Goal: Task Accomplishment & Management: Manage account settings

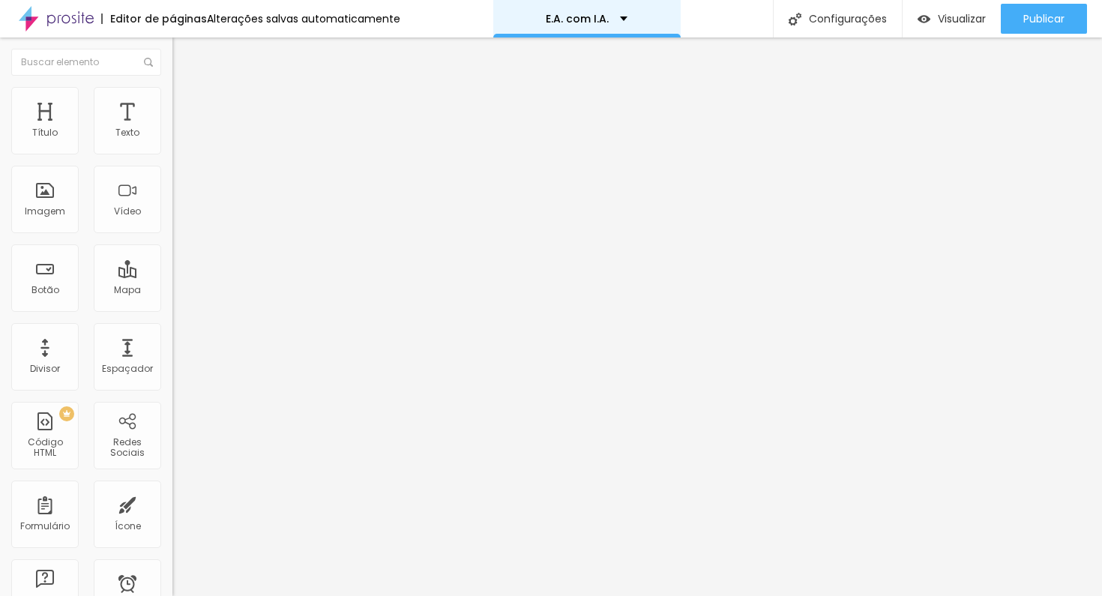
click at [577, 23] on p "E.A. com I.A." at bounding box center [577, 18] width 63 height 10
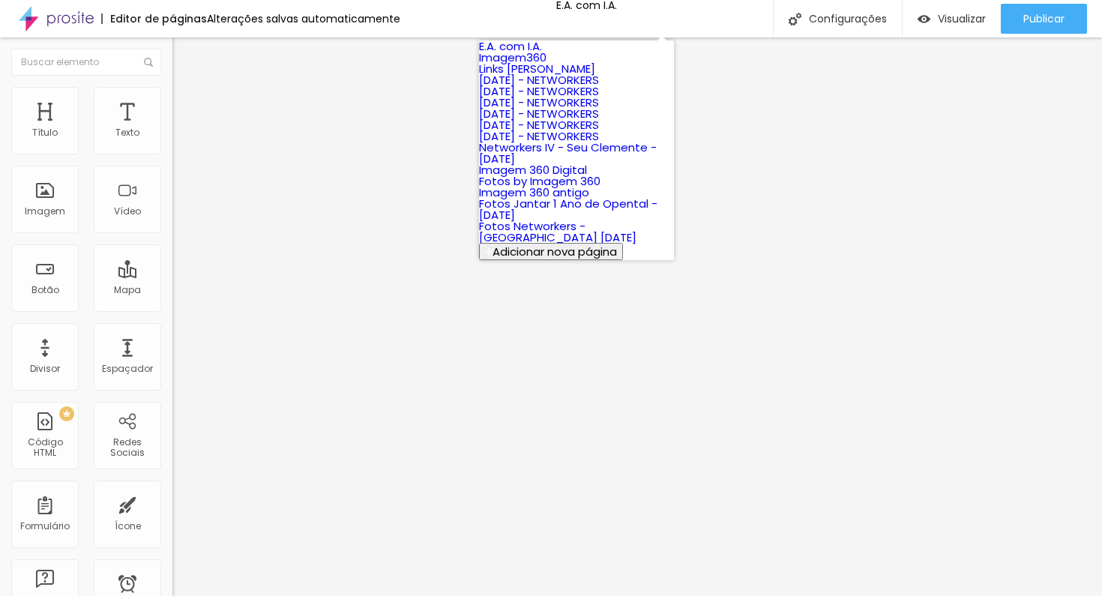
click at [539, 54] on link "E.A. com I.A." at bounding box center [510, 46] width 63 height 16
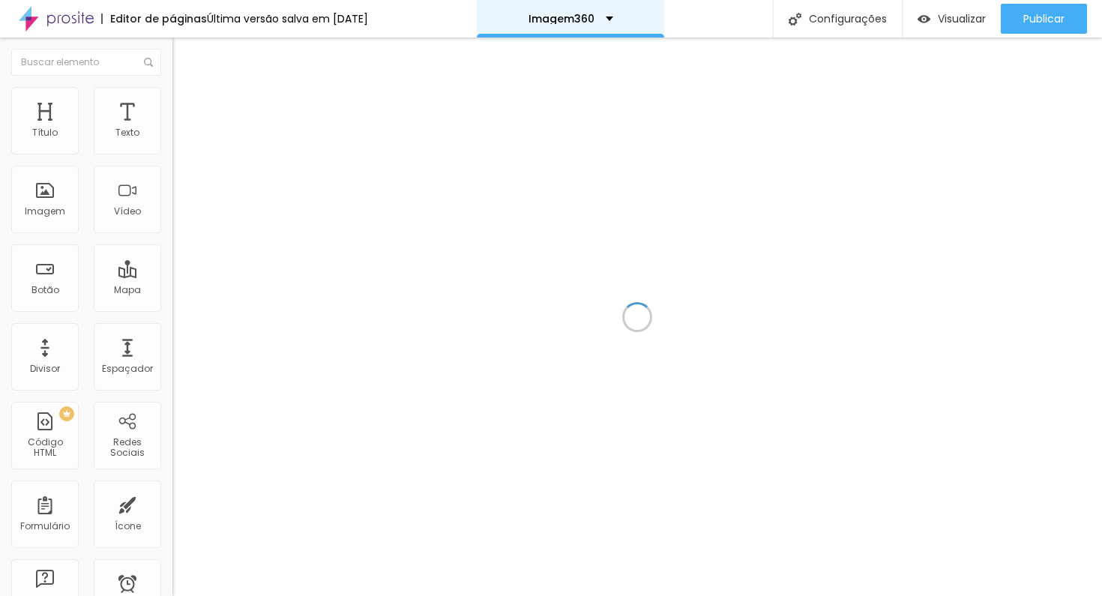
click at [613, 15] on div "Imagem360" at bounding box center [570, 18] width 85 height 10
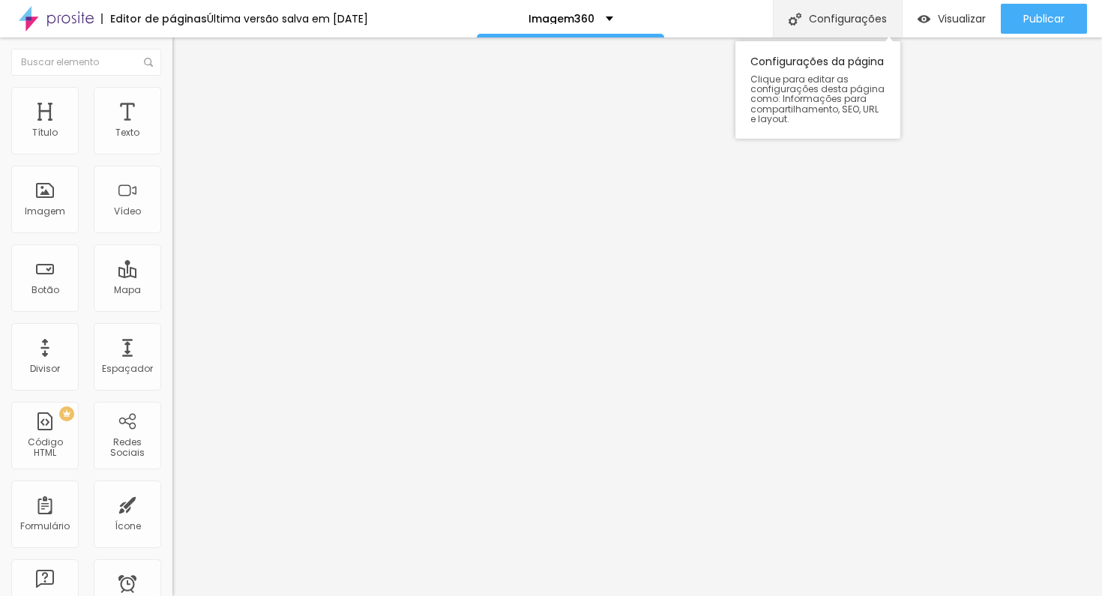
click at [806, 17] on div "Configurações" at bounding box center [837, 18] width 129 height 37
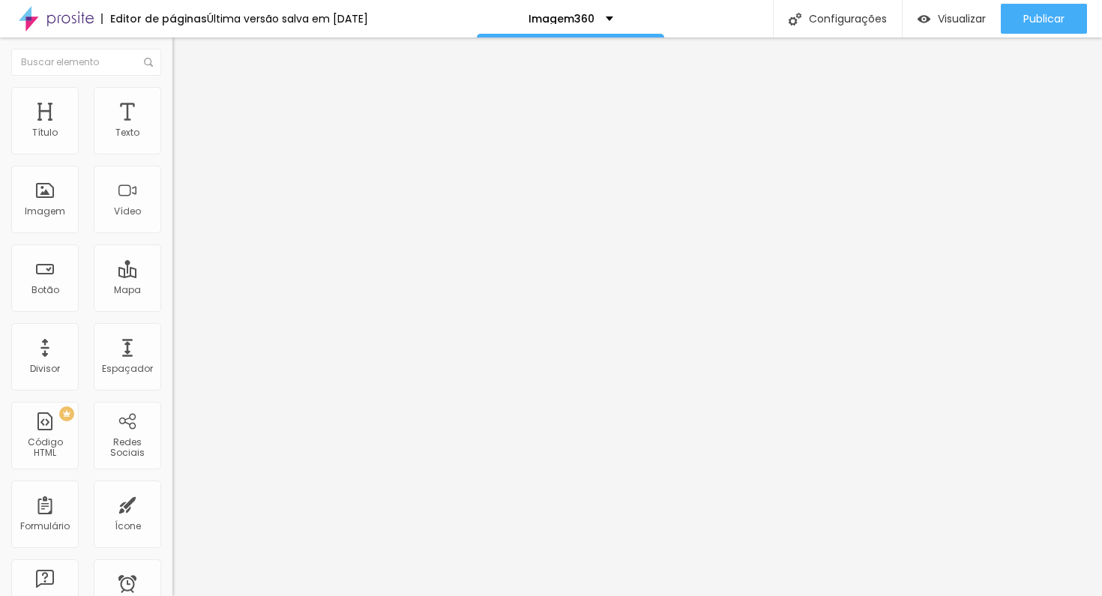
drag, startPoint x: 492, startPoint y: 150, endPoint x: 326, endPoint y: 145, distance: 166.4
type input "EA + IA"
drag, startPoint x: 486, startPoint y: 219, endPoint x: 417, endPoint y: 224, distance: 69.9
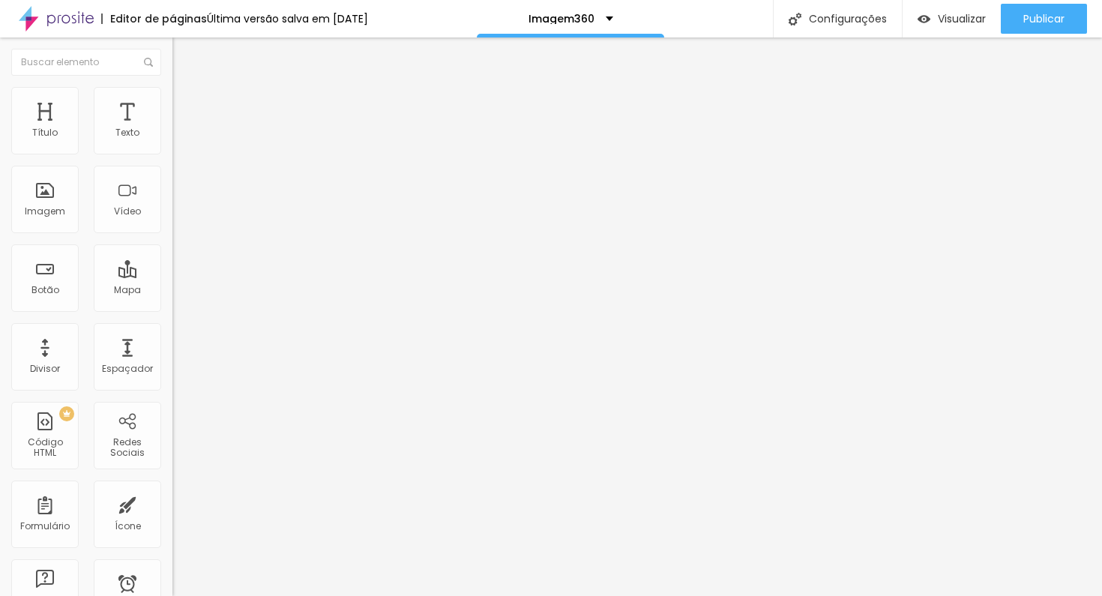
type input "/ea+ia"
type input "52"
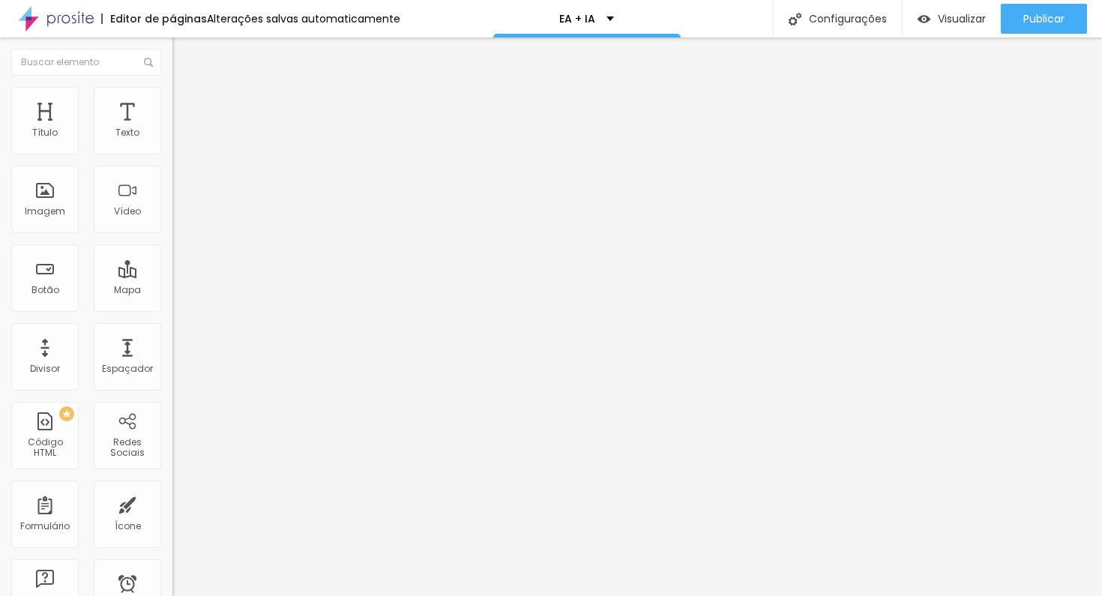
type input "51"
type input "50"
type input "48"
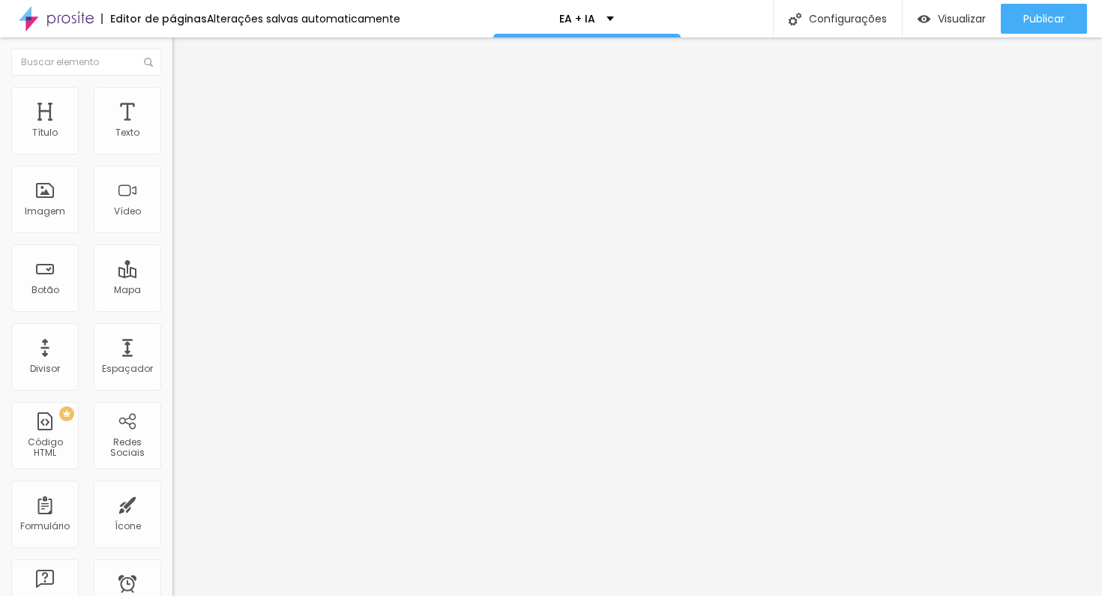
type input "48"
type input "47"
type input "46"
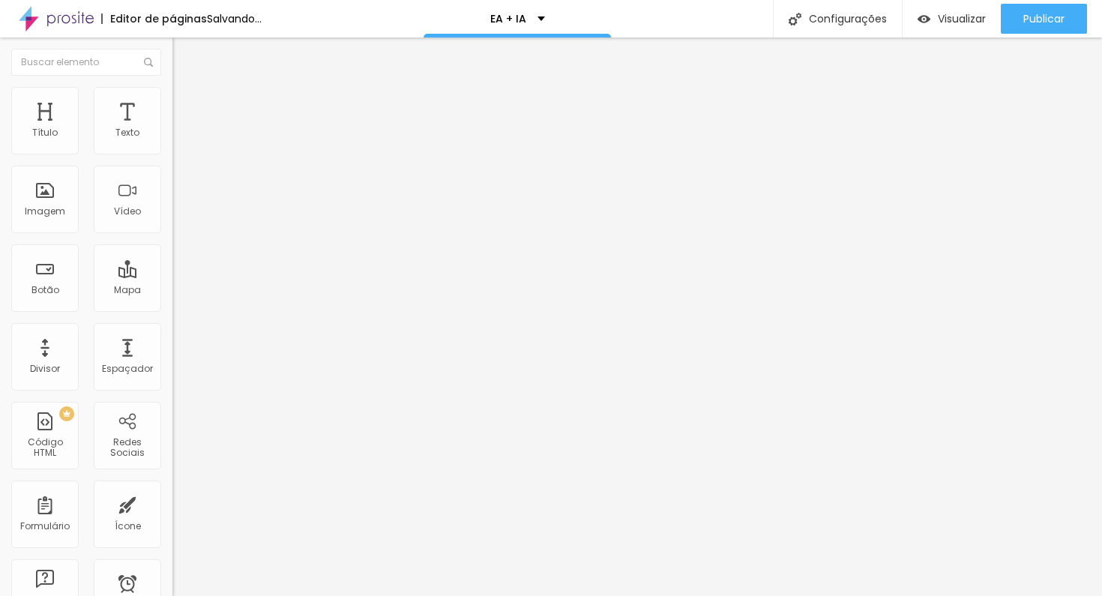
type input "43"
type input "42"
type input "40"
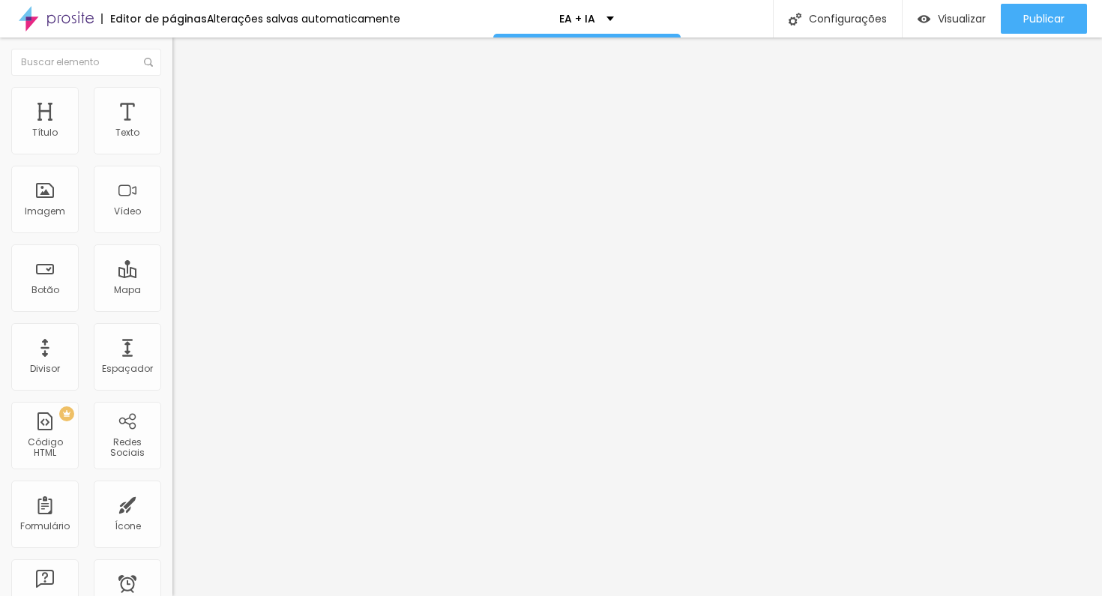
type input "40"
type input "39"
type input "38"
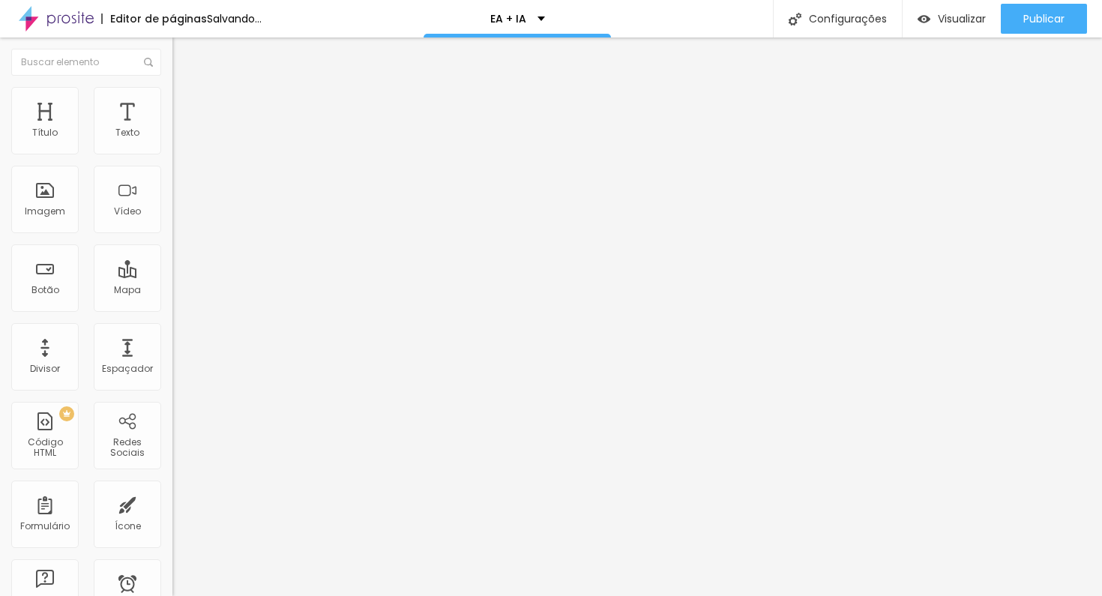
type input "37"
type input "36"
type input "35"
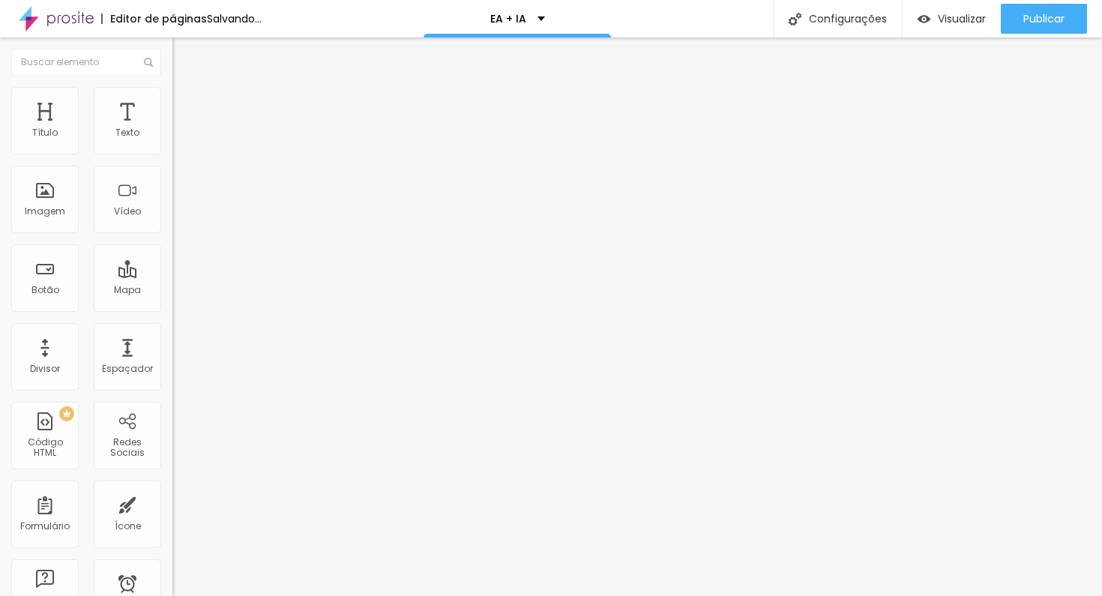
type input "35"
type input "37"
drag, startPoint x: 76, startPoint y: 315, endPoint x: 59, endPoint y: 319, distance: 17.8
type input "37"
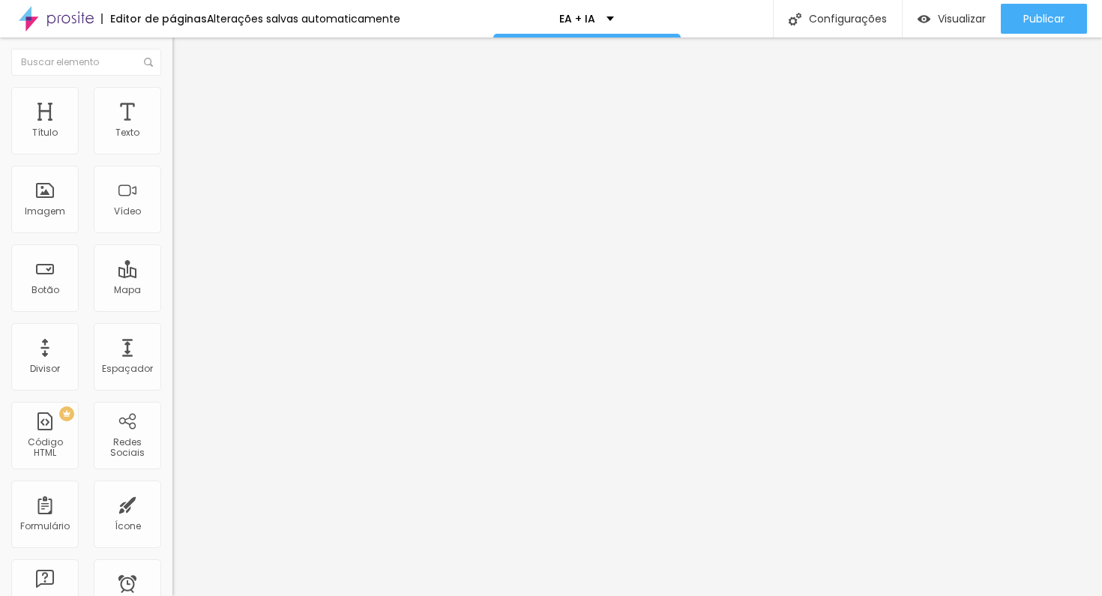
click at [172, 354] on input "range" at bounding box center [220, 360] width 97 height 12
type input "0.3"
type input "0.5"
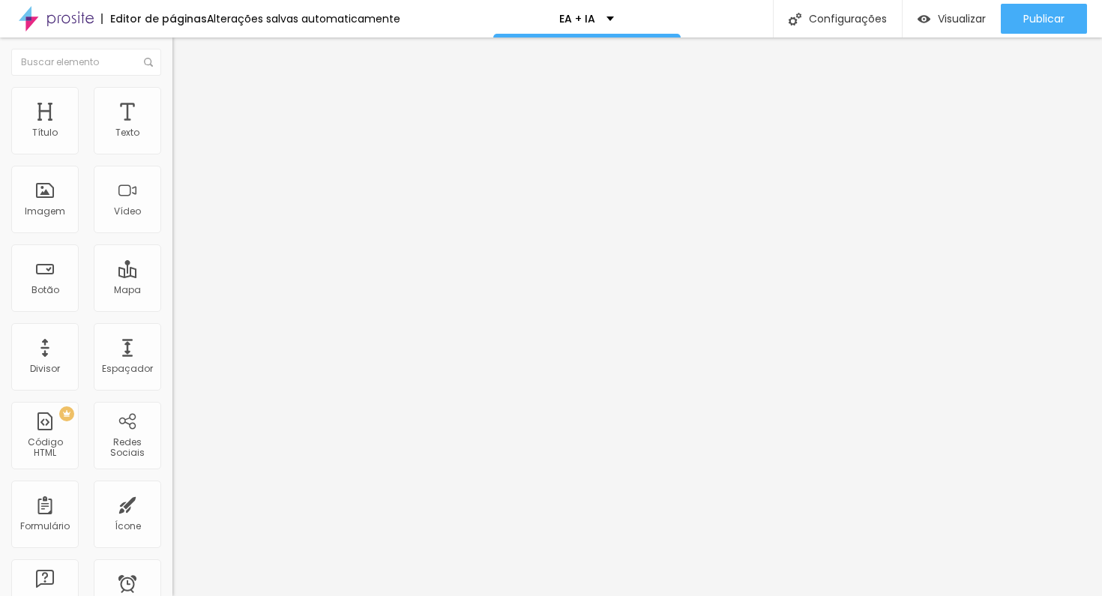
type input "0.6"
type input "0.7"
type input "1"
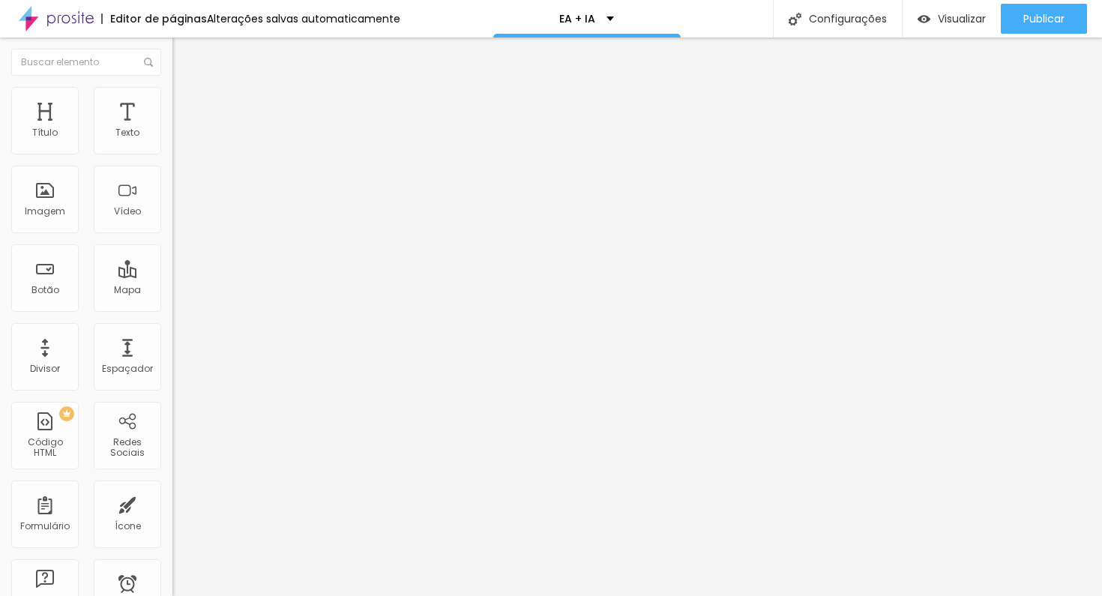
type input "1"
type input "1.1"
type input "1.2"
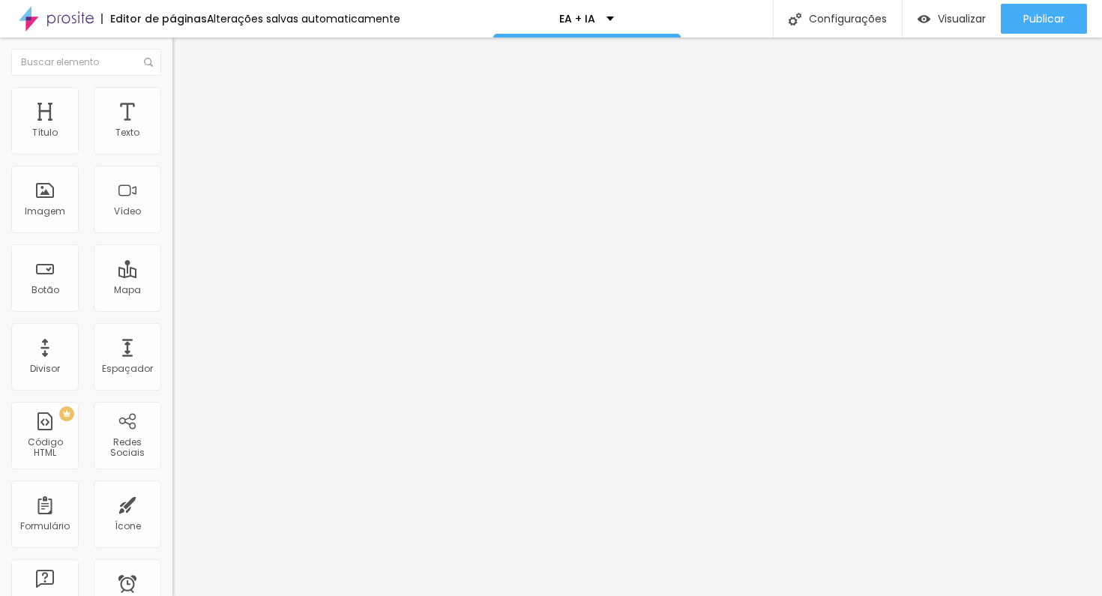
type input "1.3"
type input "1.4"
type input "1.5"
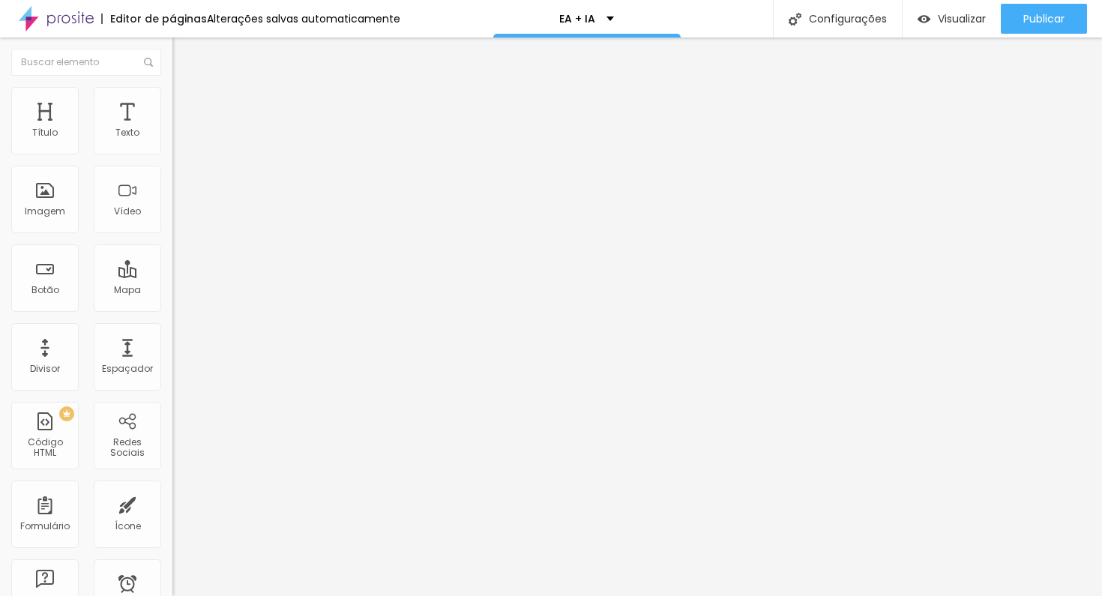
type input "1.5"
type input "1.7"
type input "1.6"
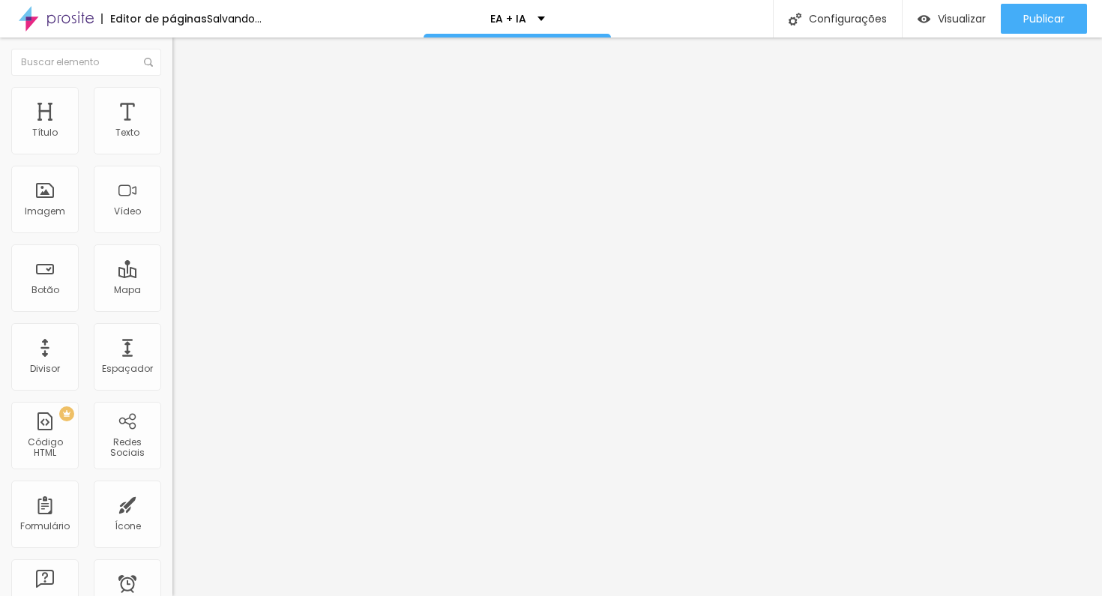
type input "1.5"
type input "1.4"
type input "1.3"
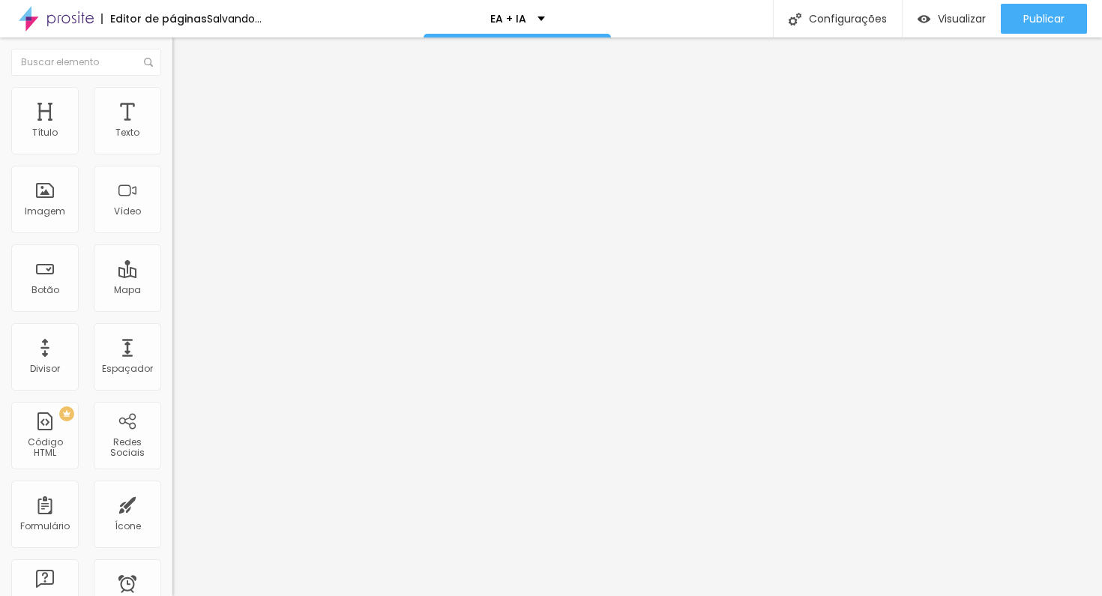
type input "1.3"
type input "1.4"
type input "1.3"
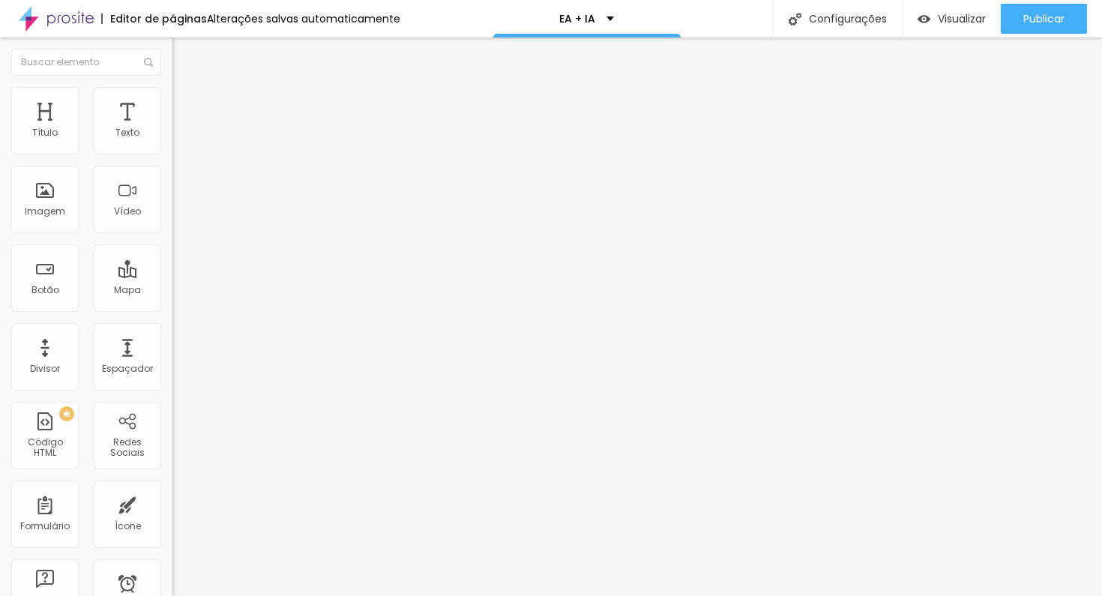
type input "1.2"
type input "1.1"
type input "1"
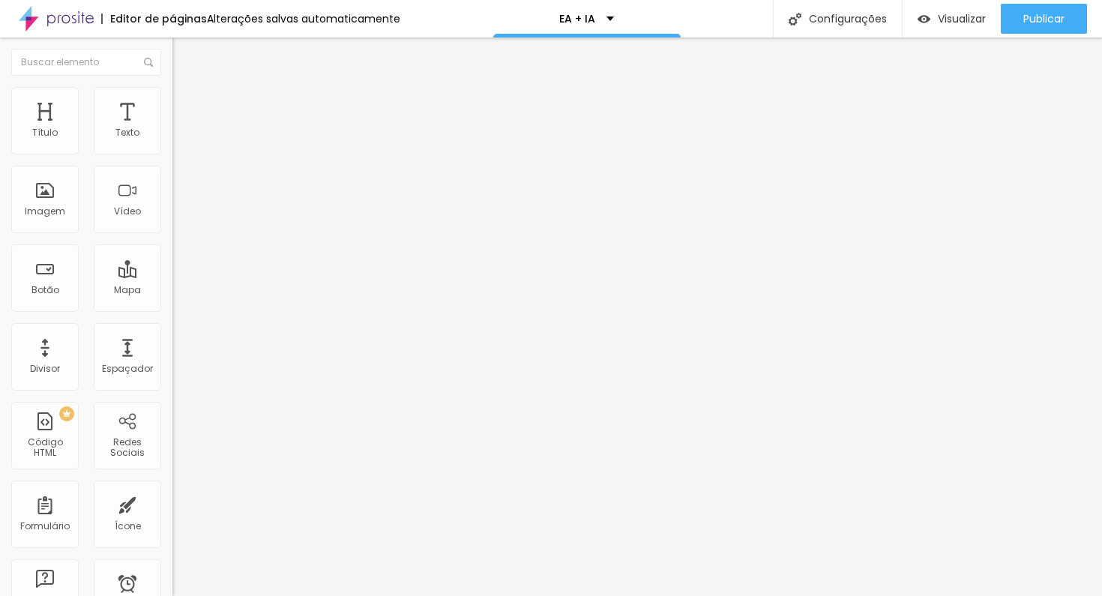
type input "1"
type input "0.9"
type input "0.8"
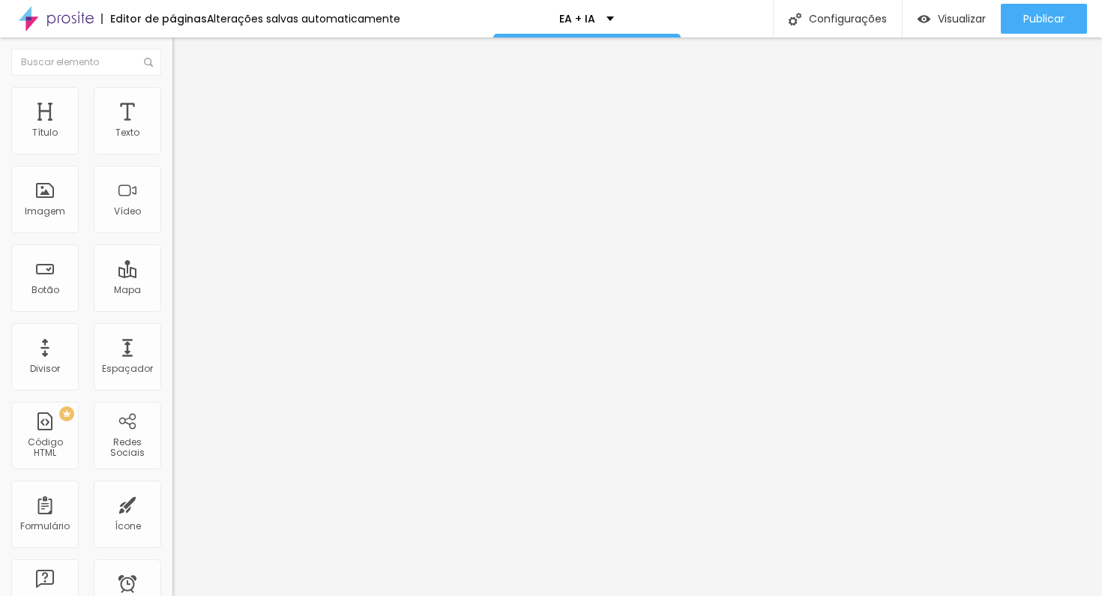
type input "0.9"
type input "1"
type input "1.1"
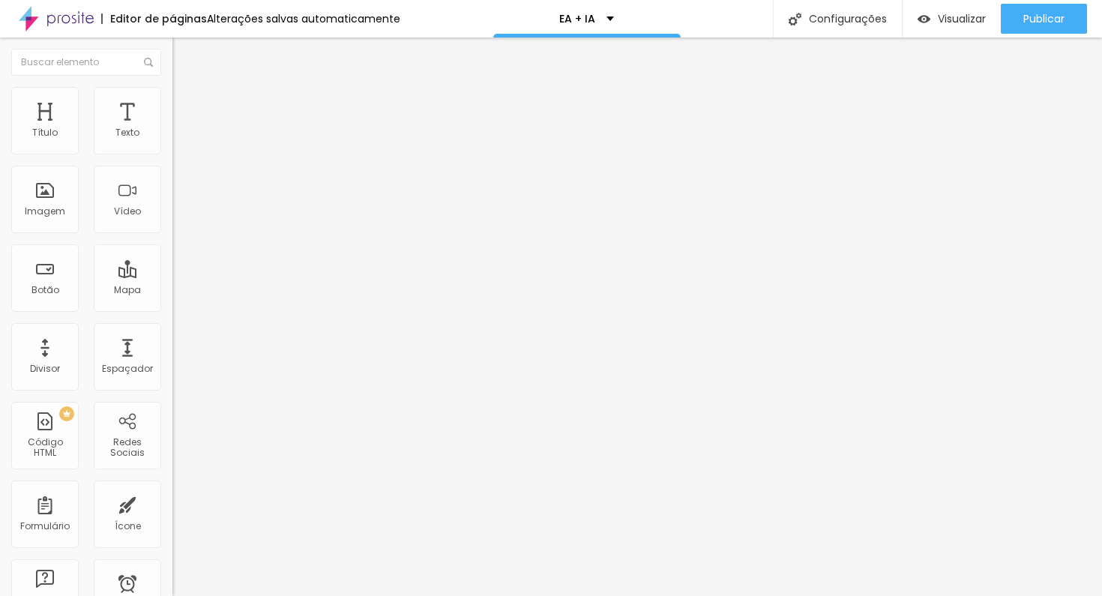
type input "1.1"
type input "1.2"
drag, startPoint x: 36, startPoint y: 179, endPoint x: 46, endPoint y: 180, distance: 9.8
type input "1.2"
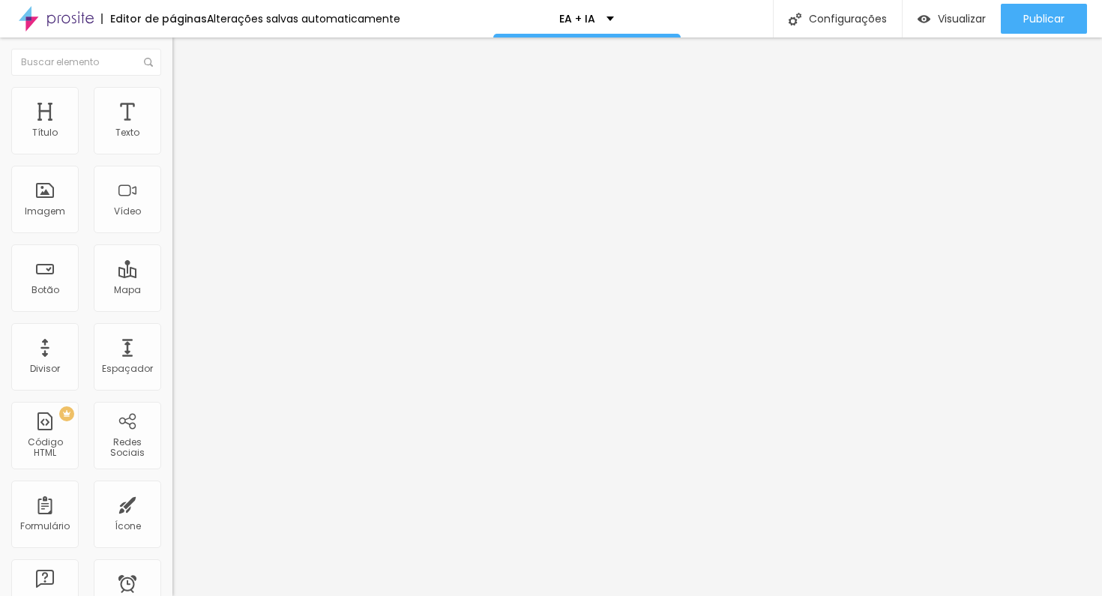
click at [172, 488] on input "range" at bounding box center [220, 494] width 97 height 12
type input "45"
type input "44"
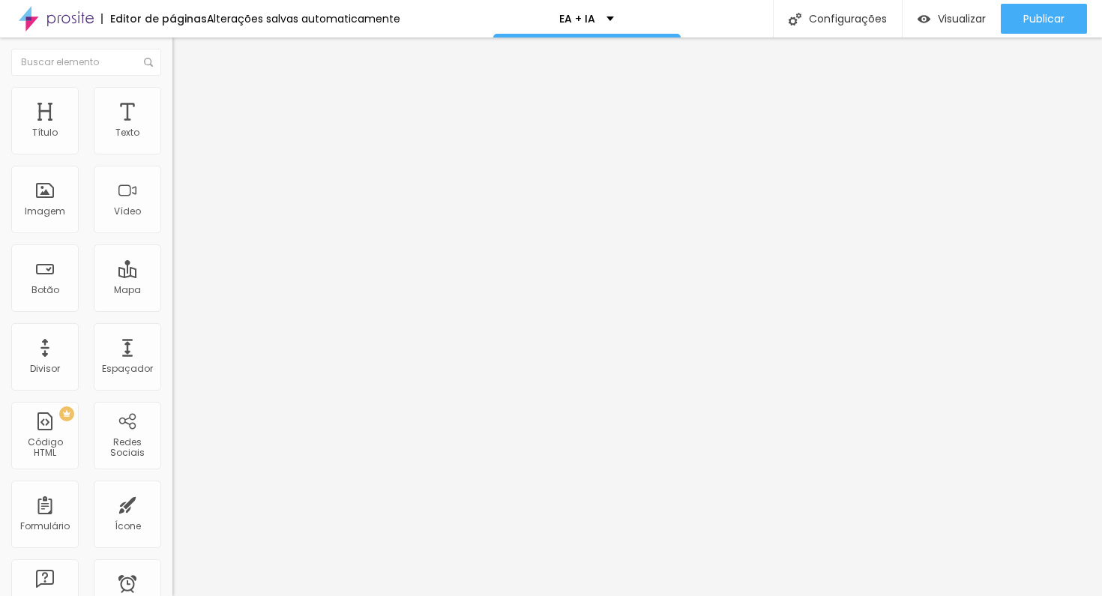
type input "43"
type input "42"
type input "41"
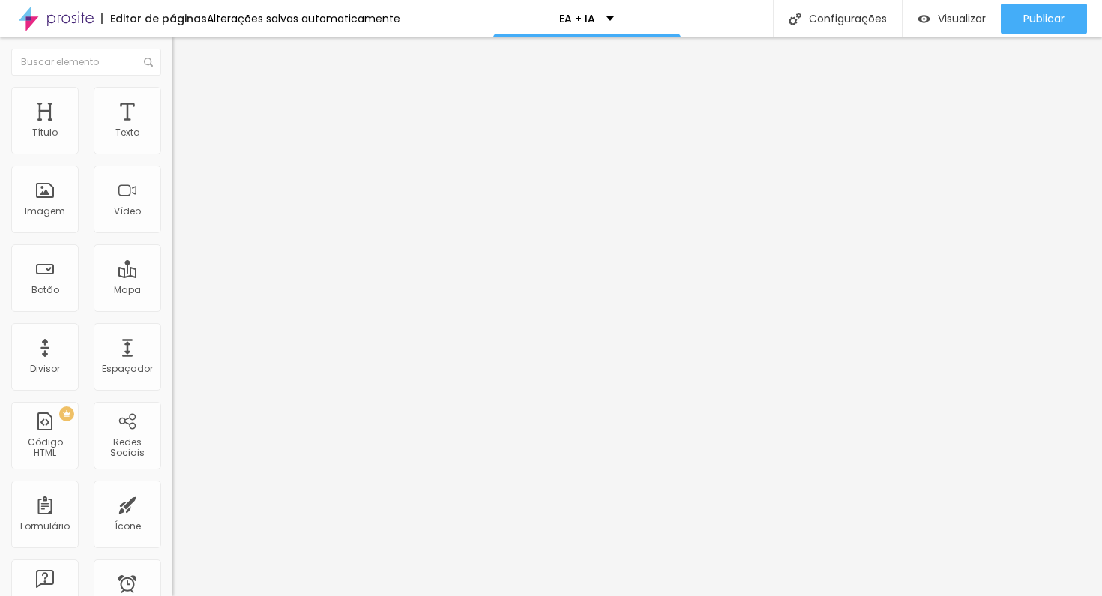
type input "41"
click at [172, 354] on input "range" at bounding box center [220, 360] width 97 height 12
type input "1.2"
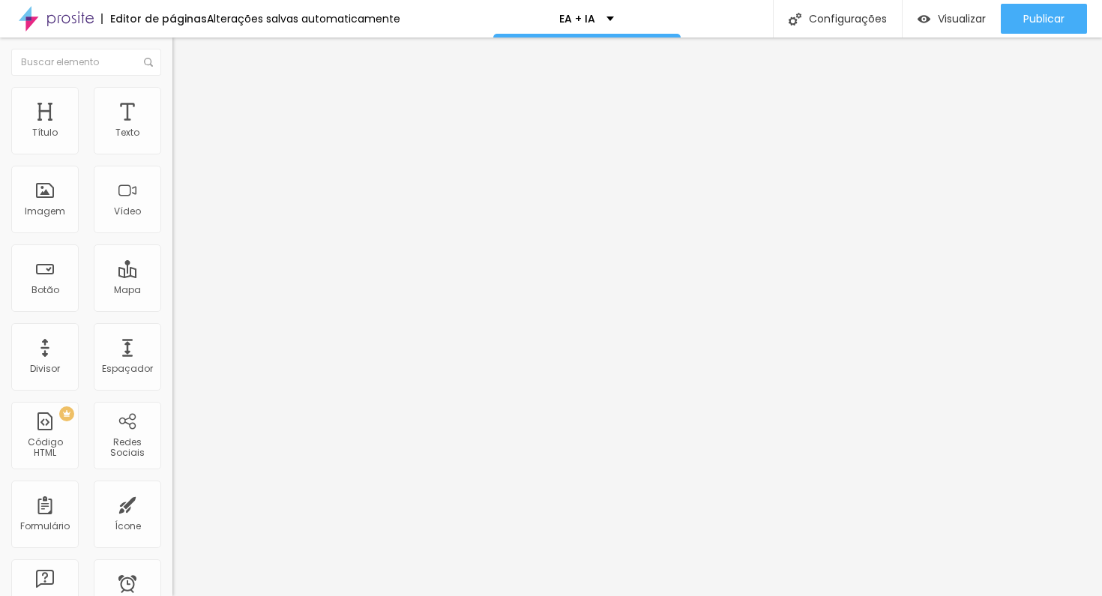
type input "1.1"
type input "1"
drag, startPoint x: 81, startPoint y: 375, endPoint x: 67, endPoint y: 375, distance: 13.5
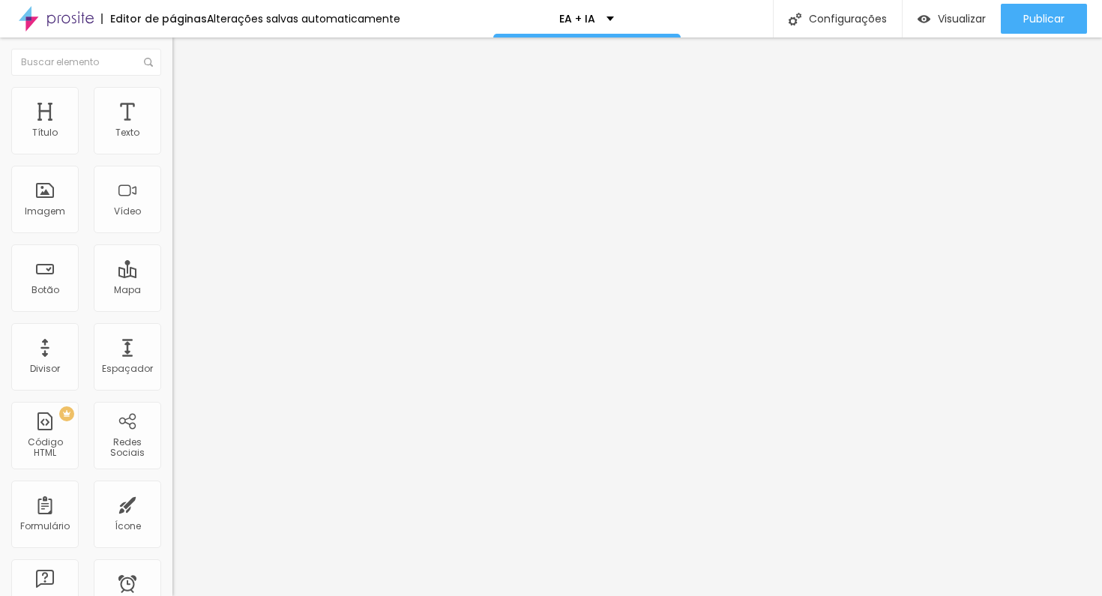
type input "1"
type input "43"
type input "42"
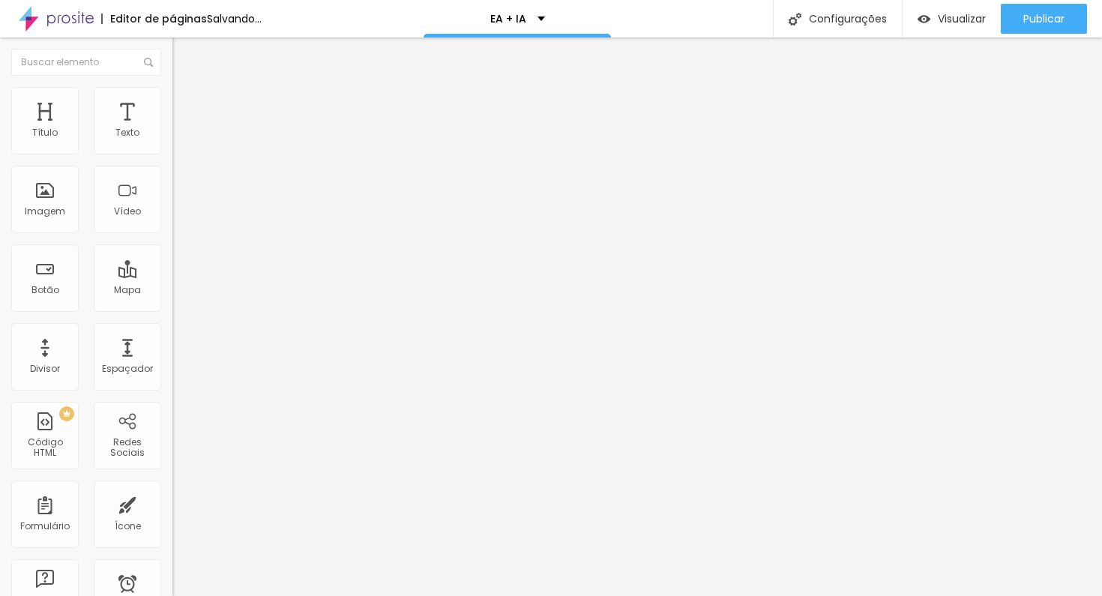
type input "42"
type input "41"
type input "38"
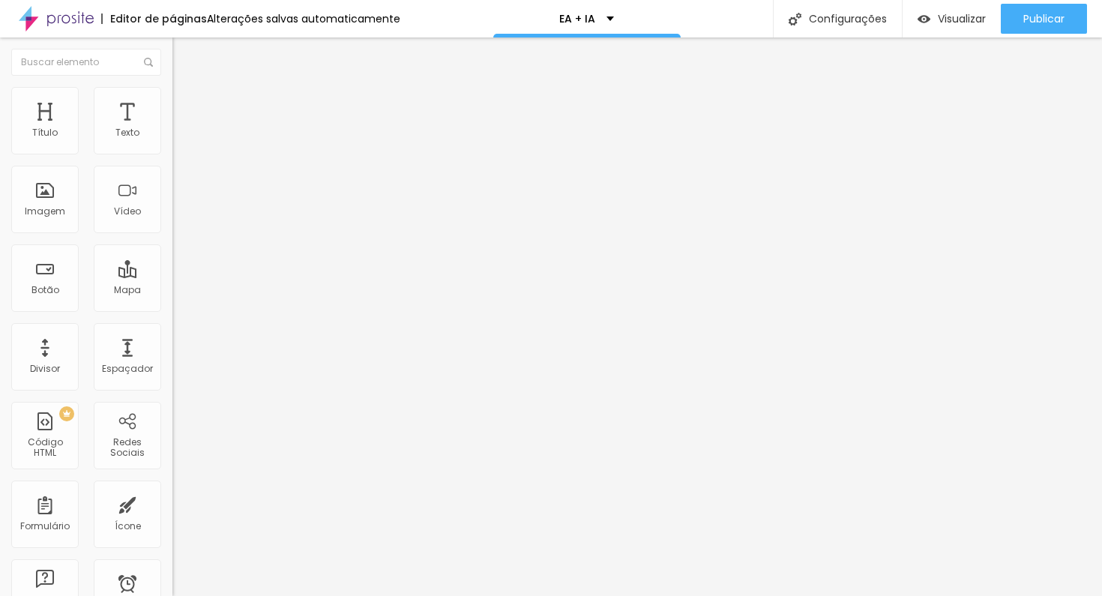
type input "36"
drag, startPoint x: 65, startPoint y: 315, endPoint x: 58, endPoint y: 316, distance: 7.5
type input "36"
click at [172, 354] on input "range" at bounding box center [220, 360] width 97 height 12
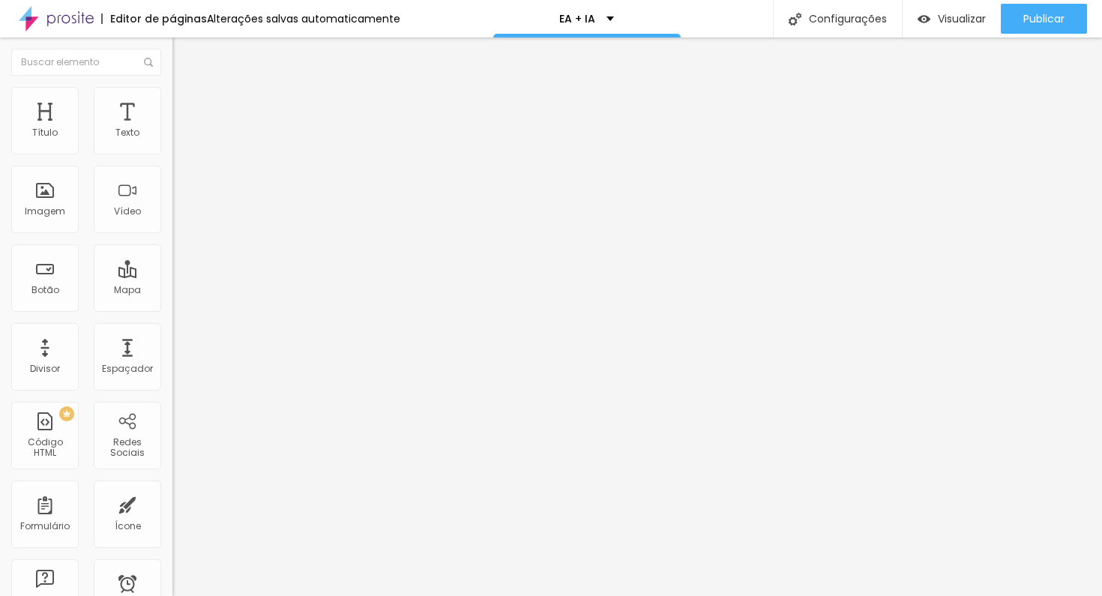
click at [172, 129] on span "Trocar imagem" at bounding box center [213, 122] width 82 height 13
click at [172, 235] on span "1:1 Quadrado" at bounding box center [201, 228] width 59 height 13
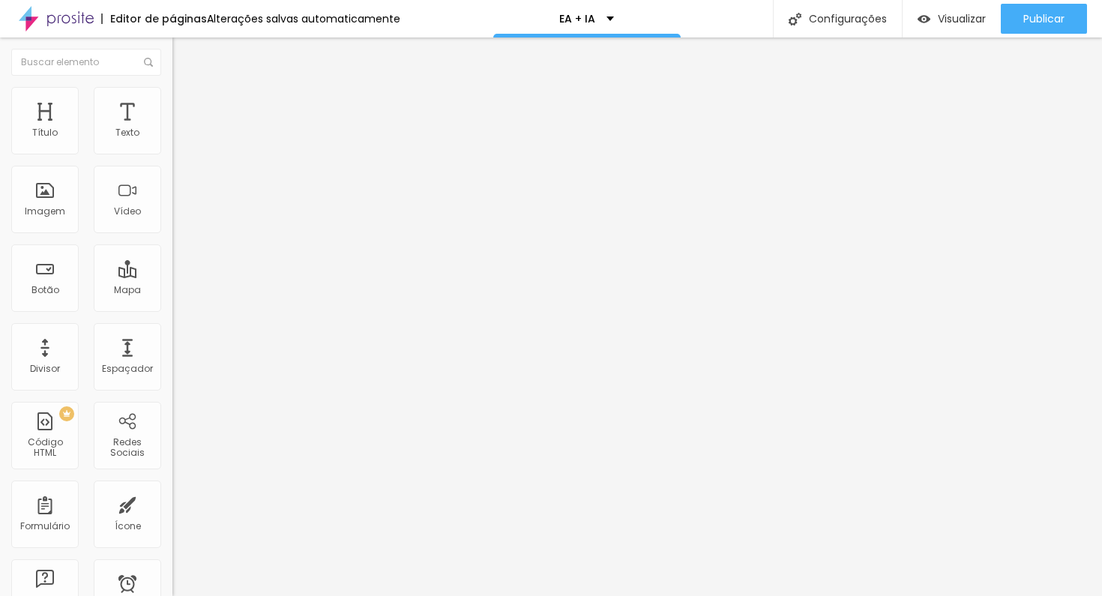
click at [172, 253] on span "Padrão" at bounding box center [189, 246] width 34 height 13
click at [172, 276] on span "Original" at bounding box center [190, 269] width 36 height 13
click at [172, 129] on span "Trocar imagem" at bounding box center [213, 122] width 82 height 13
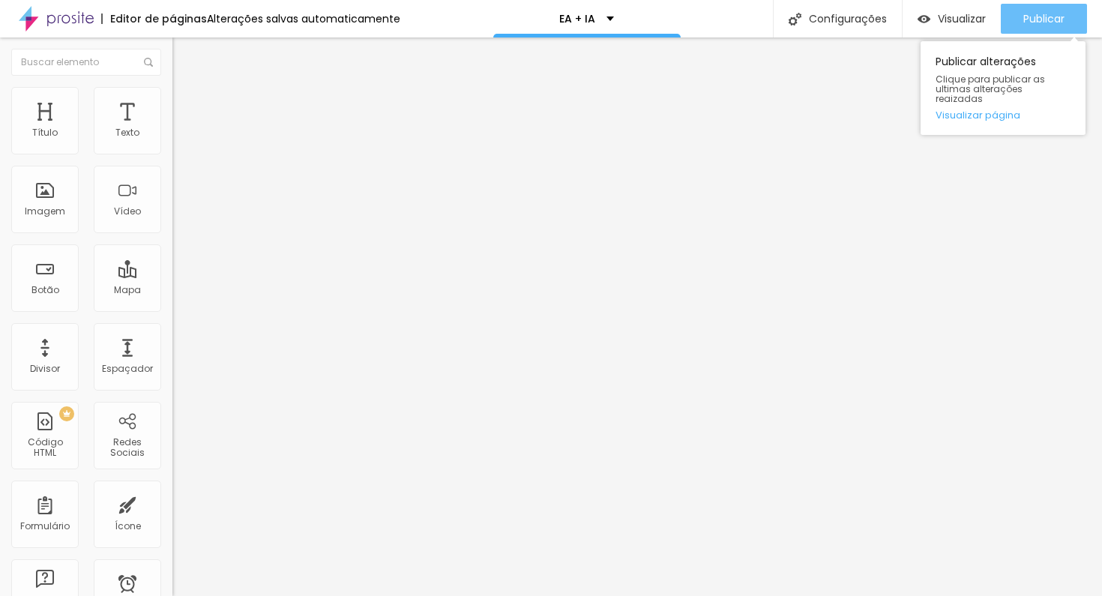
click at [1057, 16] on span "Publicar" at bounding box center [1043, 19] width 41 height 12
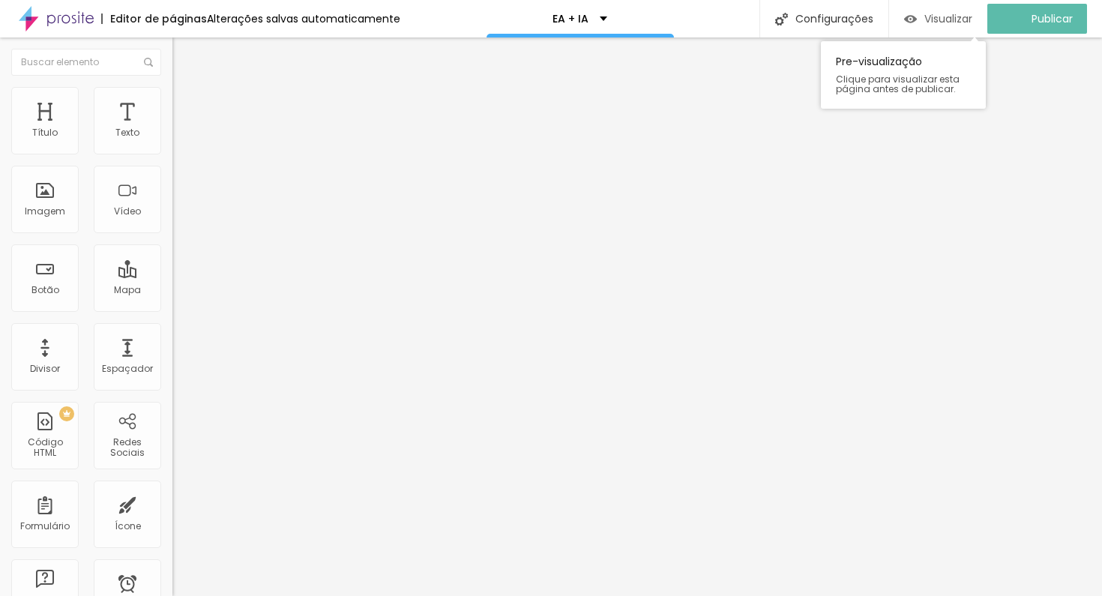
click at [971, 18] on span "Visualizar" at bounding box center [948, 19] width 48 height 12
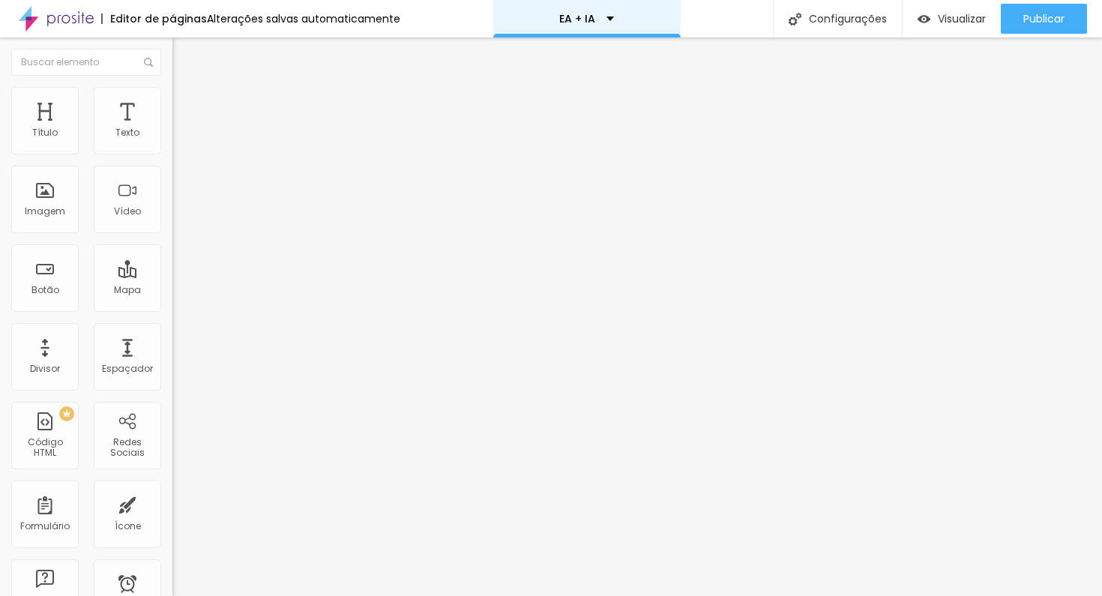
click at [598, 13] on div "EA + IA" at bounding box center [586, 18] width 187 height 37
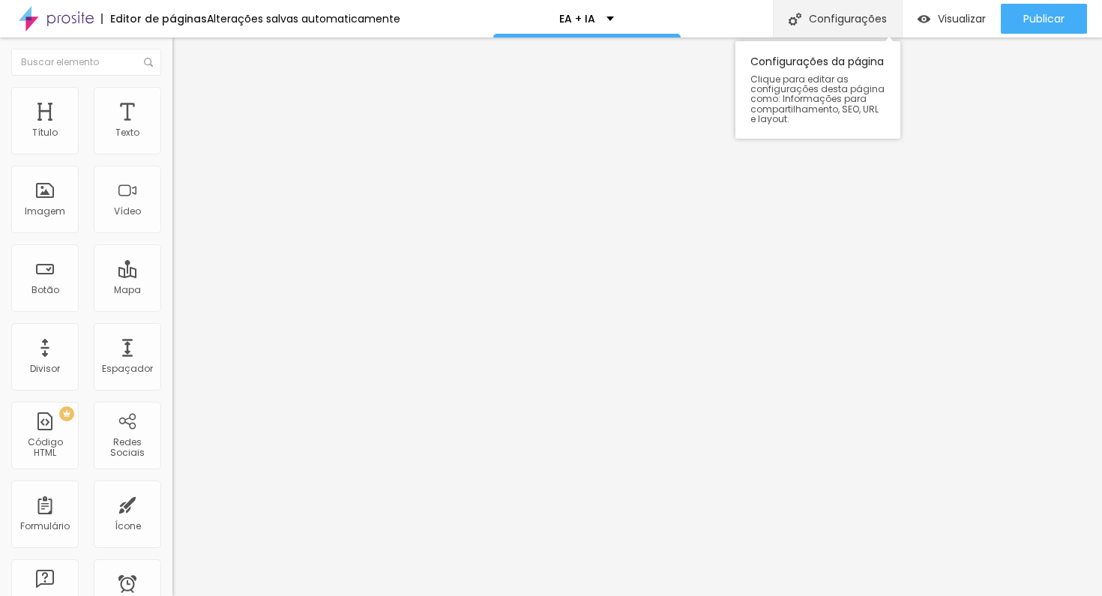
click at [811, 15] on div "Configurações" at bounding box center [837, 18] width 129 height 37
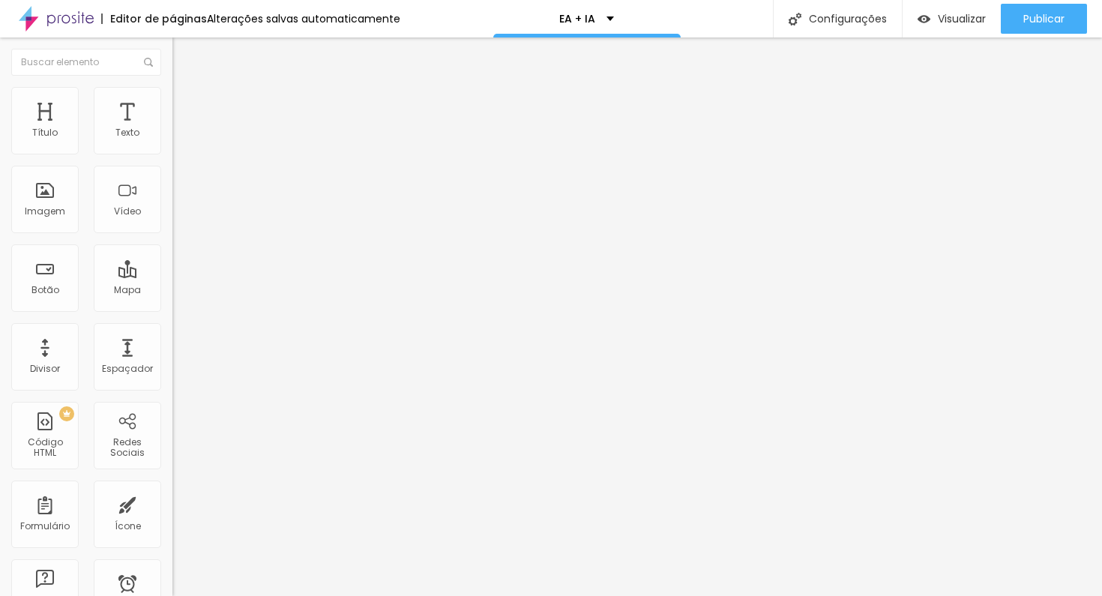
type input "/ea_ia"
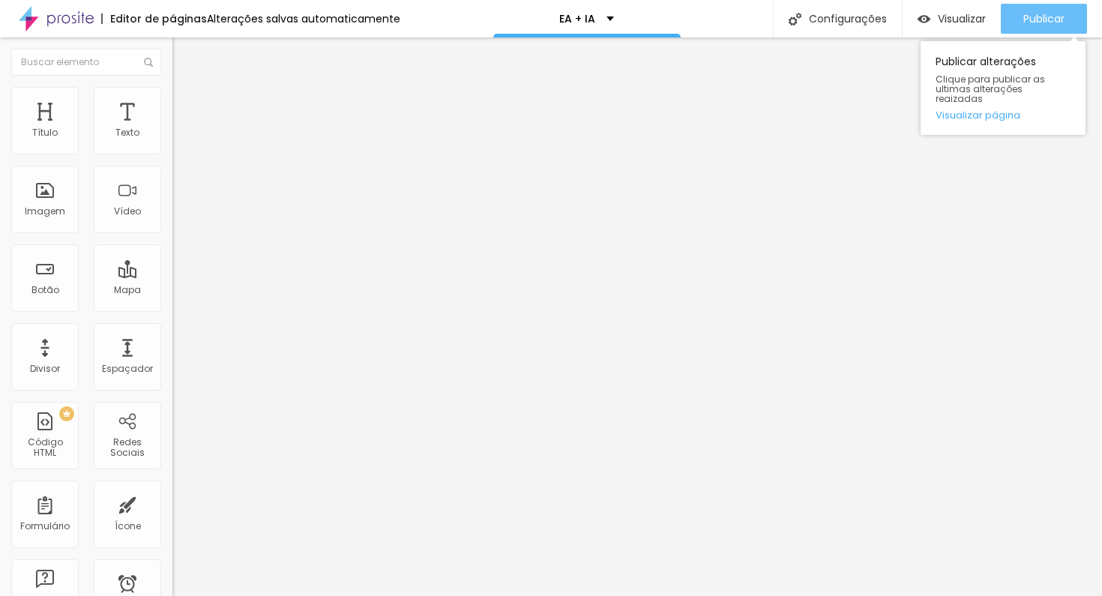
click at [1024, 18] on span "Publicar" at bounding box center [1043, 19] width 41 height 12
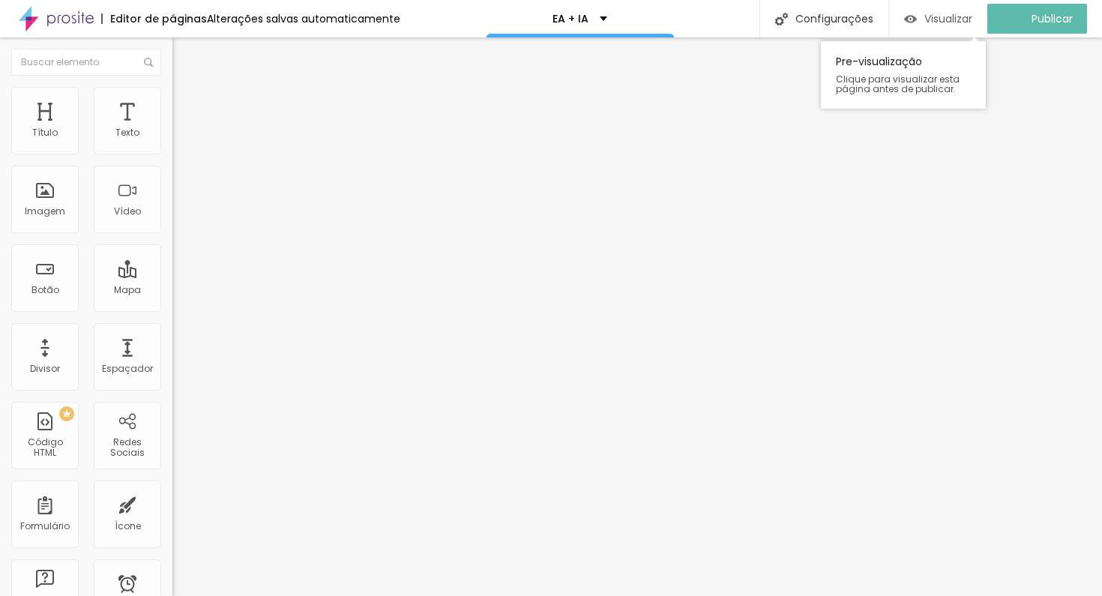
click at [955, 19] on span "Visualizar" at bounding box center [948, 19] width 48 height 12
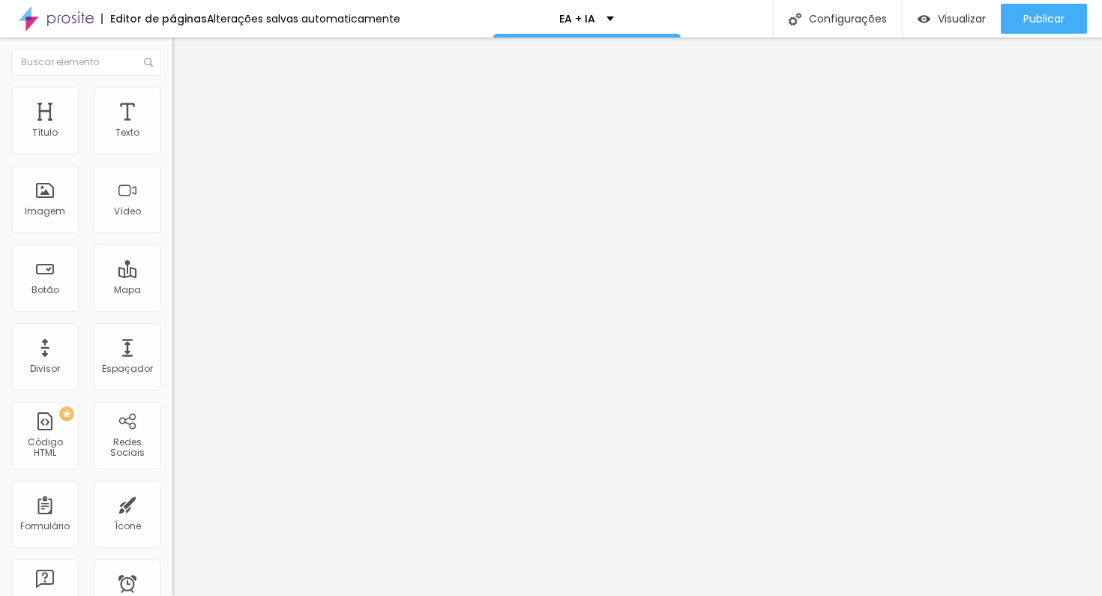
click at [172, 129] on span "Trocar imagem" at bounding box center [213, 122] width 82 height 13
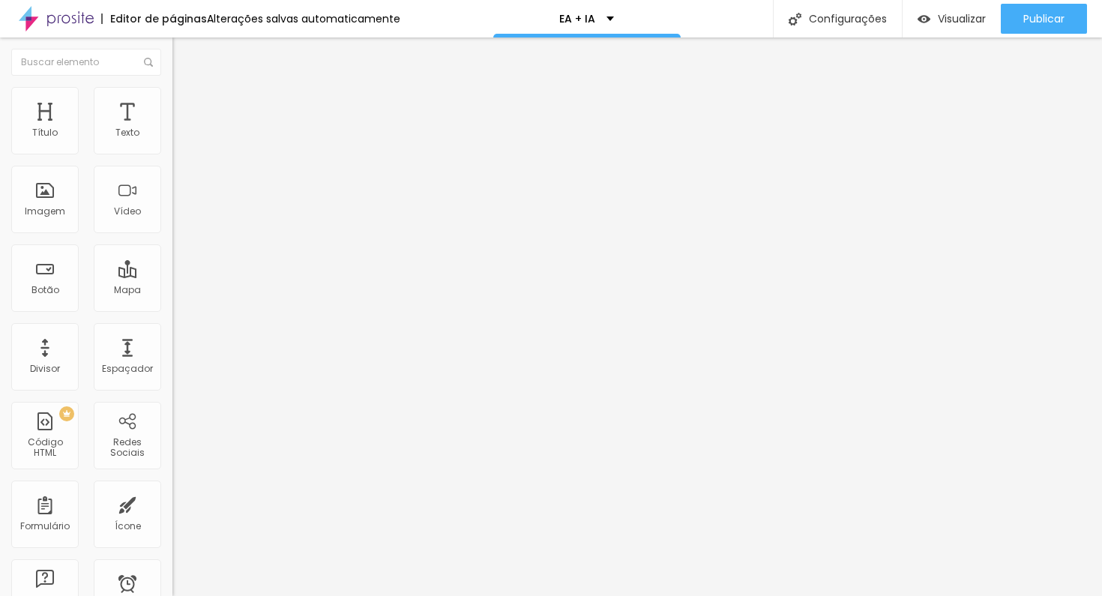
click at [172, 129] on span "Trocar imagem" at bounding box center [213, 122] width 82 height 13
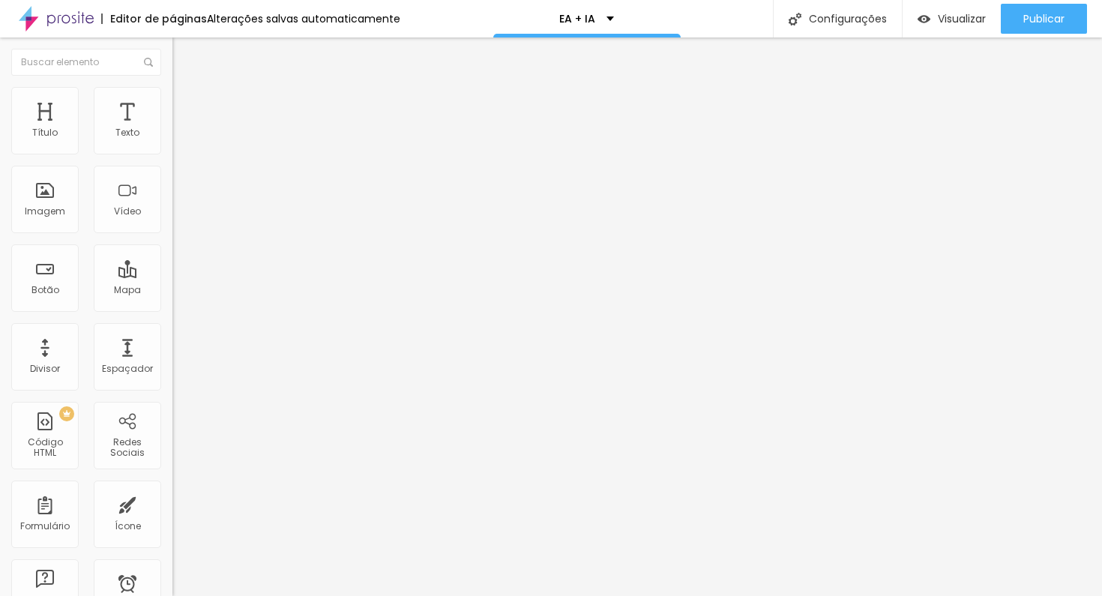
click at [172, 235] on span "1:1 Quadrado" at bounding box center [201, 228] width 59 height 13
click at [172, 253] on span "Padrão" at bounding box center [189, 246] width 34 height 13
click at [172, 276] on span "Original" at bounding box center [190, 269] width 36 height 13
click at [172, 129] on span "Trocar imagem" at bounding box center [213, 122] width 82 height 13
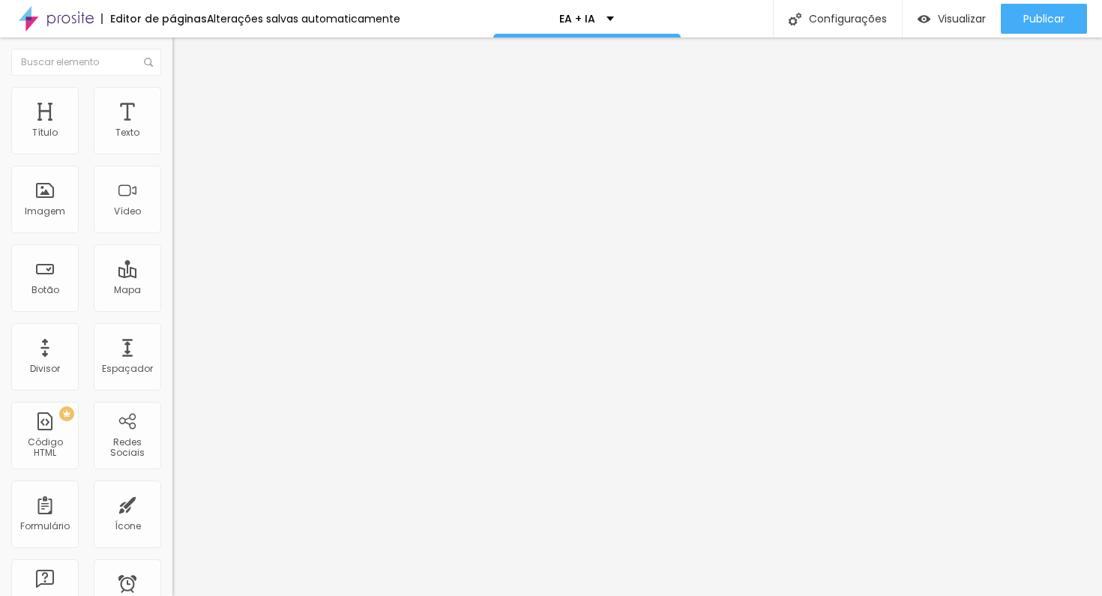
click at [172, 102] on li "Avançado" at bounding box center [258, 109] width 172 height 15
click at [172, 97] on li "Estilo" at bounding box center [258, 94] width 172 height 15
type input "25"
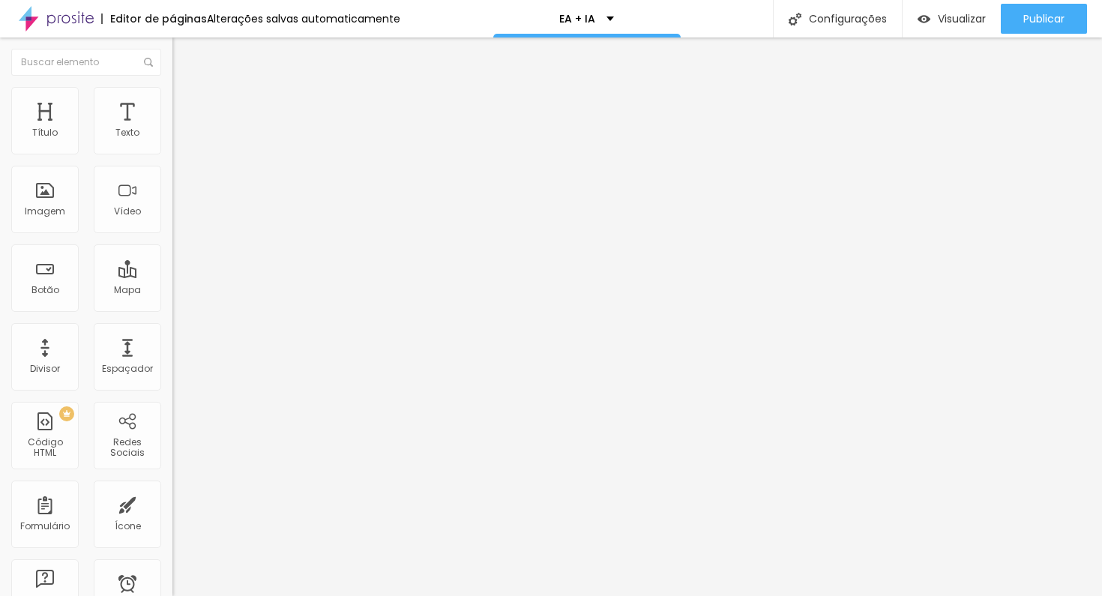
type input "25"
type input "20"
type input "15"
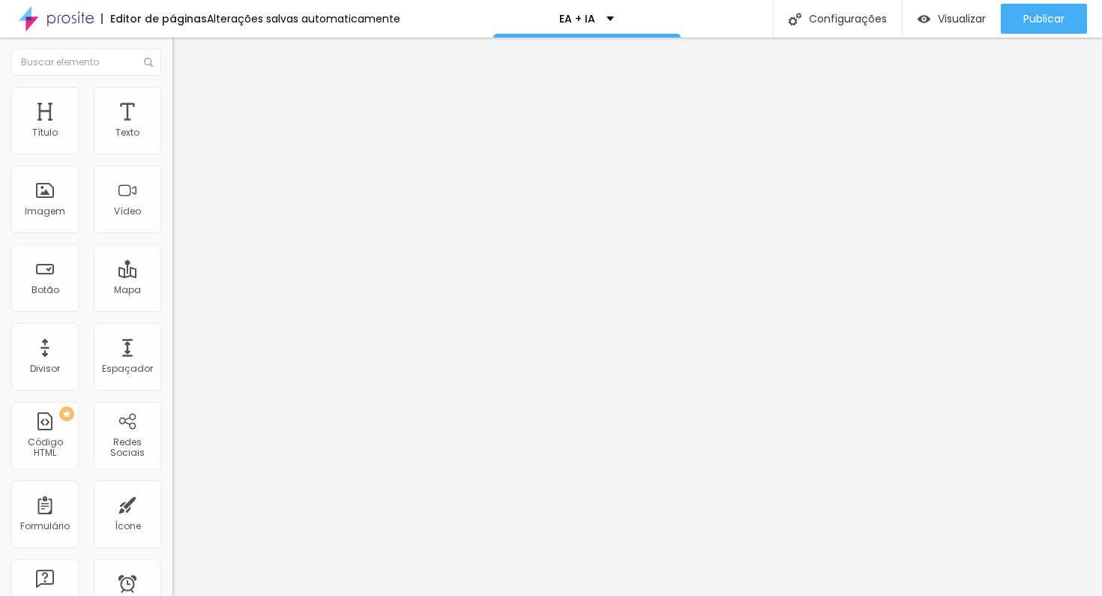
type input "10"
drag, startPoint x: 46, startPoint y: 163, endPoint x: 17, endPoint y: 166, distance: 29.4
type input "10"
click at [172, 154] on input "range" at bounding box center [220, 148] width 97 height 12
click at [172, 129] on span "Trocar imagem" at bounding box center [213, 122] width 82 height 13
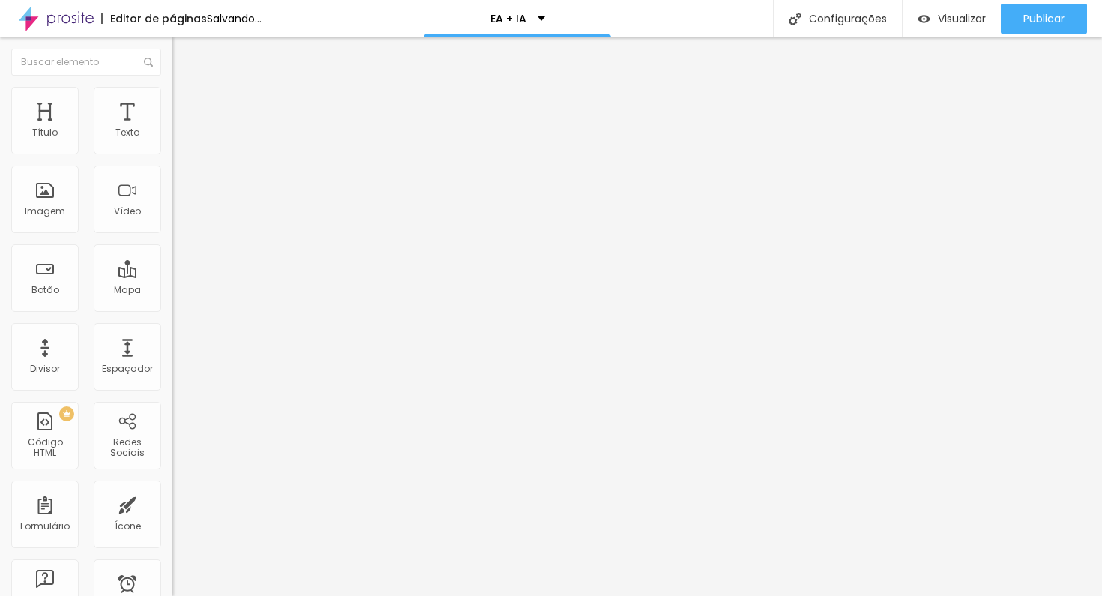
scroll to position [375, 0]
click at [172, 94] on img at bounding box center [178, 93] width 13 height 13
type input "95"
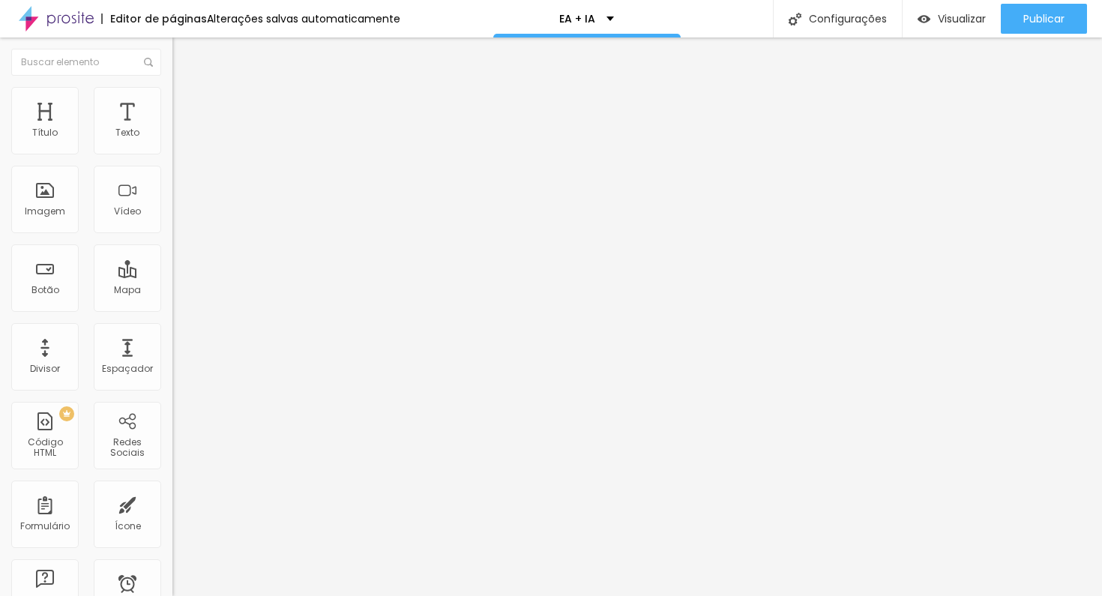
type input "95"
type input "90"
type input "85"
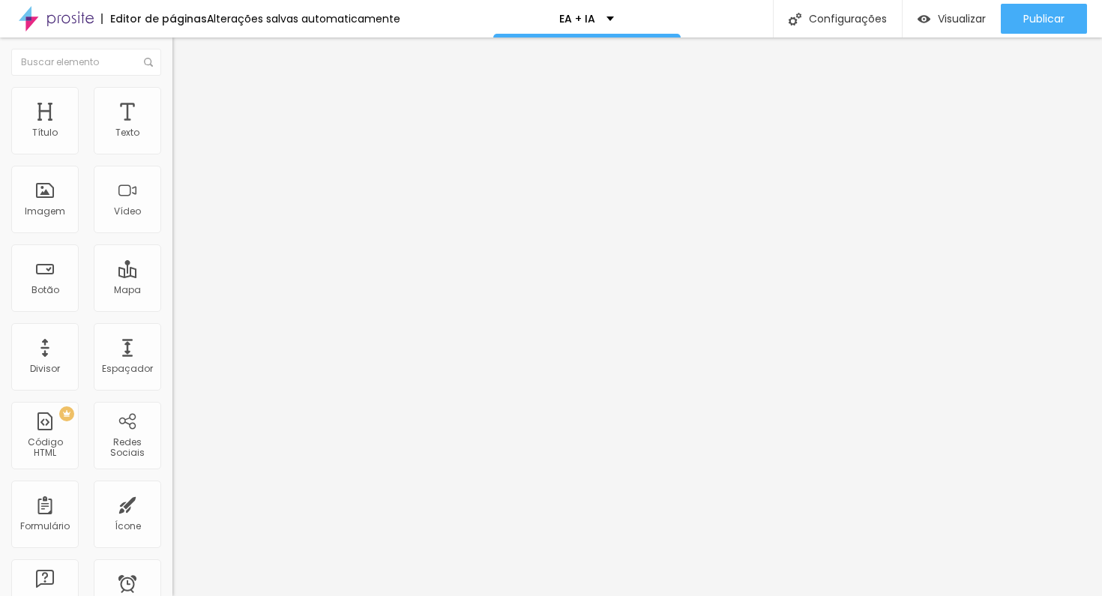
type input "80"
type input "75"
type input "70"
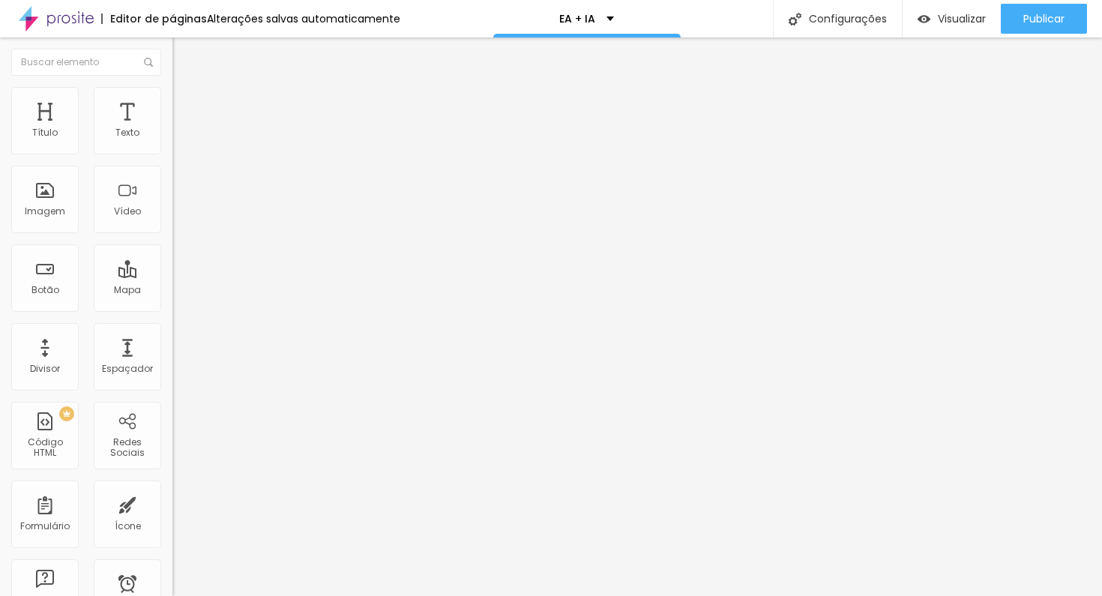
type input "70"
type input "65"
type input "60"
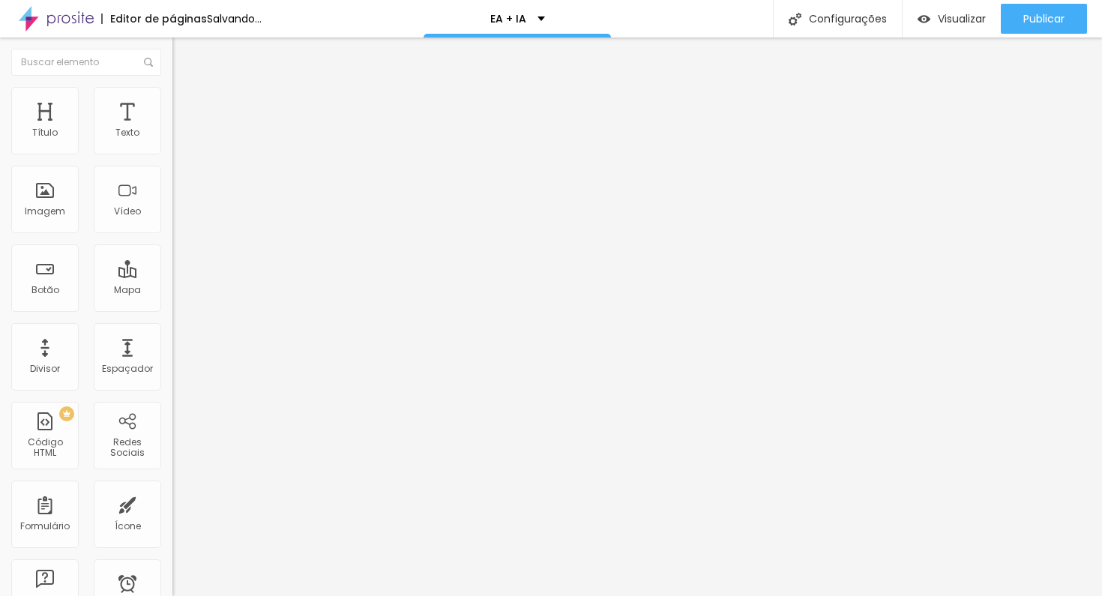
type input "55"
type input "50"
type input "45"
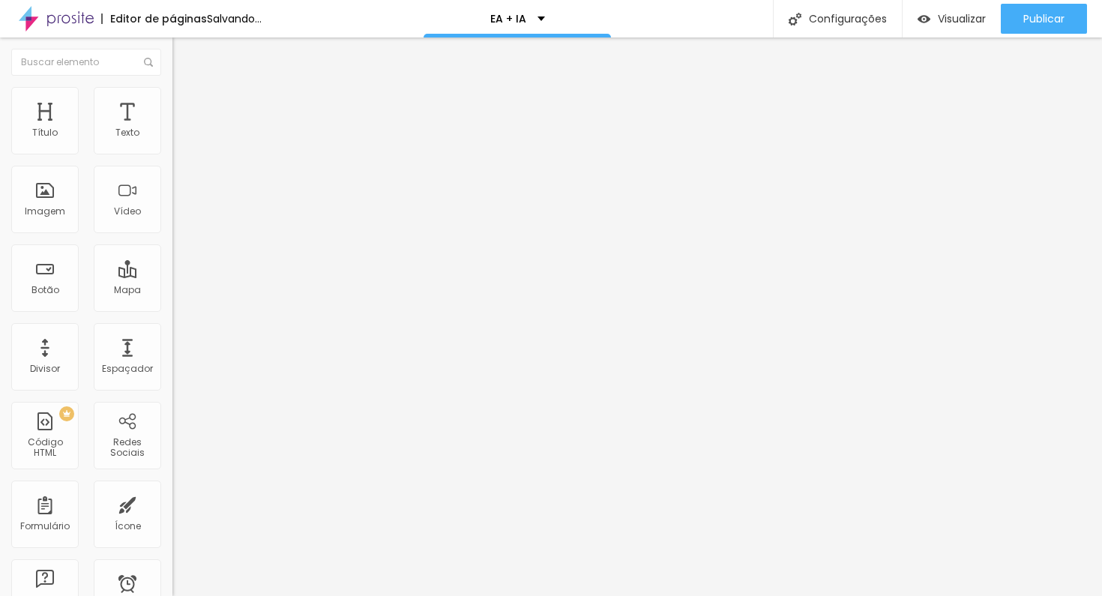
type input "45"
type input "40"
type input "35"
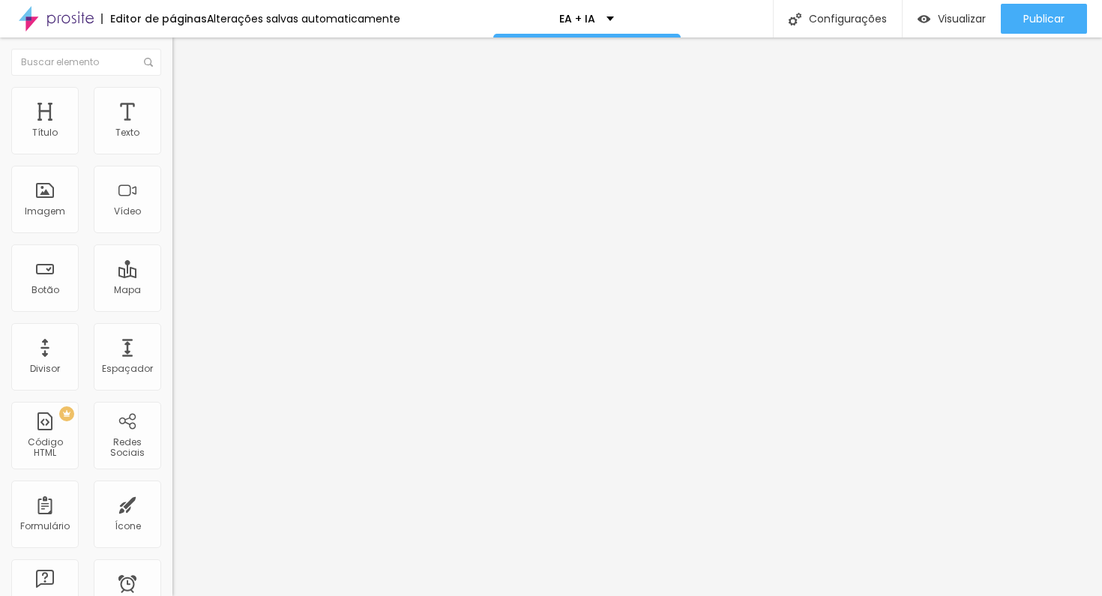
type input "30"
type input "25"
drag, startPoint x: 155, startPoint y: 163, endPoint x: 43, endPoint y: 171, distance: 112.7
type input "25"
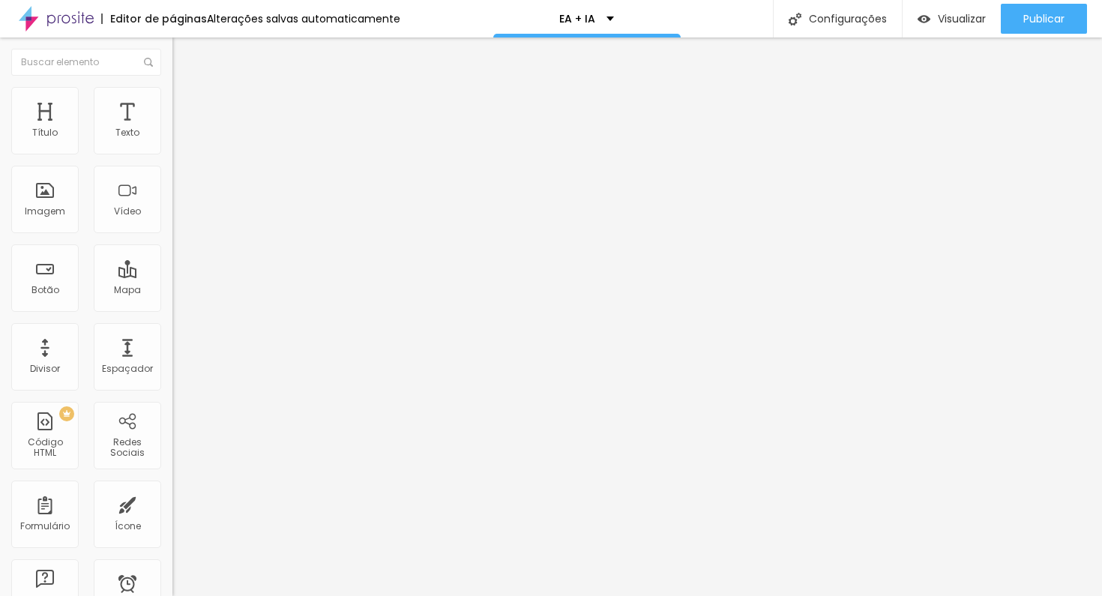
click at [172, 154] on input "range" at bounding box center [220, 148] width 97 height 12
click at [172, 129] on span "Trocar imagem" at bounding box center [213, 122] width 82 height 13
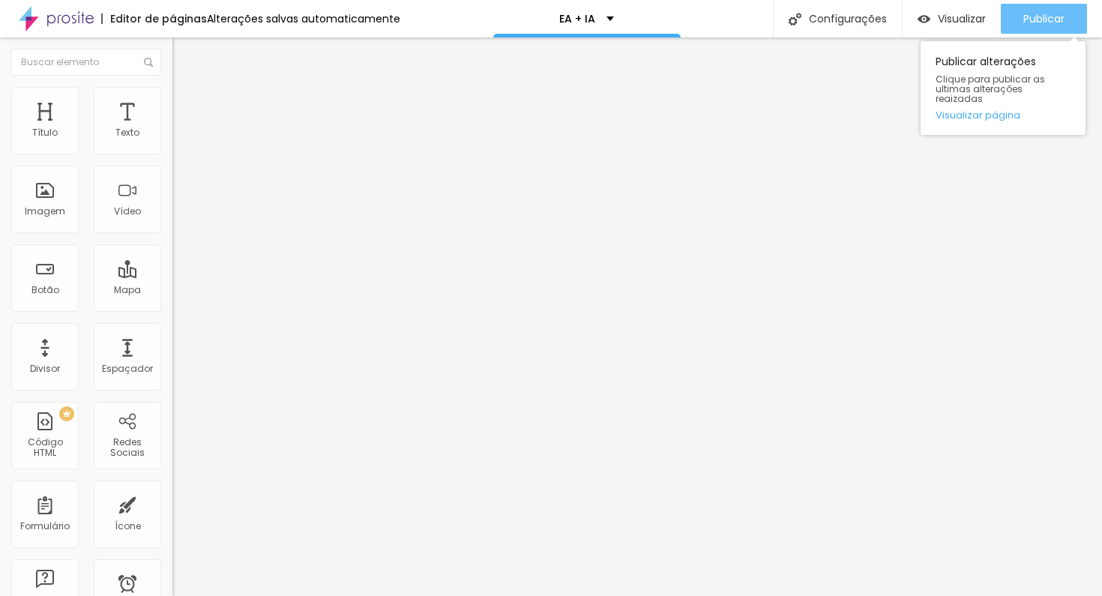
click at [1026, 10] on div "Publicar" at bounding box center [1043, 19] width 41 height 30
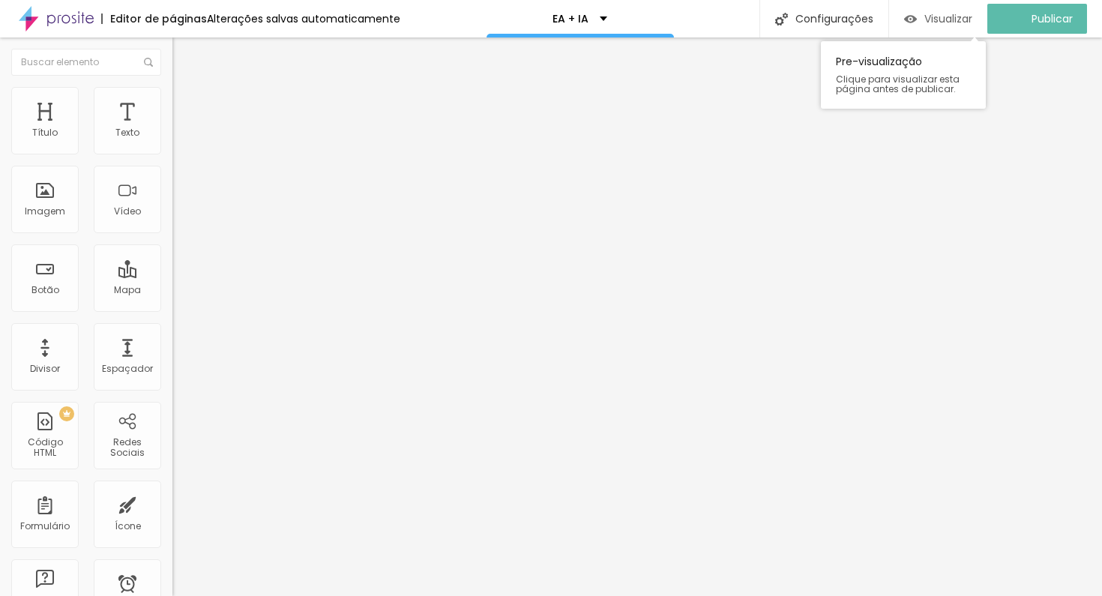
click at [957, 13] on span "Visualizar" at bounding box center [948, 19] width 48 height 12
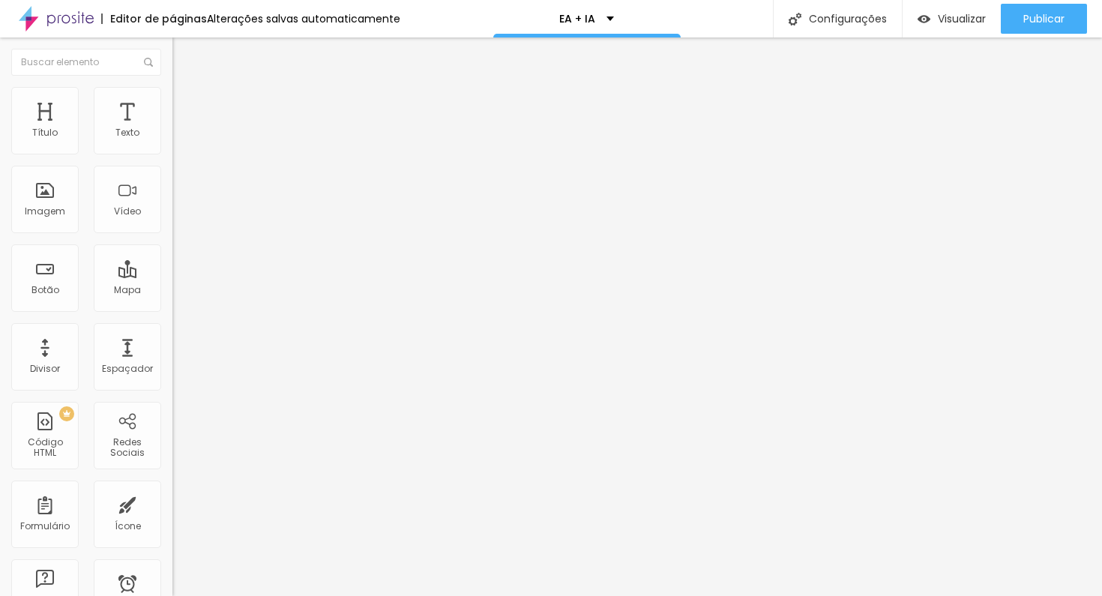
click at [172, 129] on span "Trocar imagem" at bounding box center [213, 122] width 82 height 13
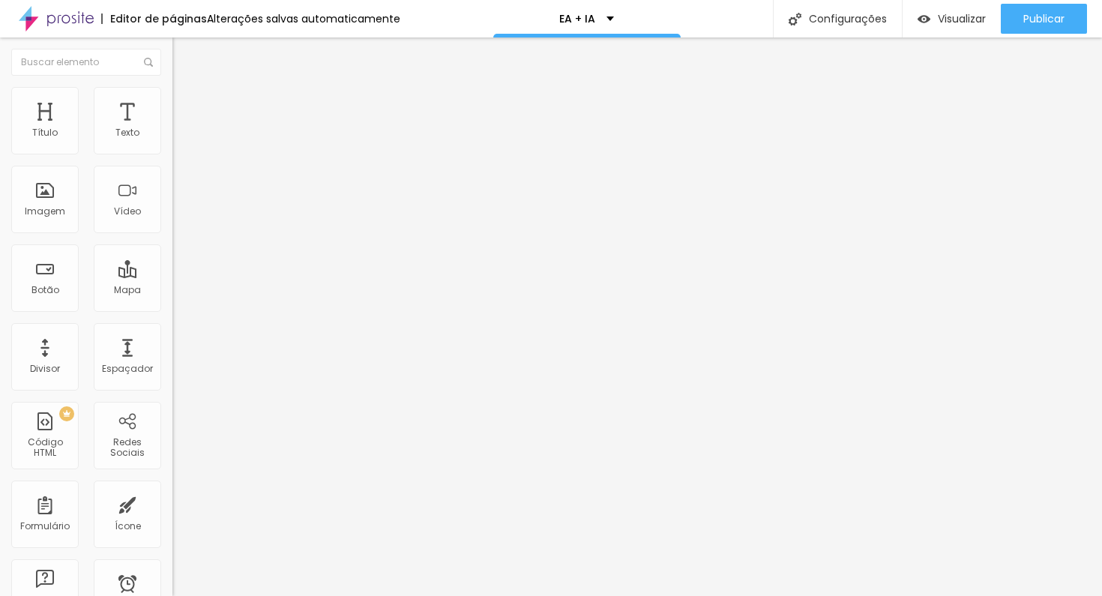
click at [172, 99] on li "Estilo" at bounding box center [258, 94] width 172 height 15
type input "55"
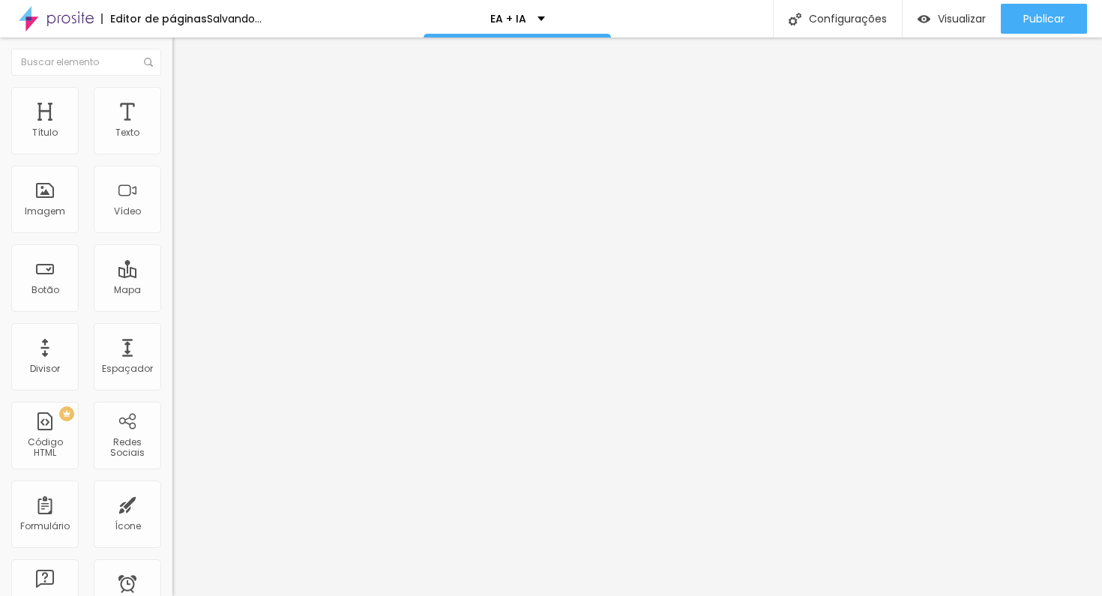
drag, startPoint x: 80, startPoint y: 160, endPoint x: 88, endPoint y: 159, distance: 7.5
type input "55"
click at [172, 154] on input "range" at bounding box center [220, 148] width 97 height 12
click at [186, 103] on span "Estilo" at bounding box center [197, 97] width 23 height 13
type input "45"
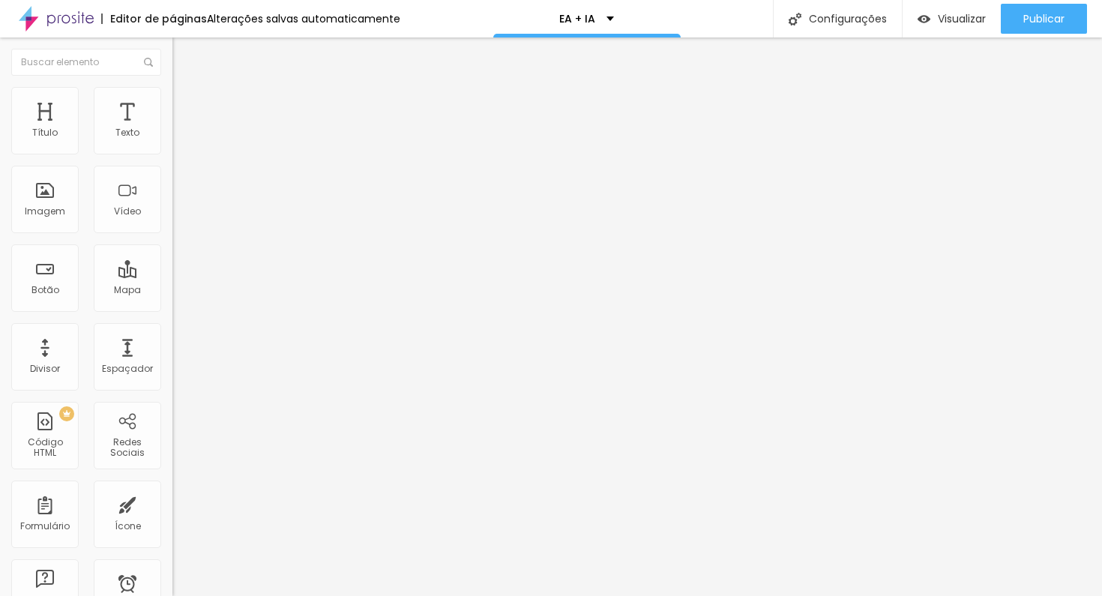
type input "45"
click at [172, 154] on input "range" at bounding box center [220, 148] width 97 height 12
type input "1"
type input "5"
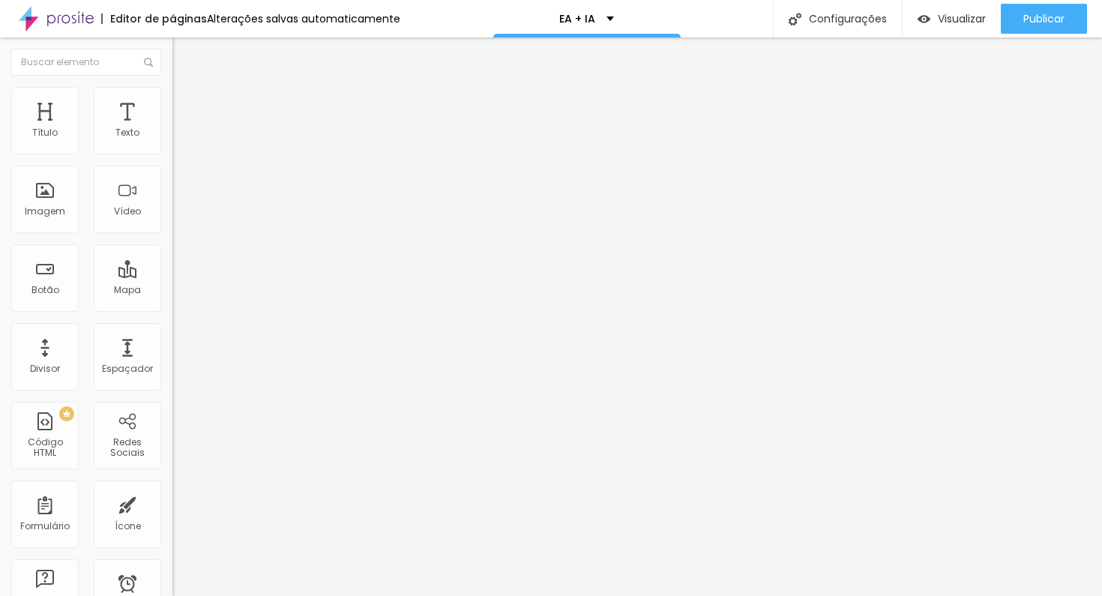
type input "5"
type input "13"
type input "17"
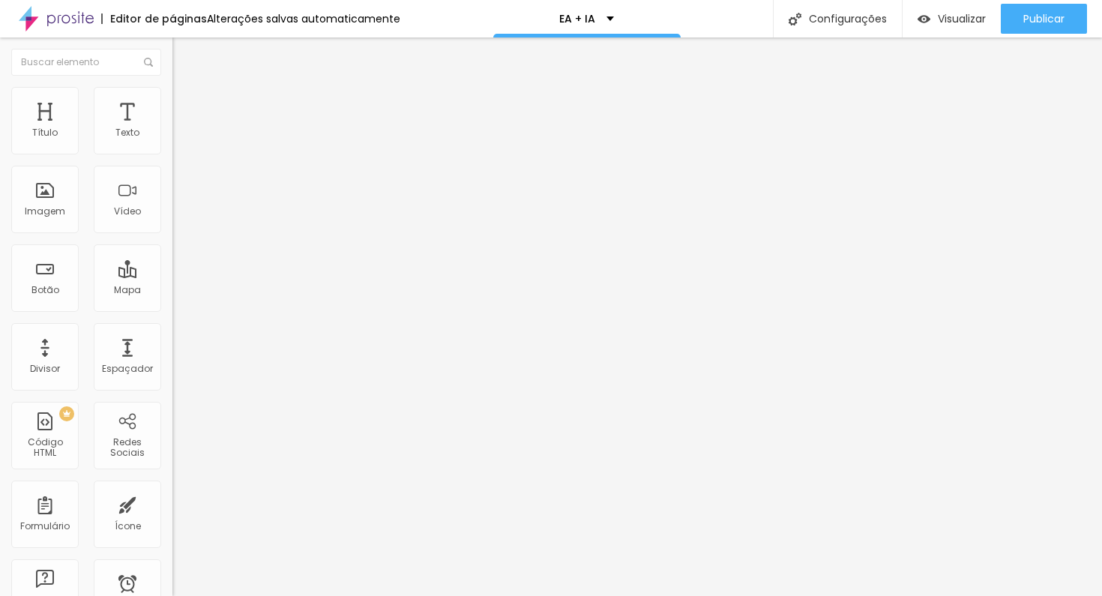
type input "20"
type input "23"
type input "29"
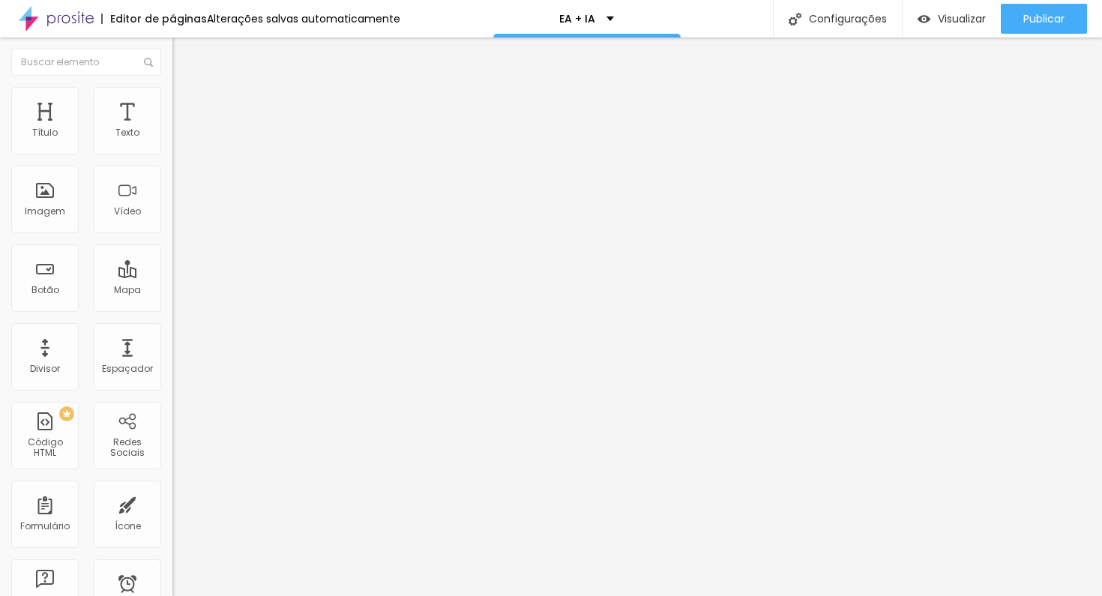
type input "29"
type input "40"
type input "54"
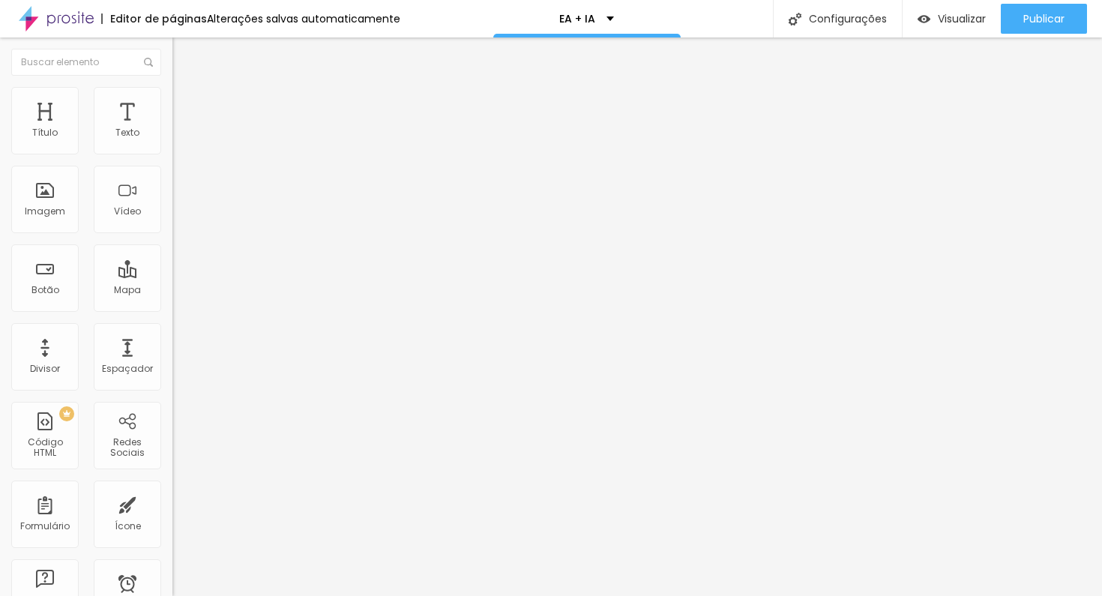
type input "58"
type input "75"
type input "78"
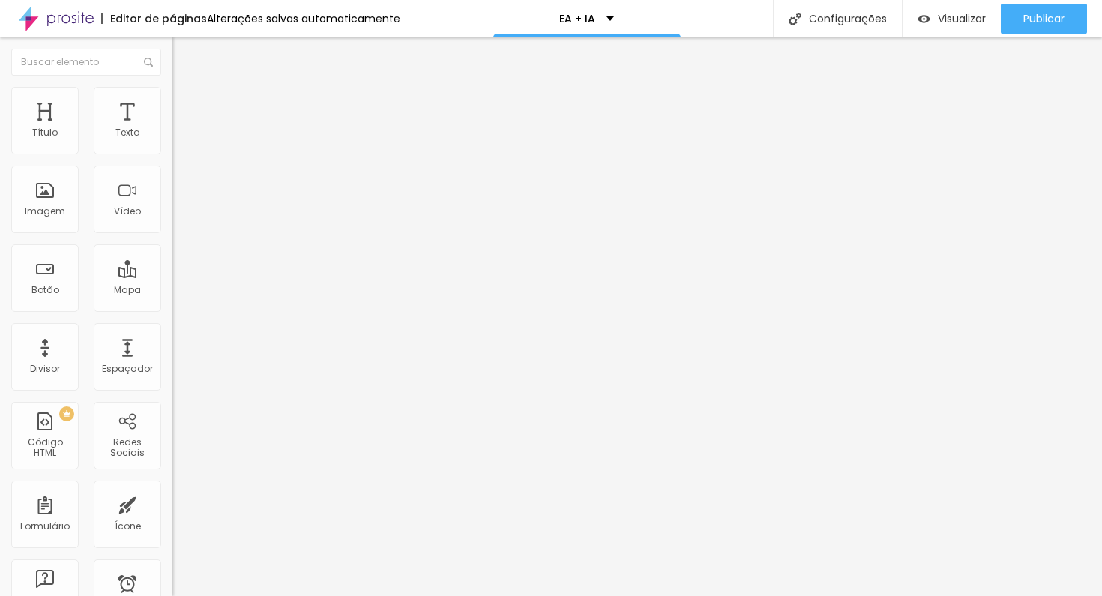
type input "78"
type input "81"
type input "85"
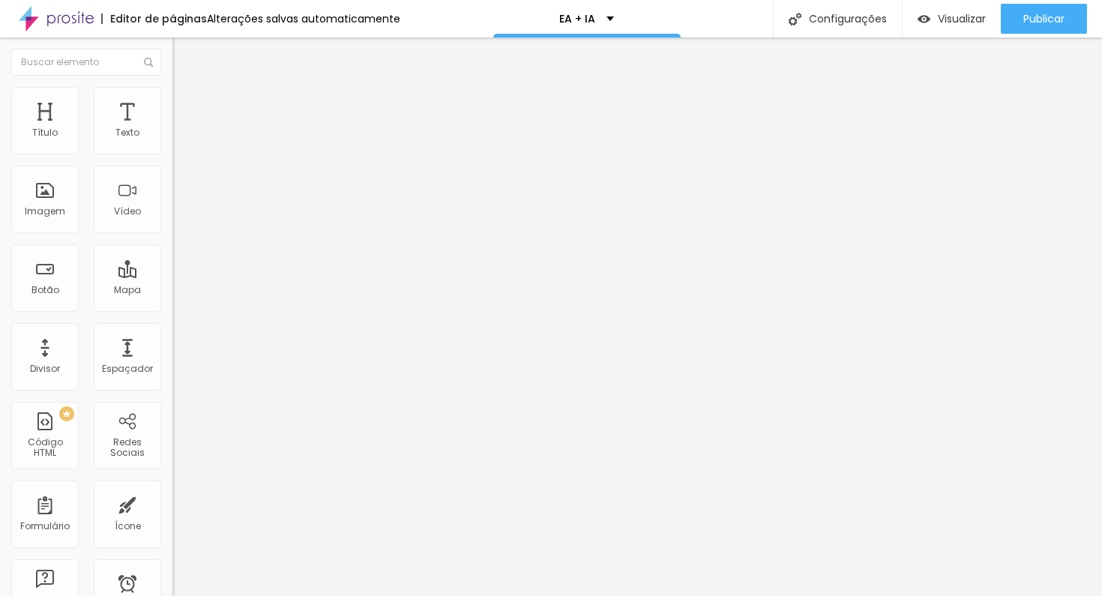
type input "89"
type input "92"
type input "97"
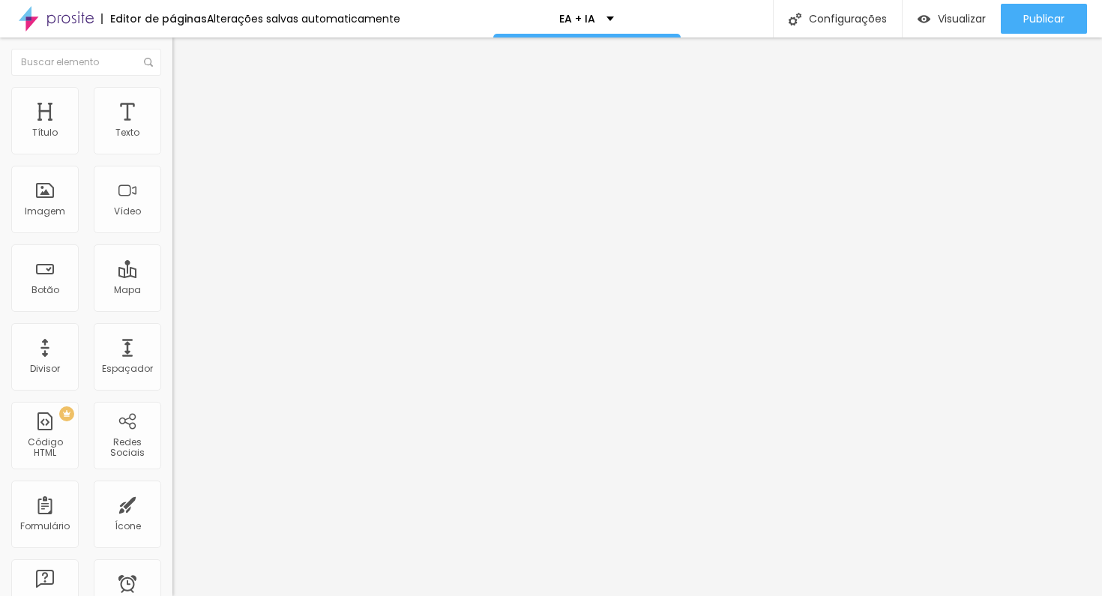
type input "97"
type input "100"
type input "107"
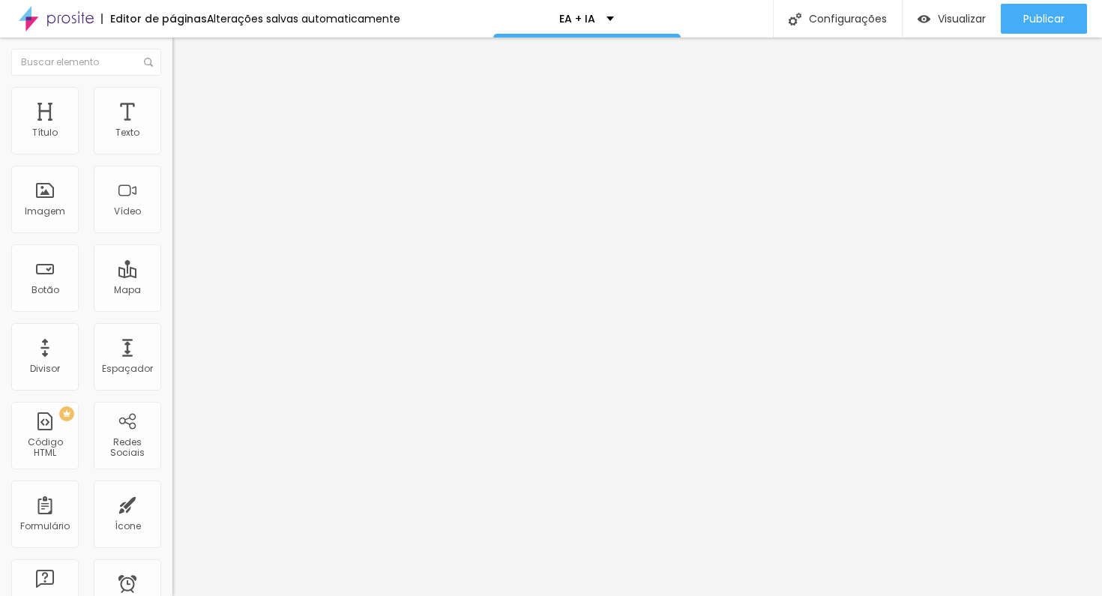
type input "113"
type input "117"
drag, startPoint x: 35, startPoint y: 191, endPoint x: 88, endPoint y: 192, distance: 53.2
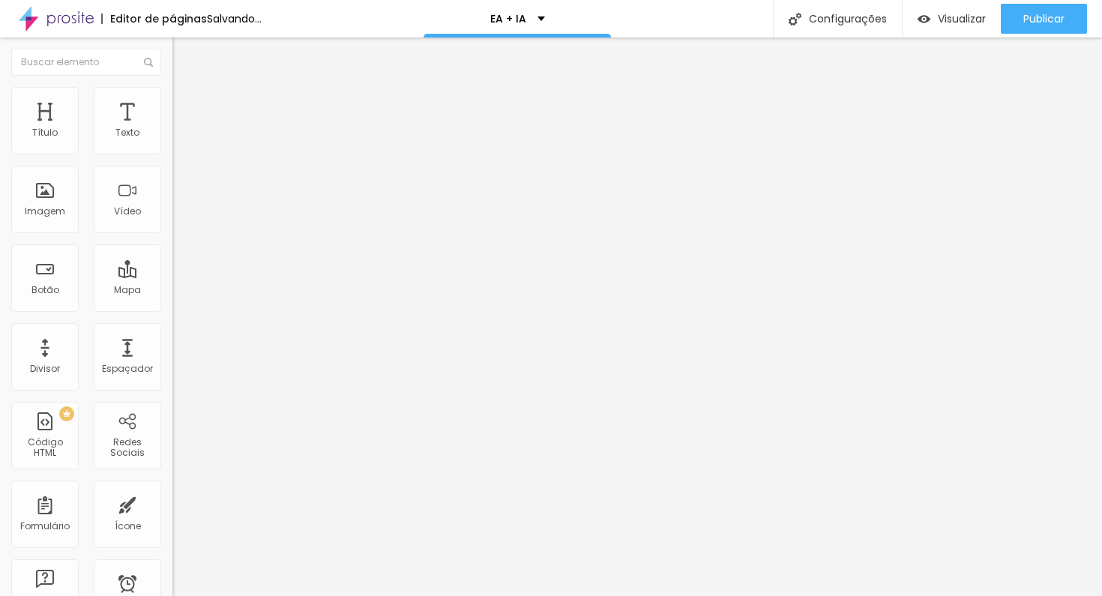
click at [172, 329] on input "range" at bounding box center [220, 335] width 97 height 12
click at [186, 103] on span "Estilo" at bounding box center [197, 97] width 23 height 13
drag, startPoint x: 36, startPoint y: 189, endPoint x: 107, endPoint y: 180, distance: 71.8
click at [172, 329] on input "range" at bounding box center [220, 335] width 97 height 12
click at [172, 129] on span "Trocar imagem" at bounding box center [213, 122] width 82 height 13
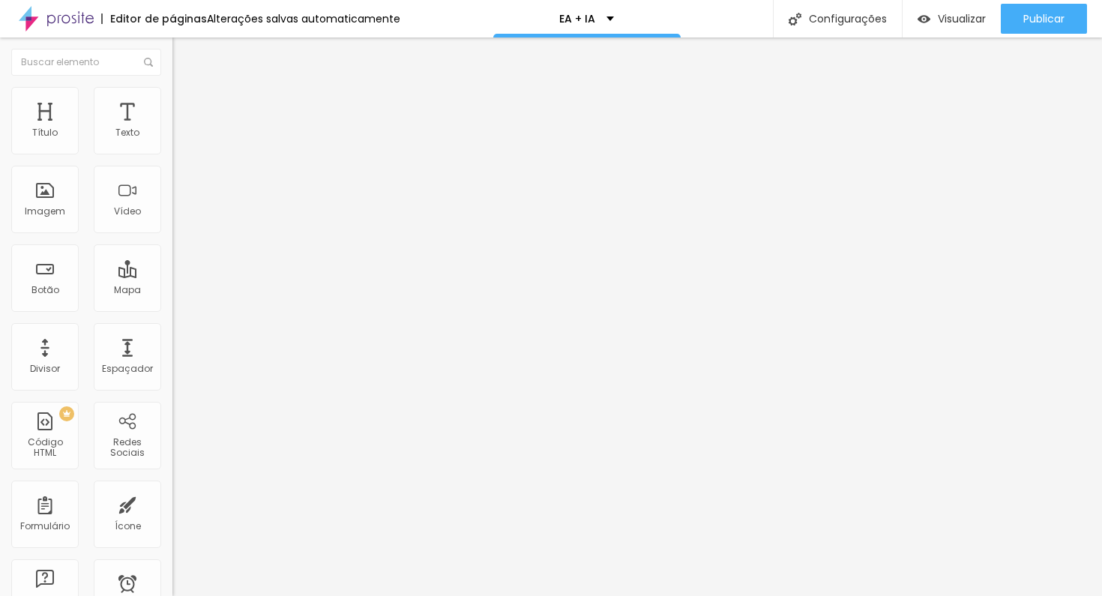
click at [172, 87] on img at bounding box center [178, 93] width 13 height 13
drag, startPoint x: 31, startPoint y: 188, endPoint x: 155, endPoint y: 192, distance: 123.7
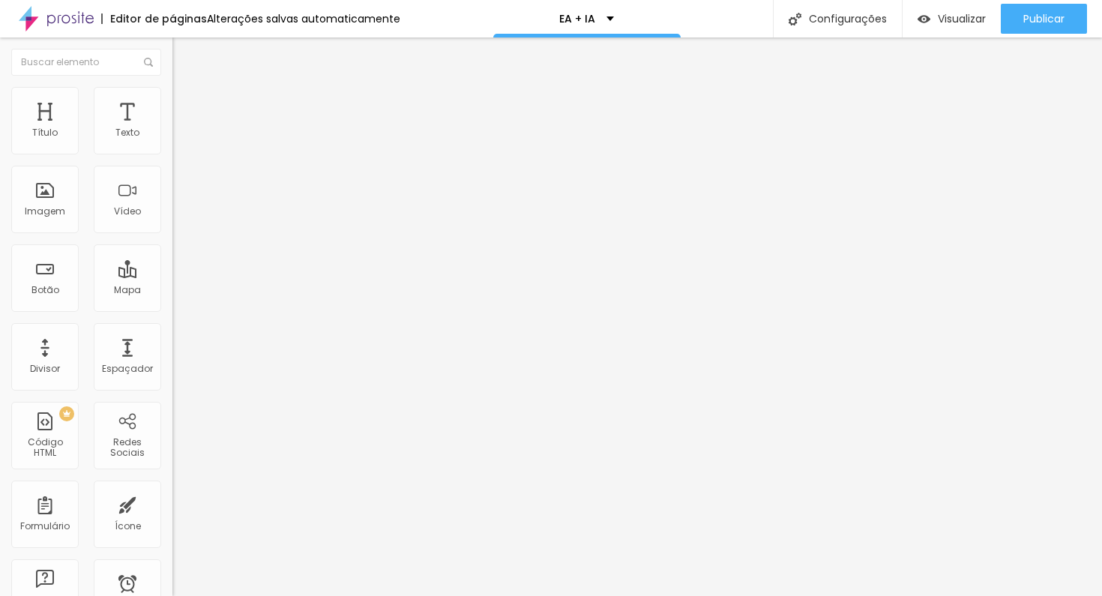
click at [172, 329] on input "range" at bounding box center [220, 335] width 97 height 12
click at [172, 129] on span "Trocar imagem" at bounding box center [213, 122] width 82 height 13
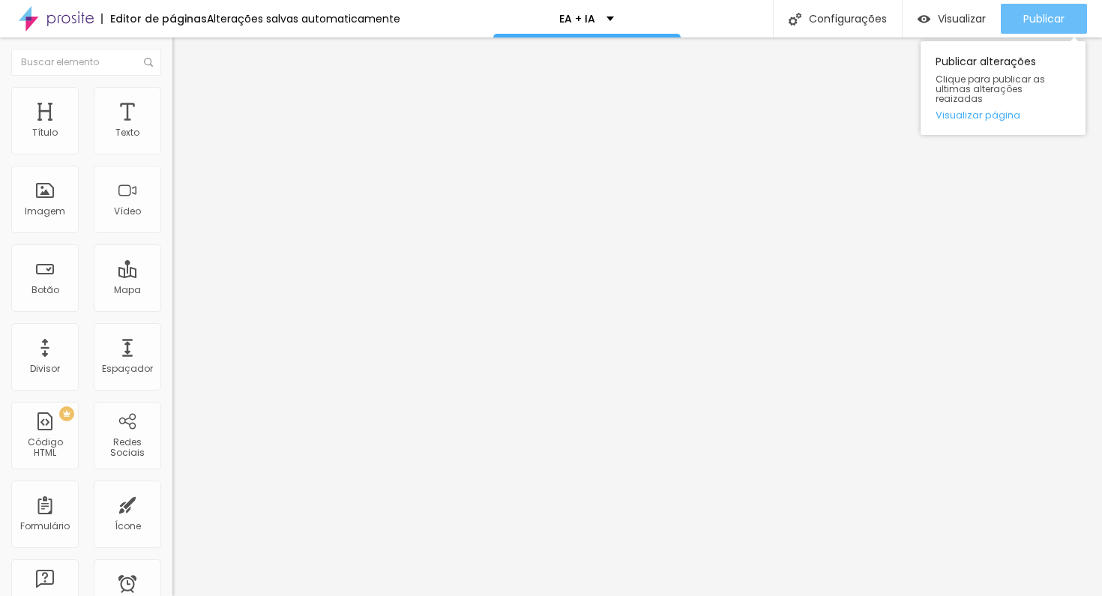
click at [1035, 13] on span "Publicar" at bounding box center [1043, 19] width 41 height 12
click at [1029, 20] on span "Publicar" at bounding box center [1043, 19] width 41 height 12
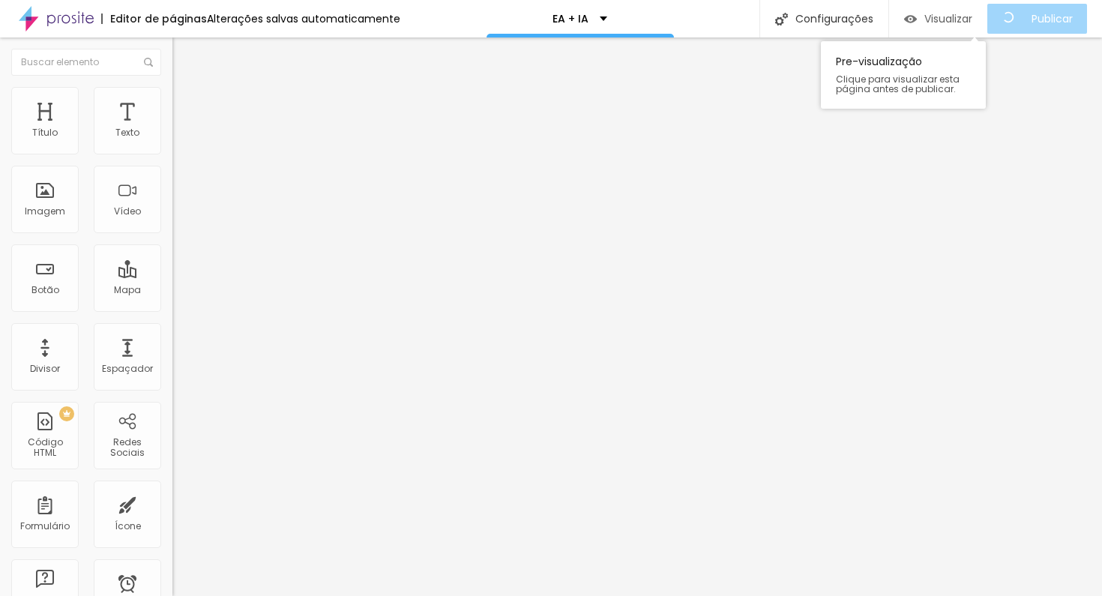
click at [957, 21] on span "Visualizar" at bounding box center [948, 19] width 48 height 12
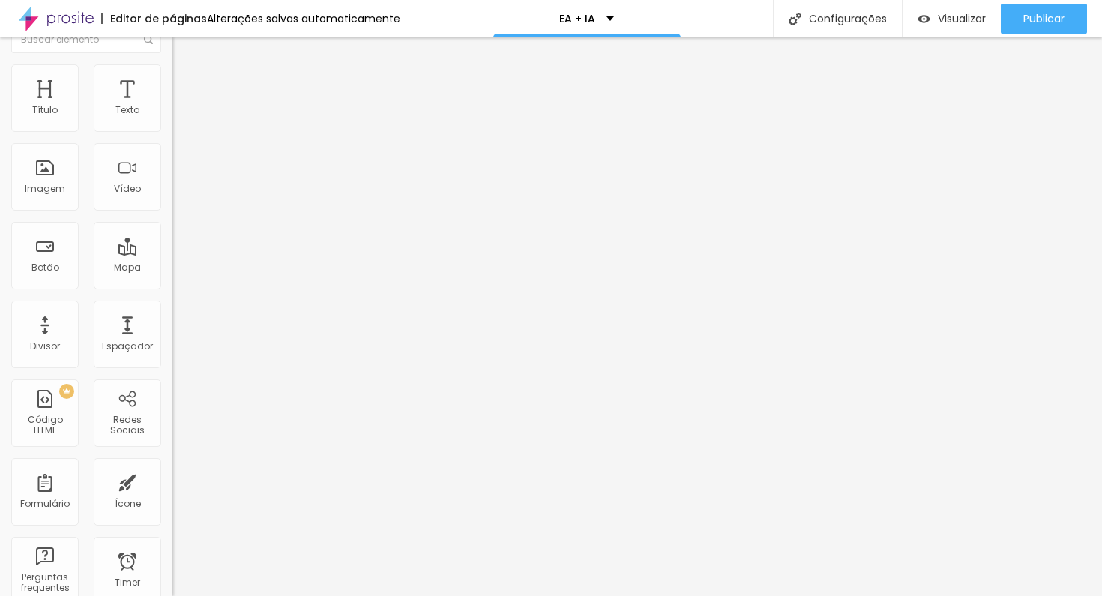
scroll to position [0, 0]
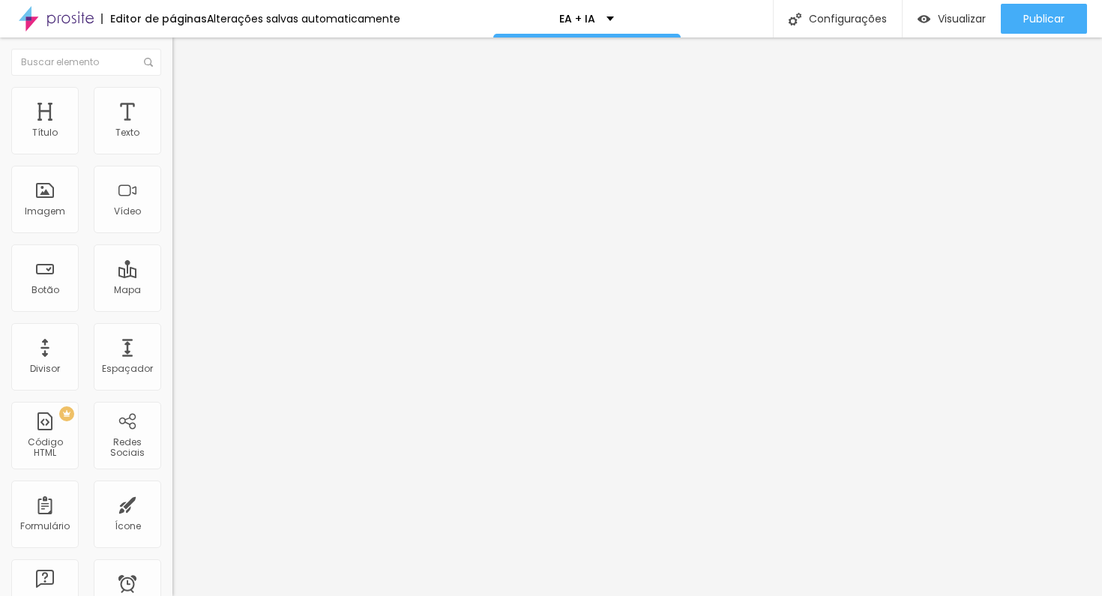
drag, startPoint x: 146, startPoint y: 170, endPoint x: 166, endPoint y: 169, distance: 20.2
click at [172, 169] on div "Número do WhatsApp * (55)11996-5158 + 55 Texto do botão Conversar no WhatsApp M…" at bounding box center [258, 379] width 172 height 500
drag, startPoint x: 82, startPoint y: 169, endPoint x: 91, endPoint y: 168, distance: 9.9
click at [172, 153] on input "(55)99651-5864" at bounding box center [262, 145] width 180 height 15
click at [172, 153] on input "(19)96515-8641" at bounding box center [262, 145] width 180 height 15
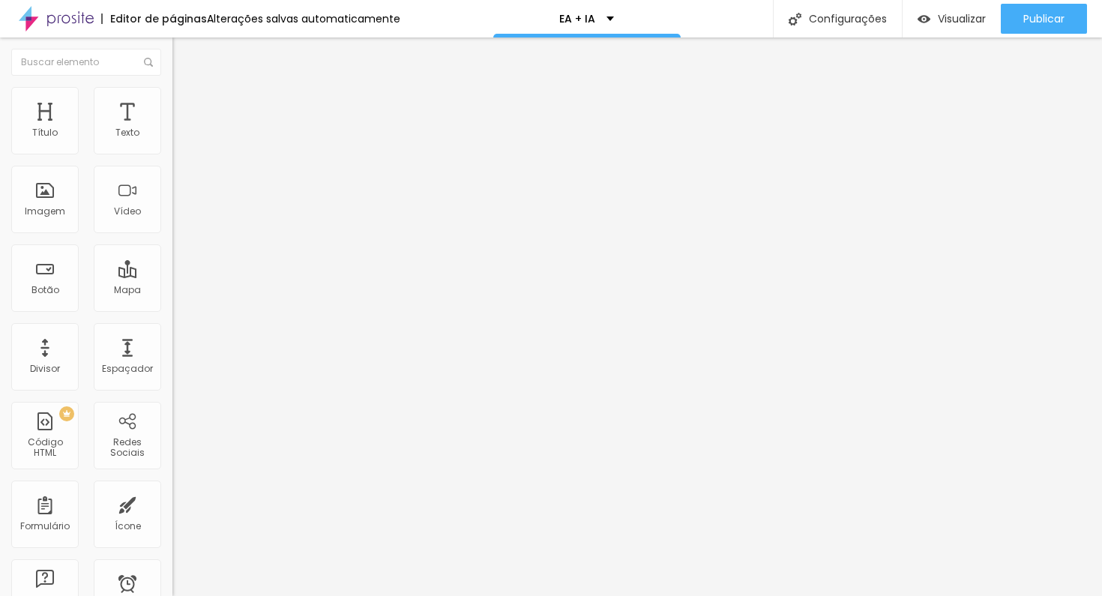
click at [172, 153] on input "(19)96515-8641" at bounding box center [262, 145] width 180 height 15
click at [172, 153] on input "(19)9651-5864" at bounding box center [262, 145] width 180 height 15
drag, startPoint x: 97, startPoint y: 303, endPoint x: 0, endPoint y: 239, distance: 116.4
click at [172, 240] on div "Número do WhatsApp * (11)99651-5864 + 55 Texto do botão Conversar no WhatsApp M…" at bounding box center [258, 379] width 172 height 500
drag, startPoint x: 93, startPoint y: 303, endPoint x: 0, endPoint y: 229, distance: 118.9
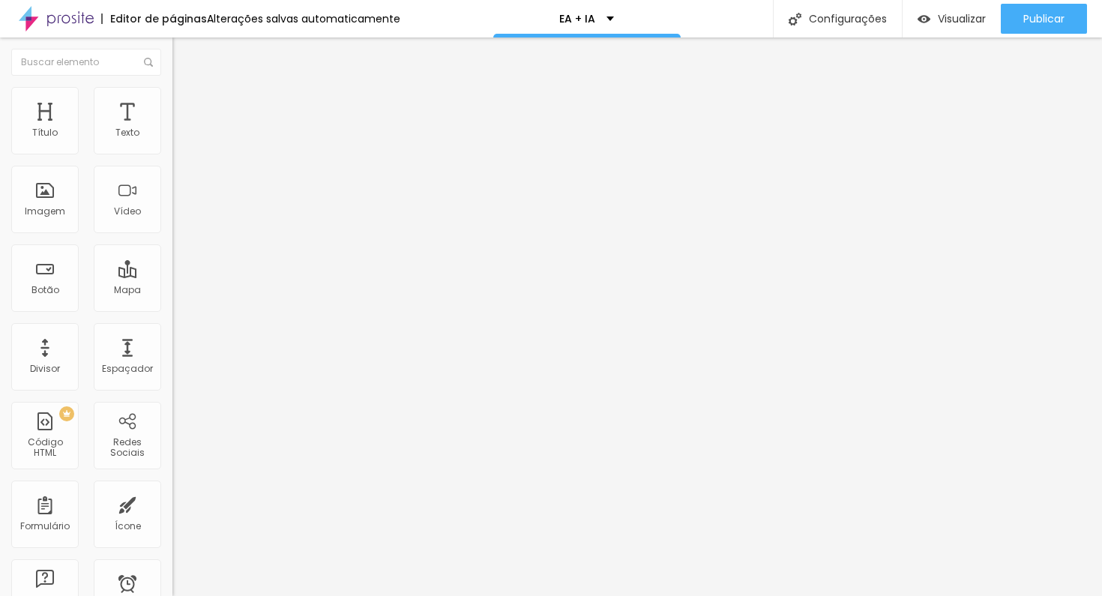
click at [172, 230] on div "Número do WhatsApp * (11)99651-5864 + 55 Texto do botão Conversar no WhatsApp M…" at bounding box center [258, 379] width 172 height 500
paste textarea "! Vi sua página {page_title} e gostaria de saber mais detalhes sobre o serviço"
click at [172, 518] on textarea "Olá! Vi sua página {page_title} e gostaria de saber mais detalhes sobre o servi…" at bounding box center [256, 530] width 169 height 25
click at [172, 110] on li "Estilo" at bounding box center [258, 106] width 172 height 15
click at [172, 87] on li "Estilo" at bounding box center [258, 94] width 172 height 15
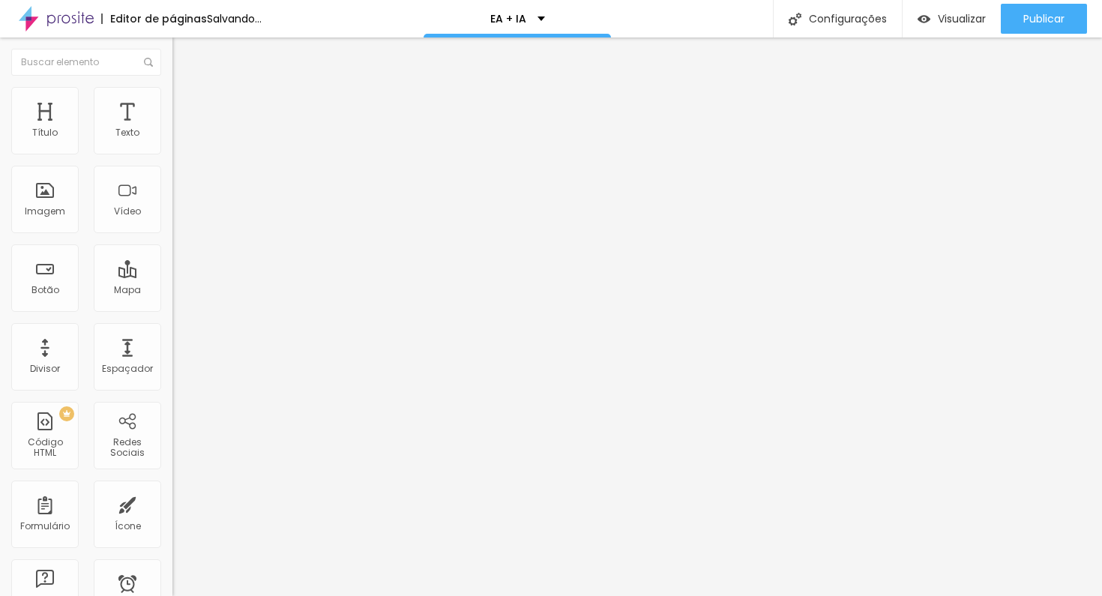
drag, startPoint x: 43, startPoint y: 164, endPoint x: 114, endPoint y: 165, distance: 70.4
click at [172, 154] on input "range" at bounding box center [220, 148] width 97 height 12
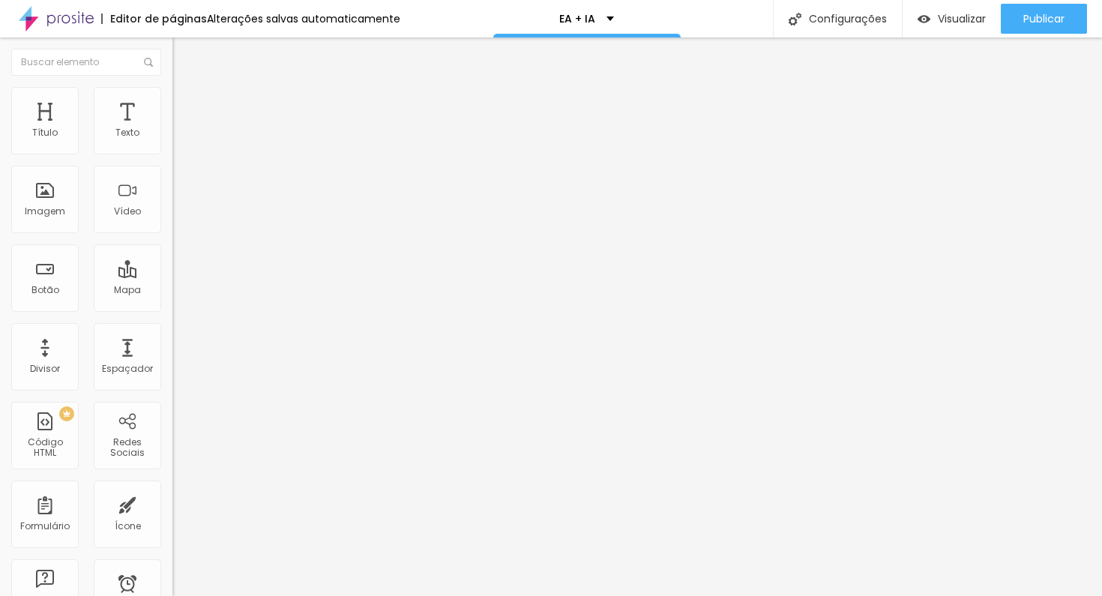
paste input "br.pinterest.com/eliasaftim/"
drag, startPoint x: 76, startPoint y: 305, endPoint x: 7, endPoint y: 300, distance: 69.8
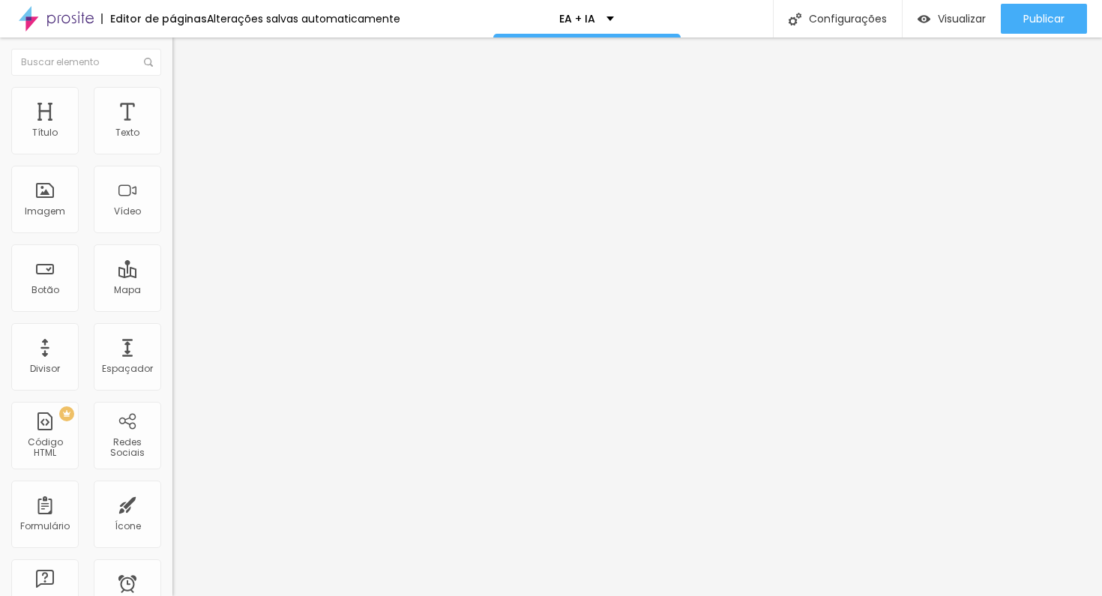
paste input "portrait-by-elias-aftim/"
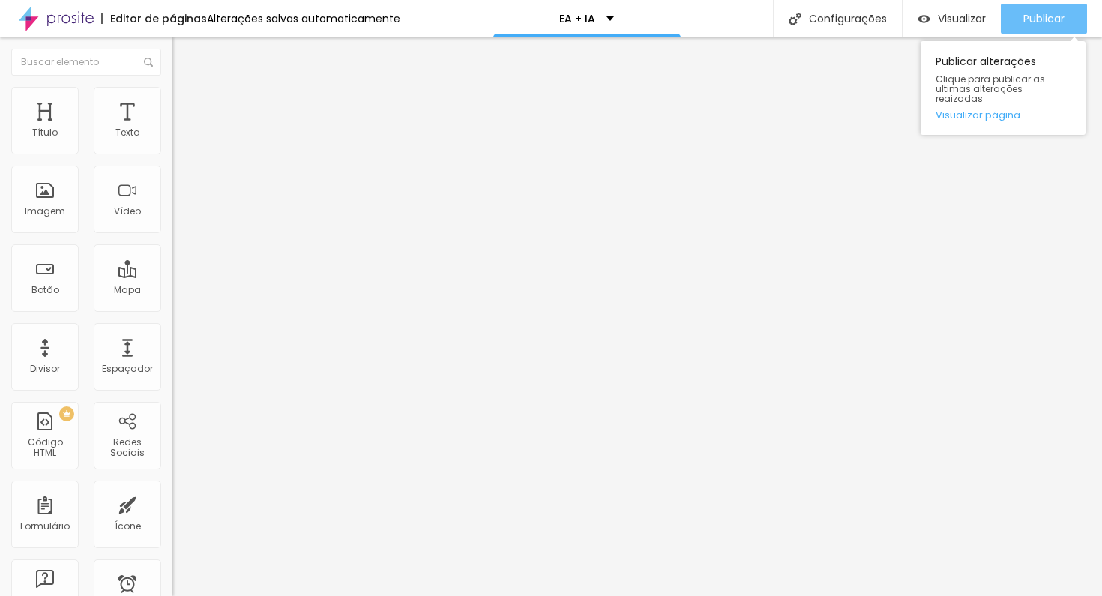
click at [1035, 13] on span "Publicar" at bounding box center [1043, 19] width 41 height 12
click at [1025, 18] on span "Publicar" at bounding box center [1043, 19] width 41 height 12
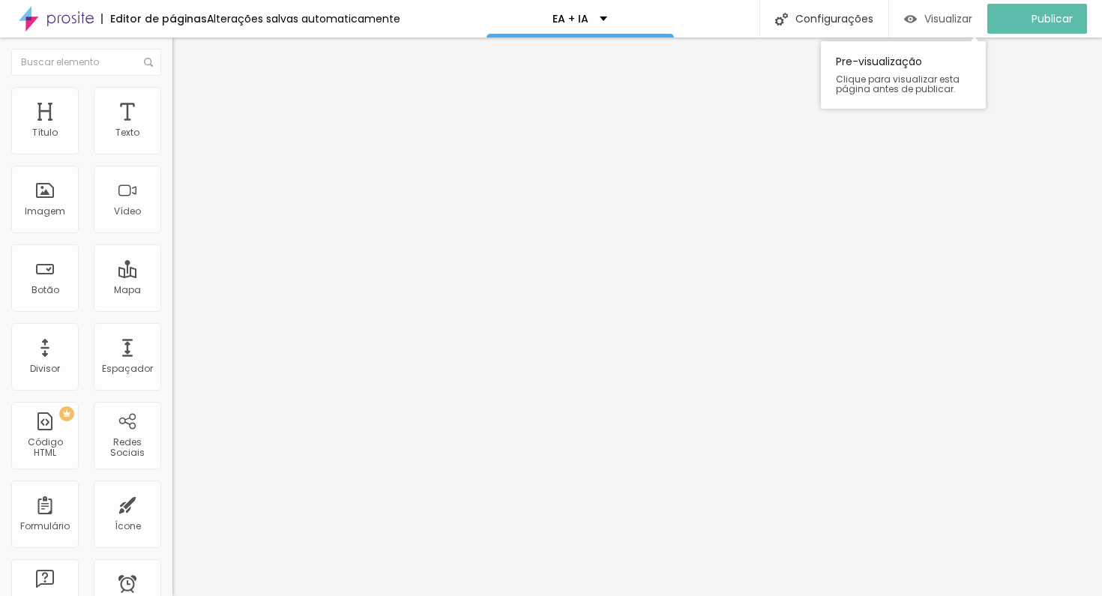
click at [961, 18] on span "Visualizar" at bounding box center [948, 19] width 48 height 12
click at [962, 14] on span "Visualizar" at bounding box center [961, 19] width 48 height 12
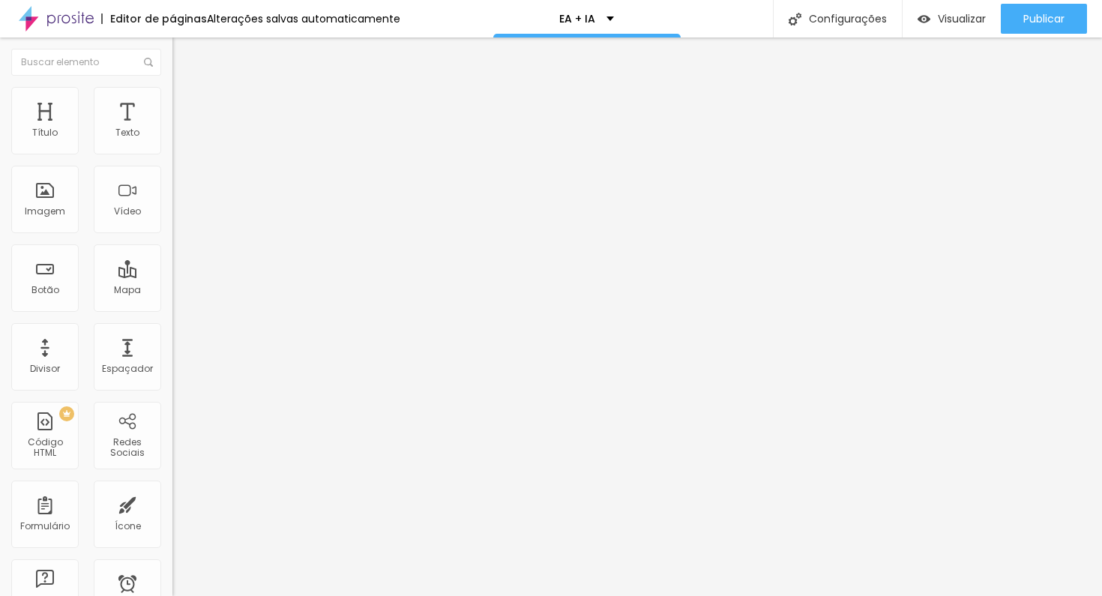
click at [172, 97] on li "Estilo" at bounding box center [258, 94] width 172 height 15
click at [172, 154] on input "range" at bounding box center [220, 148] width 97 height 12
click at [172, 98] on li "Estilo" at bounding box center [258, 94] width 172 height 15
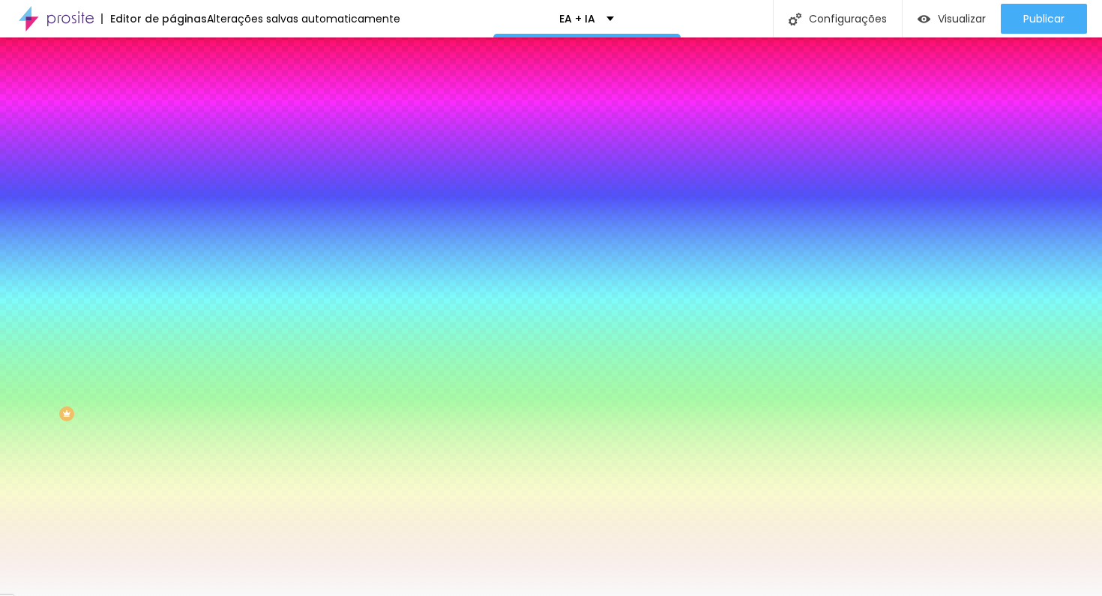
drag, startPoint x: 35, startPoint y: 183, endPoint x: 135, endPoint y: 177, distance: 99.8
click at [172, 177] on div "200 Borda arredondada" at bounding box center [258, 264] width 172 height 212
drag, startPoint x: 126, startPoint y: 181, endPoint x: 0, endPoint y: 173, distance: 126.2
click at [172, 173] on div "Cor de fundo Voltar ao padrão #F9F9F9 0 Borda arredondada" at bounding box center [258, 243] width 172 height 253
click at [186, 106] on span "Avançado" at bounding box center [210, 112] width 49 height 13
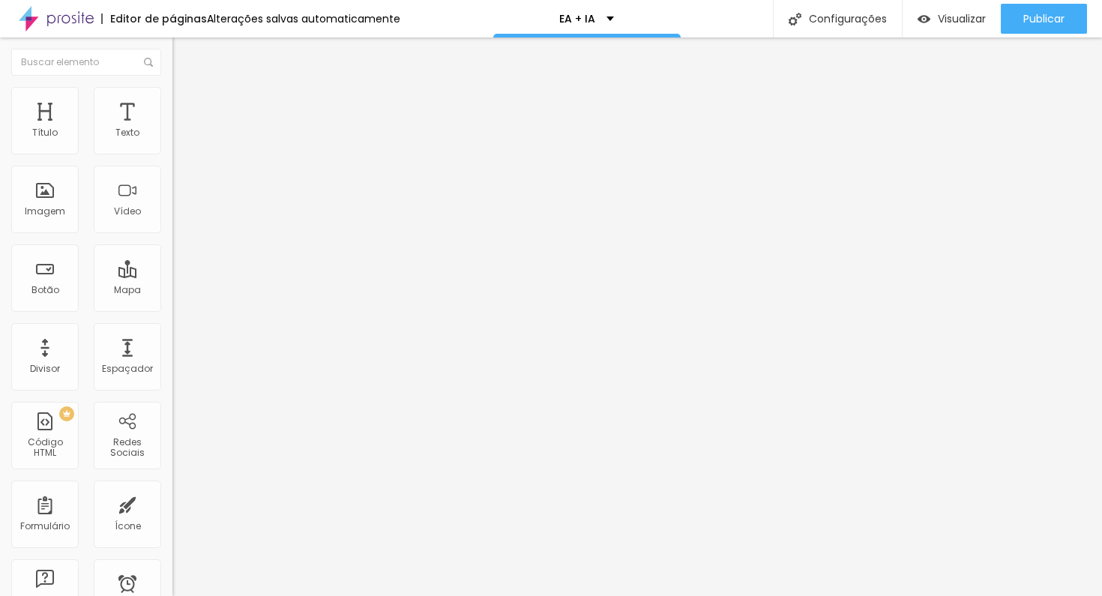
click at [172, 291] on input "range" at bounding box center [220, 297] width 97 height 12
click at [172, 87] on li "Conteúdo" at bounding box center [258, 79] width 172 height 15
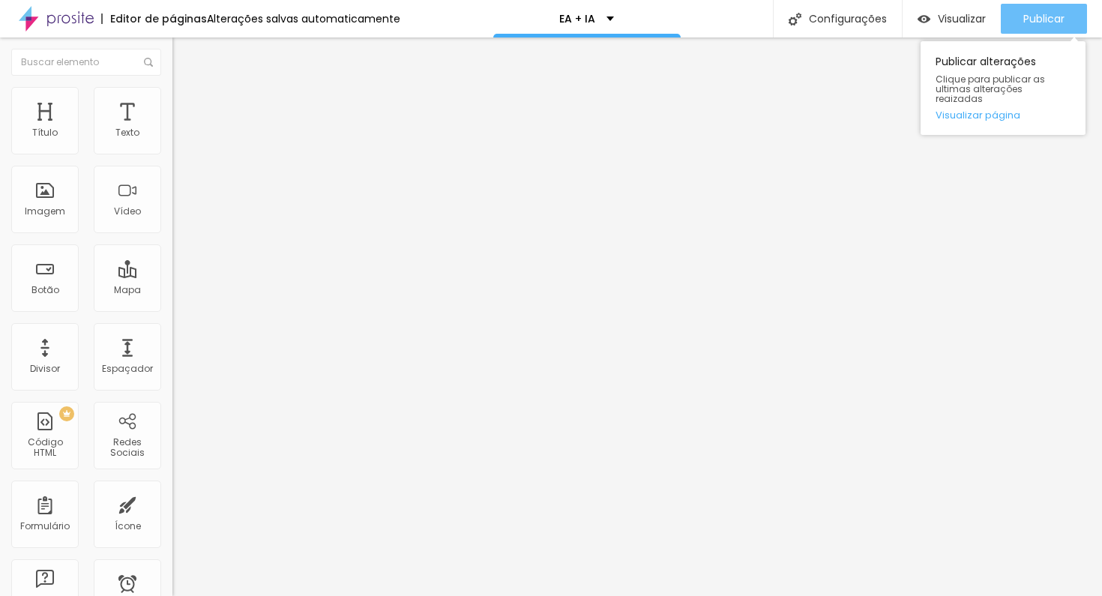
click at [1050, 21] on span "Publicar" at bounding box center [1043, 19] width 41 height 12
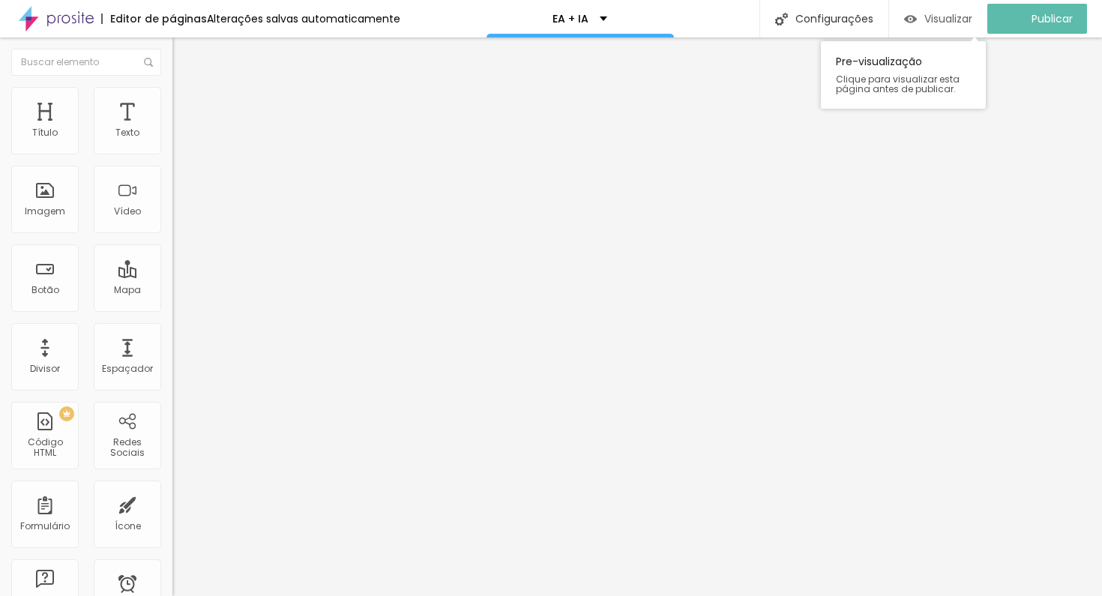
click at [946, 16] on span "Visualizar" at bounding box center [948, 19] width 48 height 12
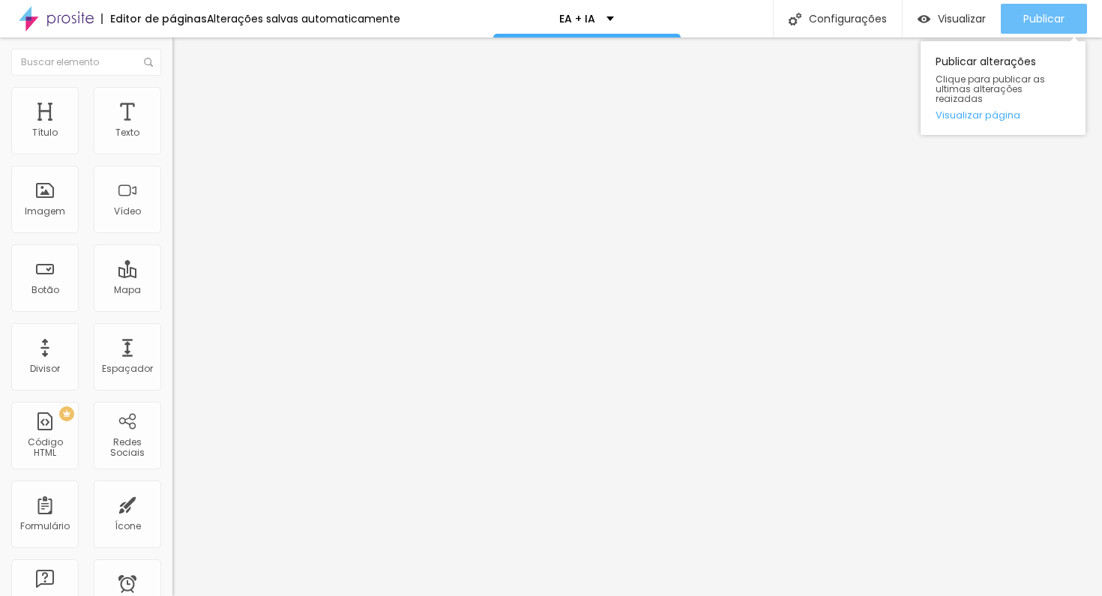
click at [1039, 19] on span "Publicar" at bounding box center [1043, 19] width 41 height 12
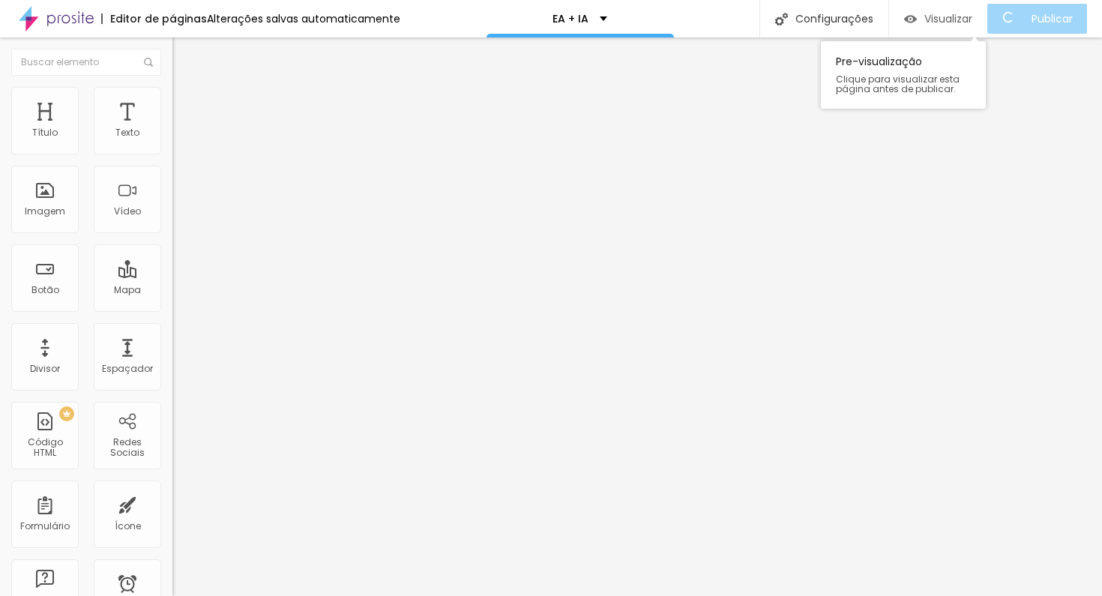
click at [967, 19] on span "Visualizar" at bounding box center [948, 19] width 48 height 12
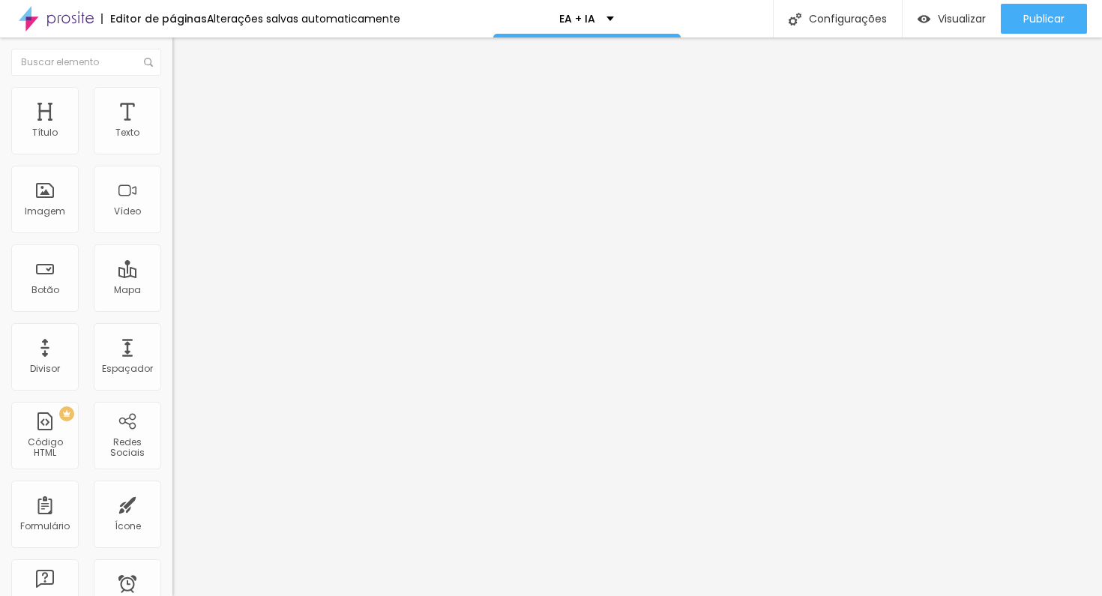
click at [172, 100] on ul "Conteúdo Estilo Avançado" at bounding box center [258, 94] width 172 height 45
click at [172, 100] on li "Estilo" at bounding box center [258, 94] width 172 height 15
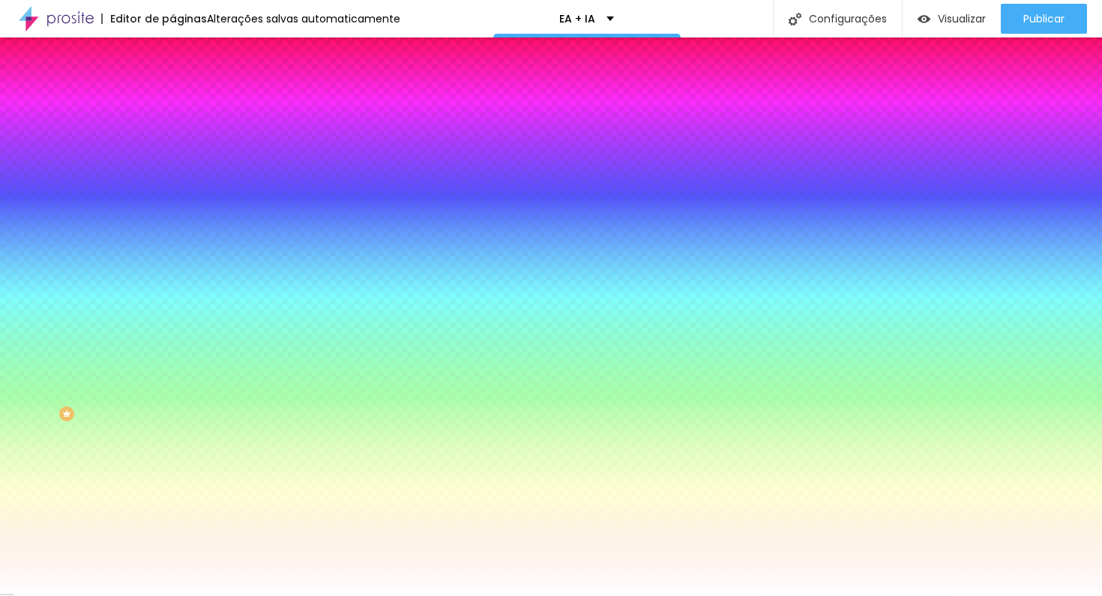
click at [172, 102] on img at bounding box center [178, 108] width 13 height 13
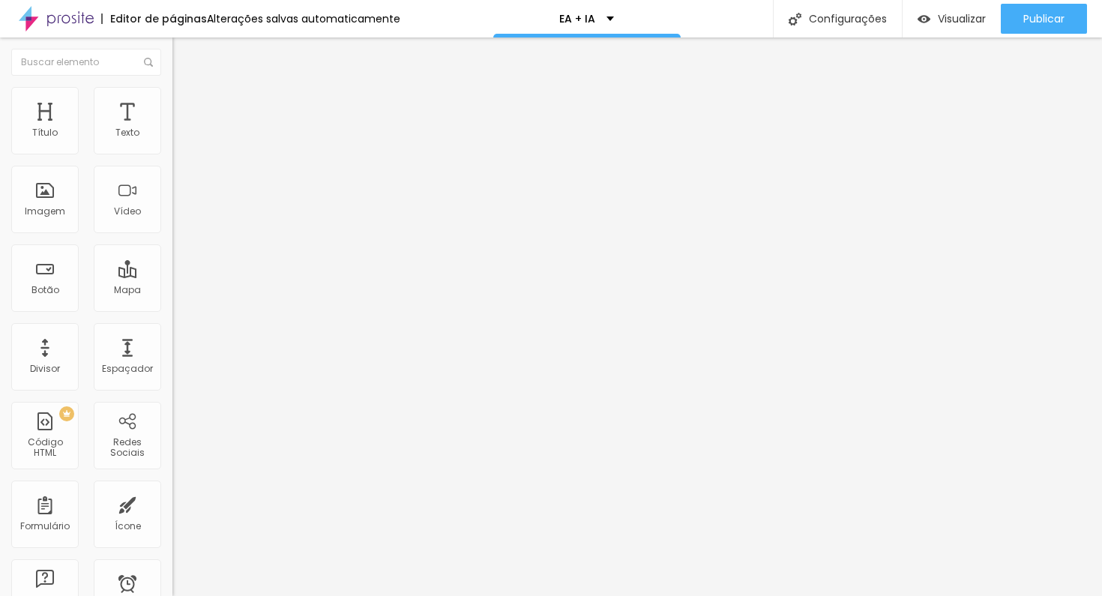
type input "19"
type input "16"
type input "11"
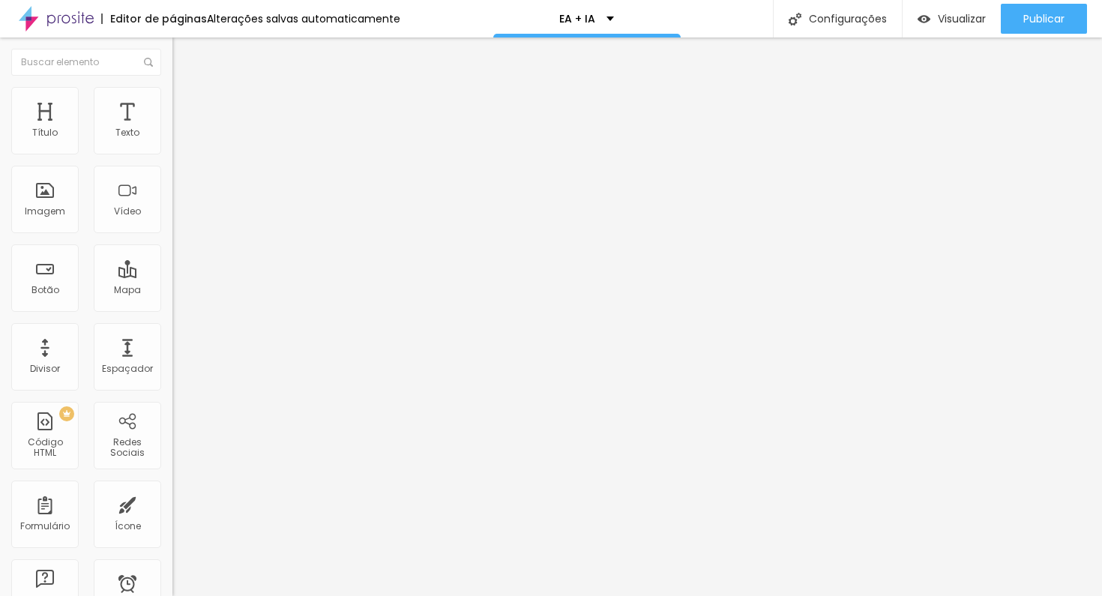
type input "11"
type input "9"
type input "4"
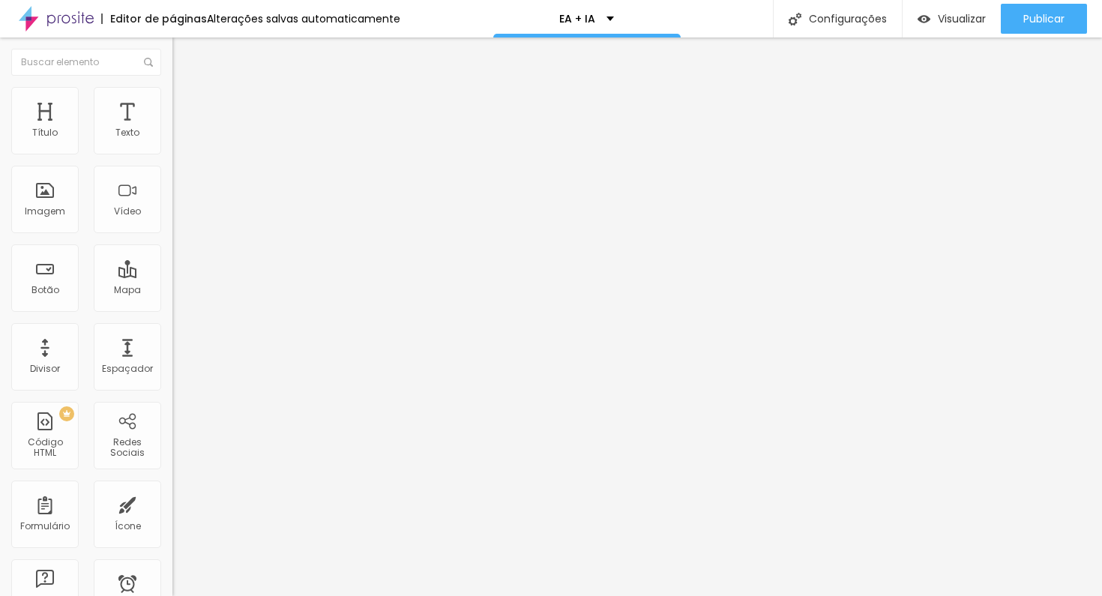
type input "3"
type input "1"
type input "0"
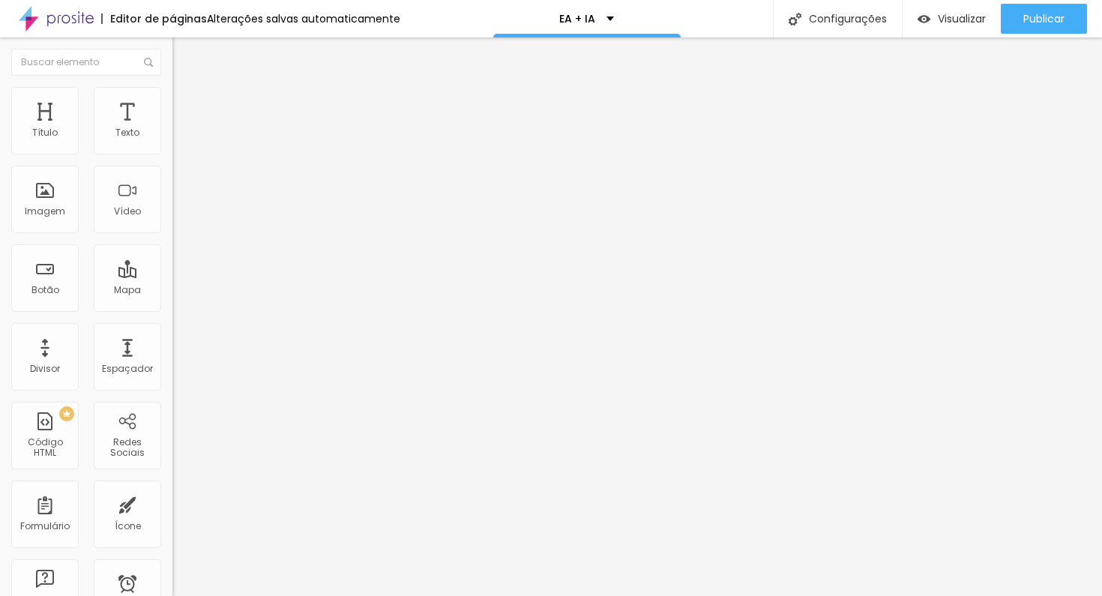
type input "0"
drag, startPoint x: 36, startPoint y: 178, endPoint x: 18, endPoint y: 181, distance: 18.4
type input "0"
click at [172, 503] on input "range" at bounding box center [220, 509] width 97 height 12
click at [172, 100] on li "Estilo" at bounding box center [258, 94] width 172 height 15
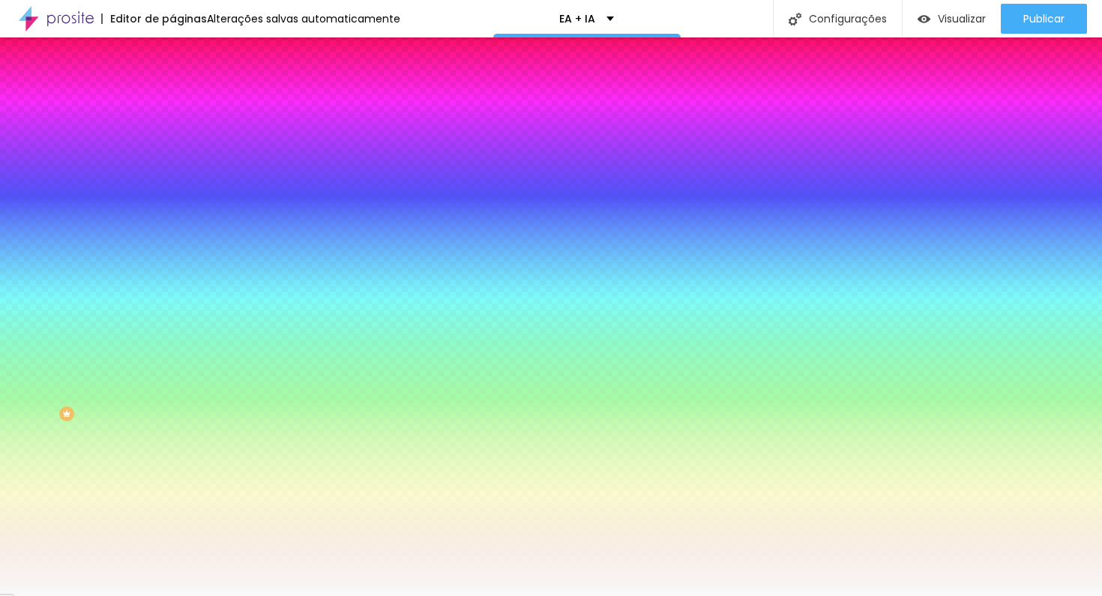
click at [186, 106] on span "Avançado" at bounding box center [210, 112] width 49 height 13
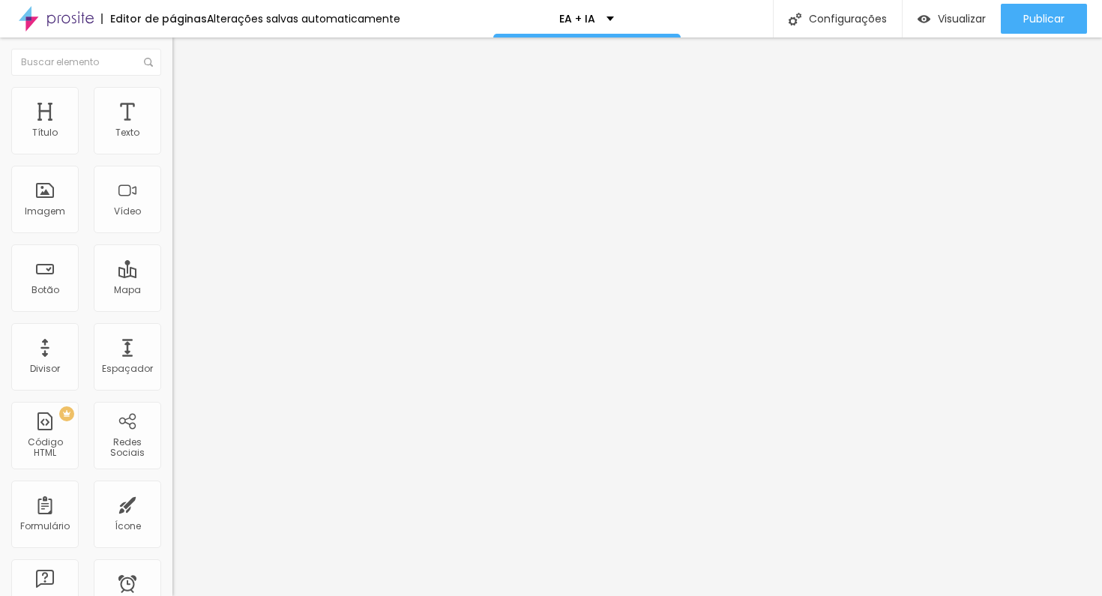
type input "30"
type input "35"
click at [172, 291] on input "range" at bounding box center [220, 297] width 97 height 12
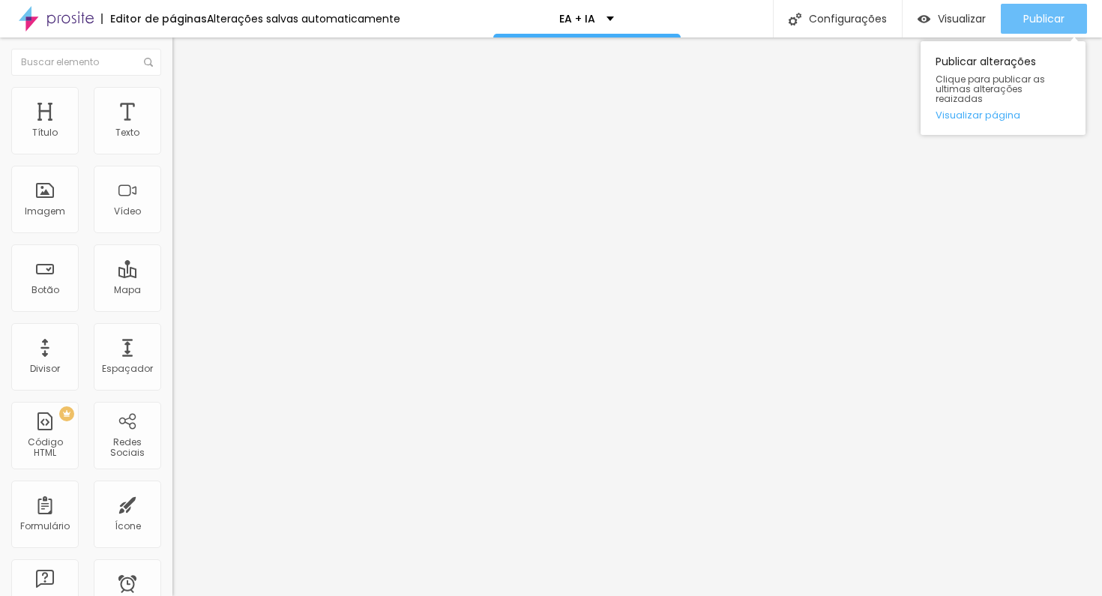
click at [1062, 21] on span "Publicar" at bounding box center [1043, 19] width 41 height 12
click at [1045, 22] on span "Publicar" at bounding box center [1043, 19] width 41 height 12
click at [1043, 22] on span "Publicar" at bounding box center [1043, 19] width 41 height 12
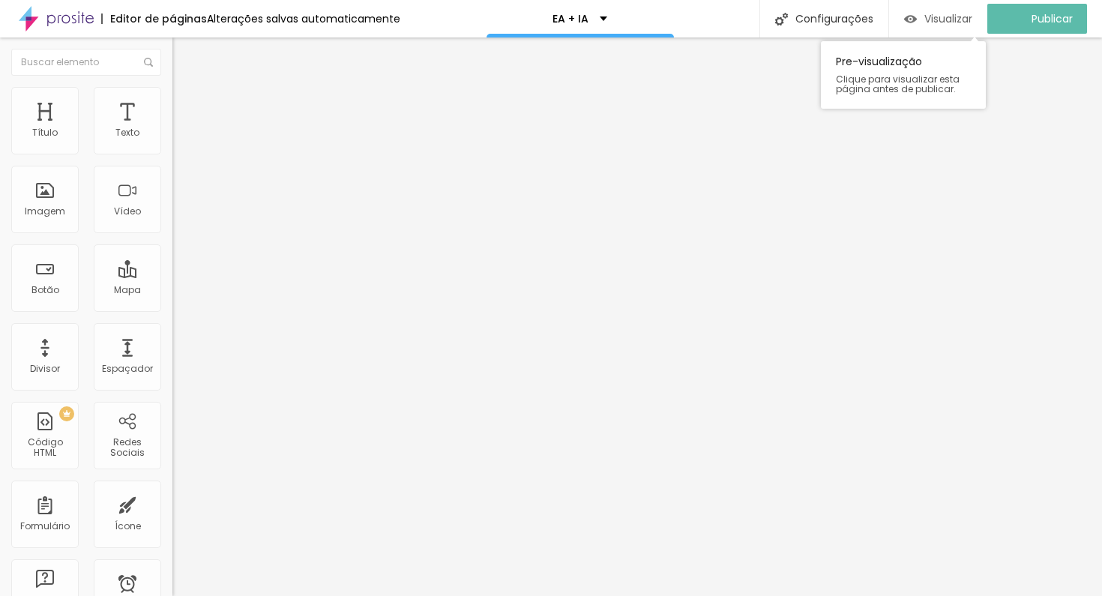
click at [967, 13] on span "Visualizar" at bounding box center [948, 19] width 48 height 12
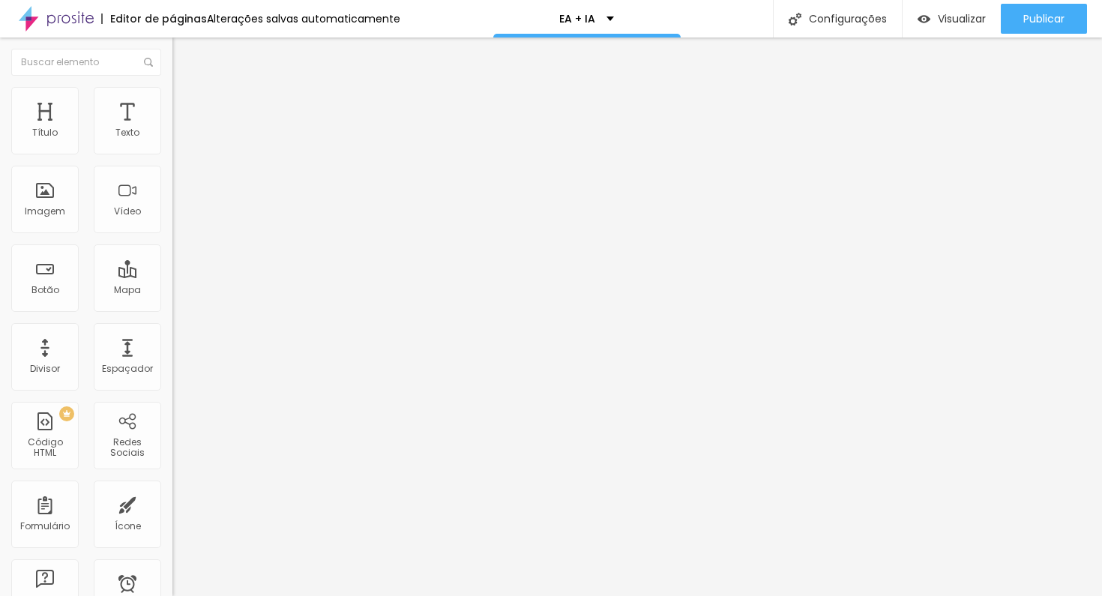
click at [172, 97] on li "Estilo" at bounding box center [258, 94] width 172 height 15
click at [172, 93] on img at bounding box center [178, 93] width 13 height 13
click at [172, 102] on li "Avançado" at bounding box center [258, 109] width 172 height 15
click at [172, 93] on li "Estilo" at bounding box center [258, 94] width 172 height 15
click at [172, 87] on li "Conteúdo" at bounding box center [258, 79] width 172 height 15
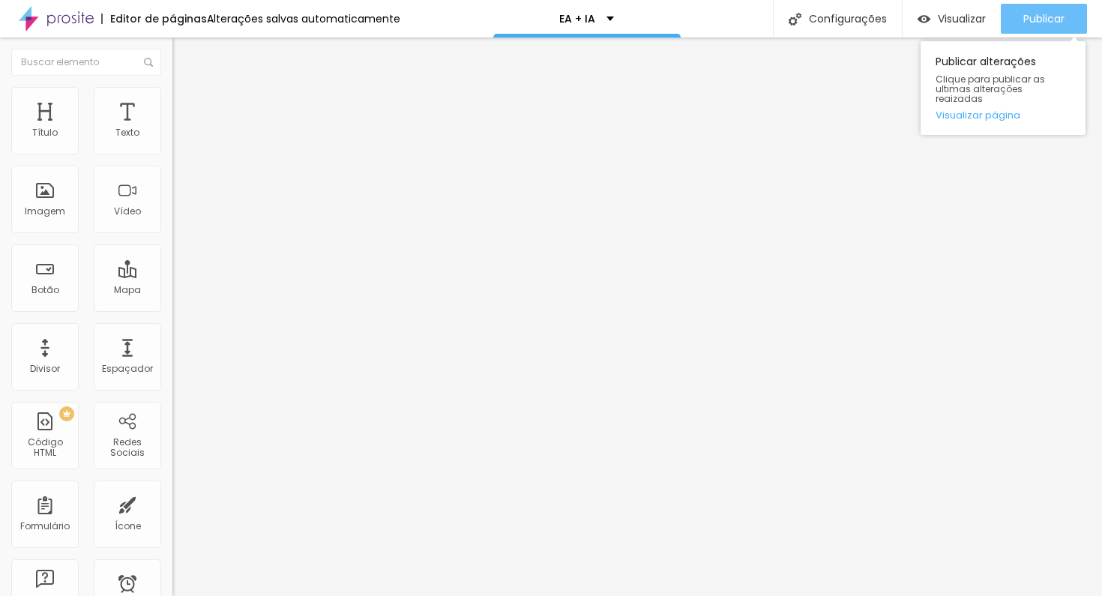
click at [1023, 10] on div "Publicar" at bounding box center [1043, 19] width 41 height 30
click at [1044, 19] on span "Publicar" at bounding box center [1043, 19] width 41 height 12
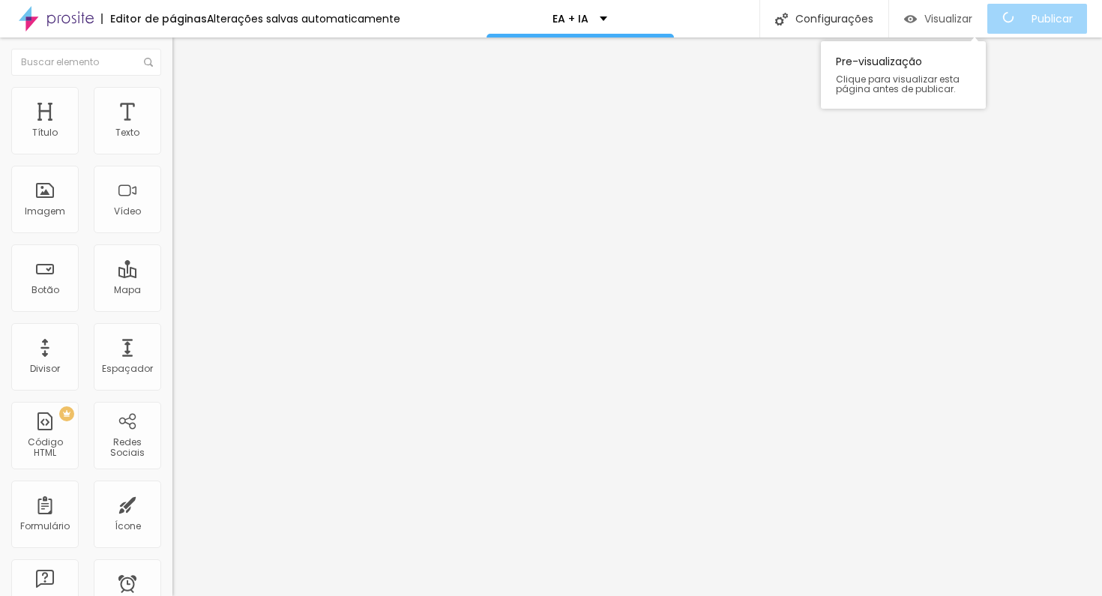
click at [946, 16] on span "Visualizar" at bounding box center [948, 19] width 48 height 12
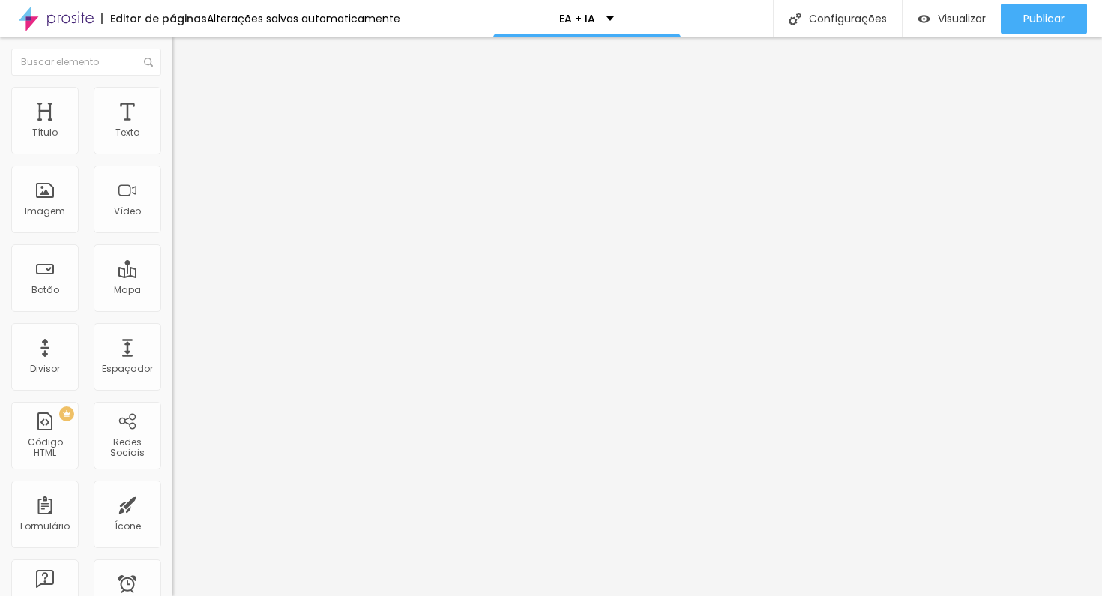
paste input "retratos-com-ia-e-direção-fotográfica"
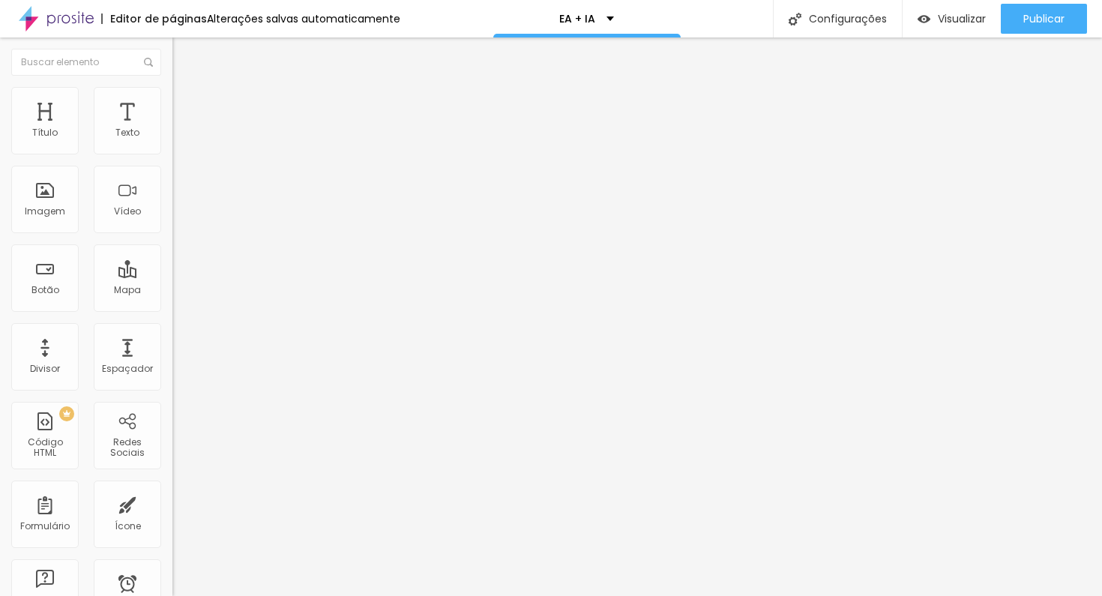
scroll to position [0, 226]
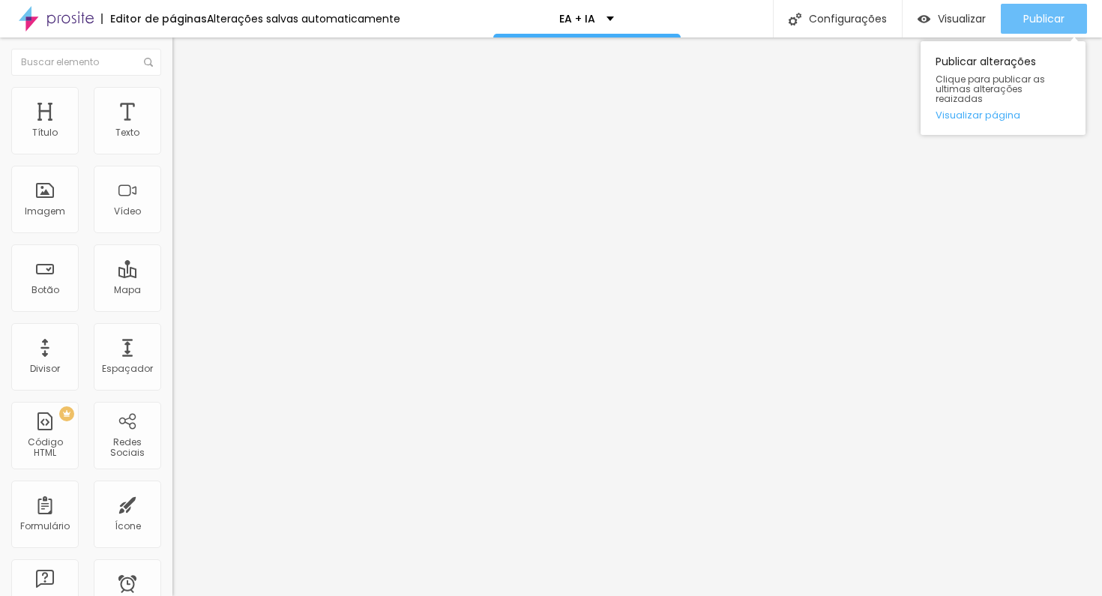
type input "https://br.pinterest.com/eliasaftim/retratos-com-ia-e-direção-fotográfica/"
click at [1061, 13] on span "Publicar" at bounding box center [1043, 19] width 41 height 12
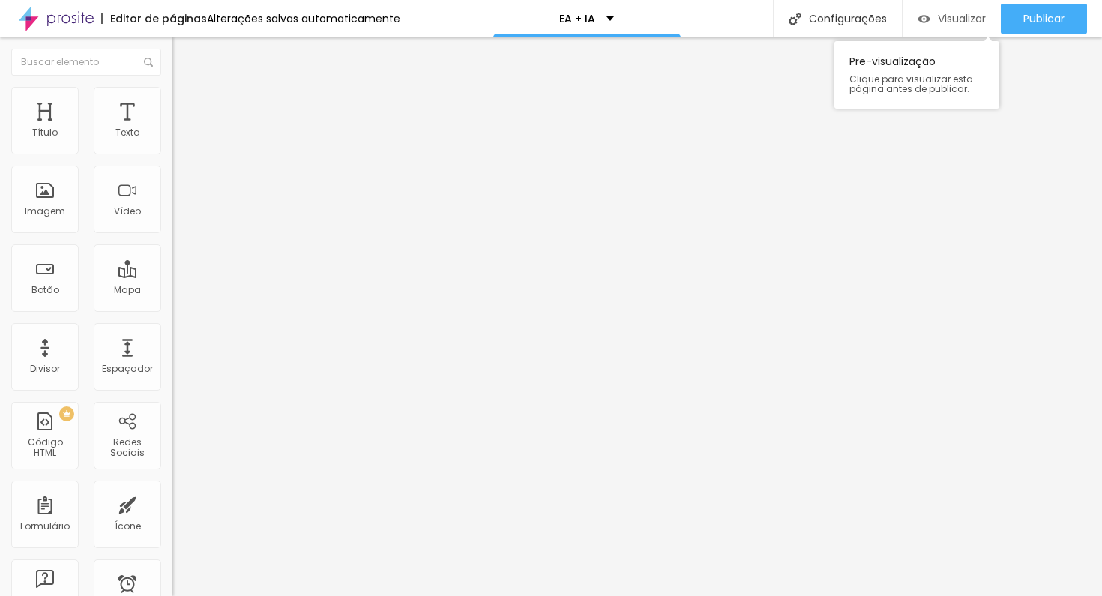
click at [942, 7] on div "Visualizar" at bounding box center [951, 19] width 68 height 30
